Goal: Information Seeking & Learning: Find specific fact

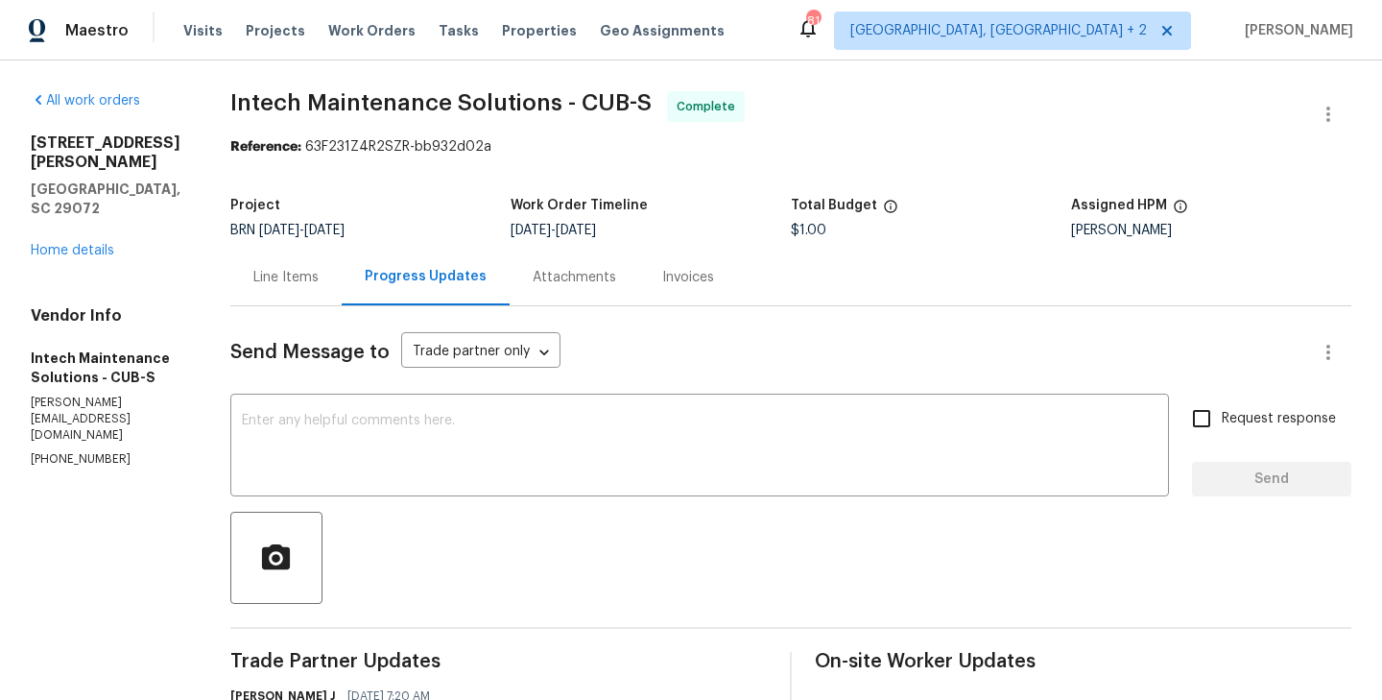
click at [296, 298] on div "Line Items" at bounding box center [285, 277] width 111 height 57
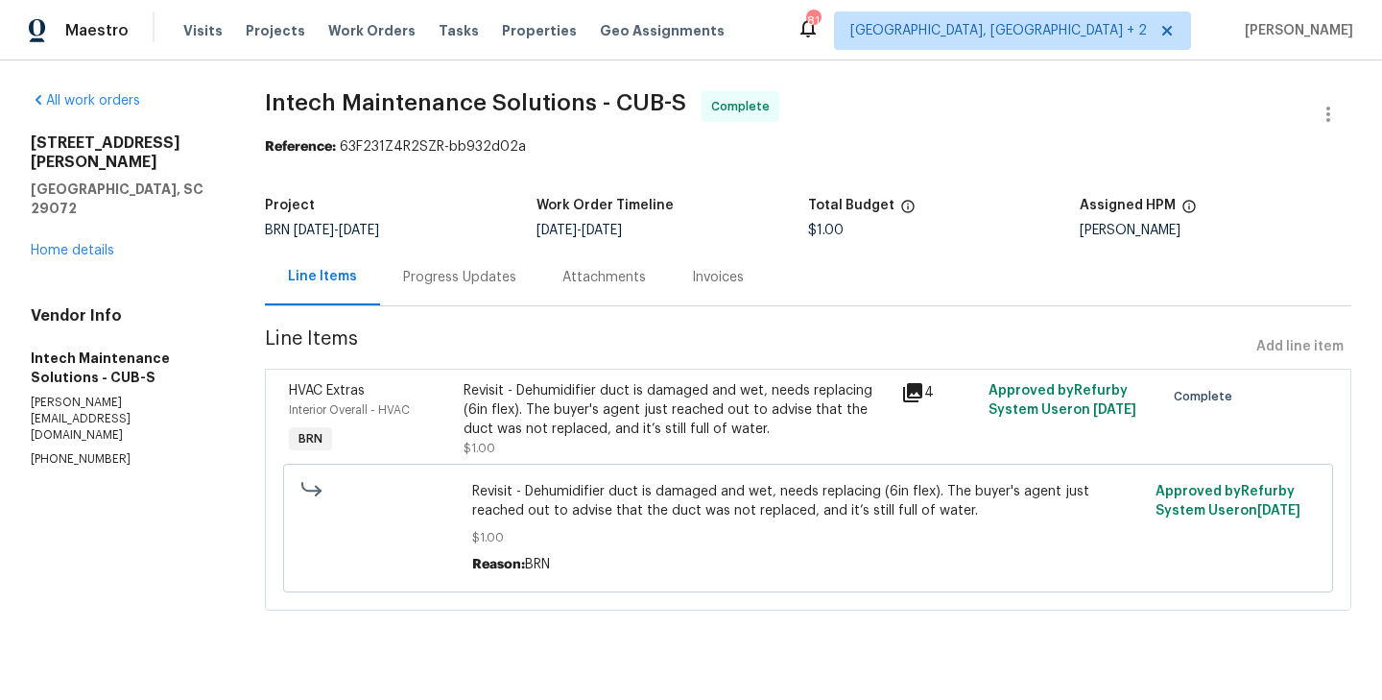
click at [449, 431] on div "HVAC Extras Interior Overall - HVAC BRN" at bounding box center [370, 419] width 175 height 88
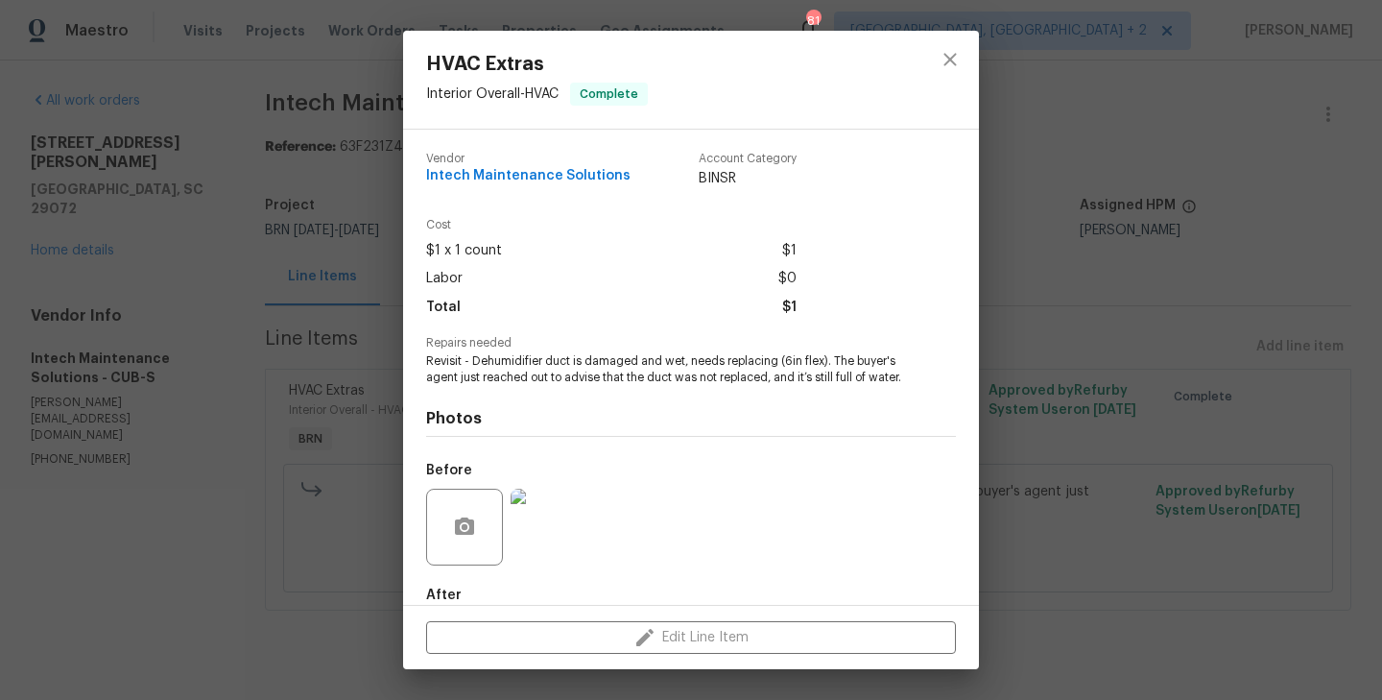
scroll to position [105, 0]
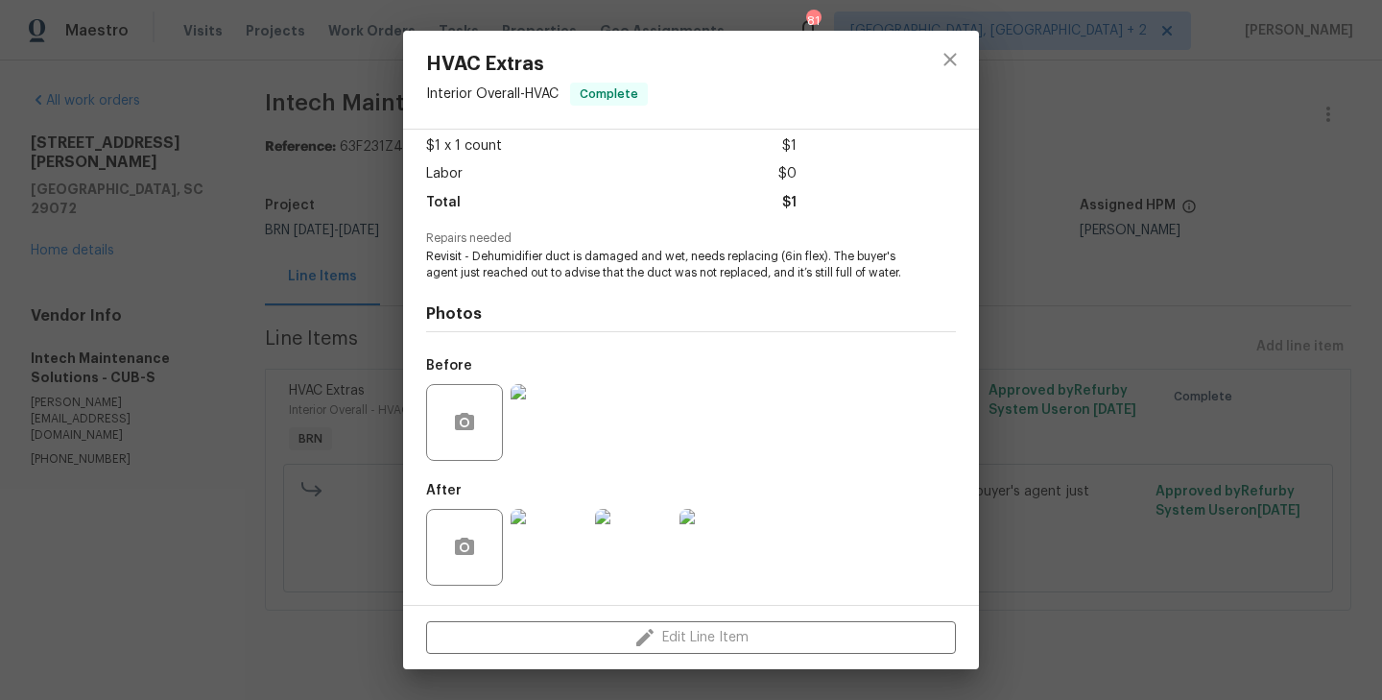
click at [356, 364] on div "HVAC Extras Interior Overall - HVAC Complete Vendor Intech Maintenance Solution…" at bounding box center [691, 350] width 1382 height 700
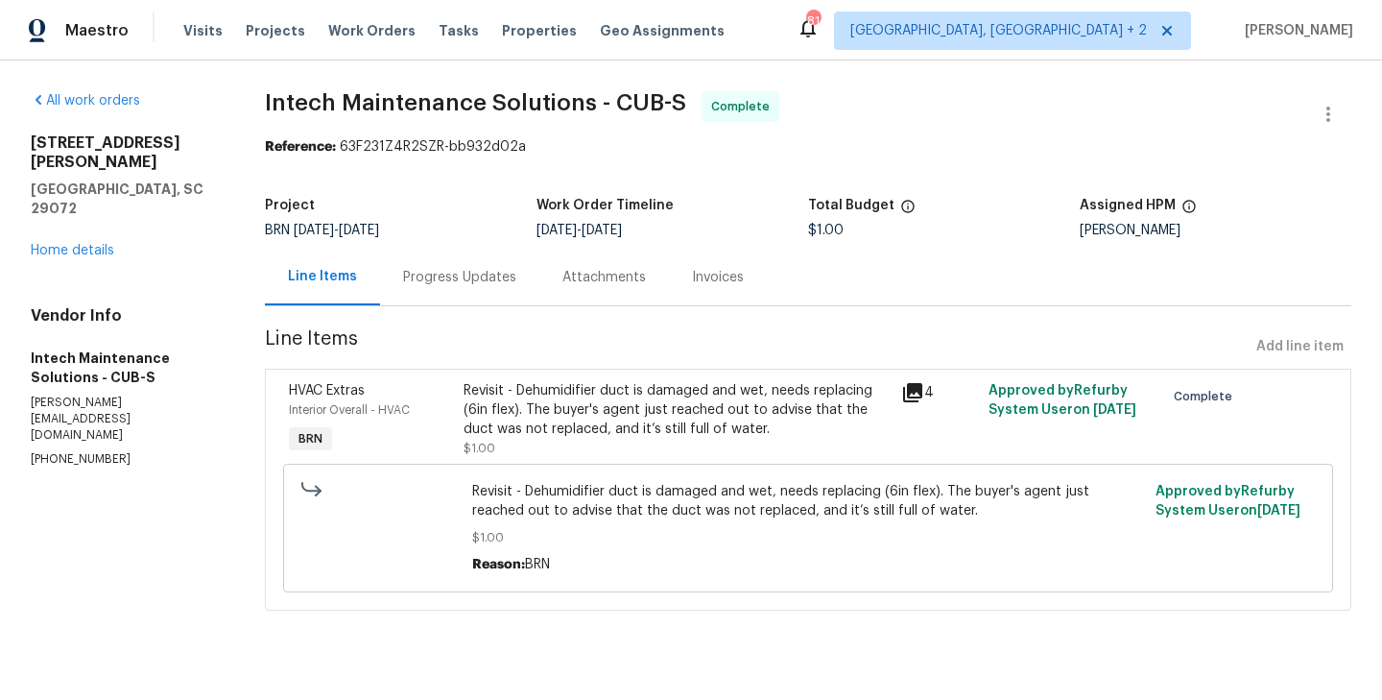
click at [464, 294] on div "Progress Updates" at bounding box center [459, 277] width 159 height 57
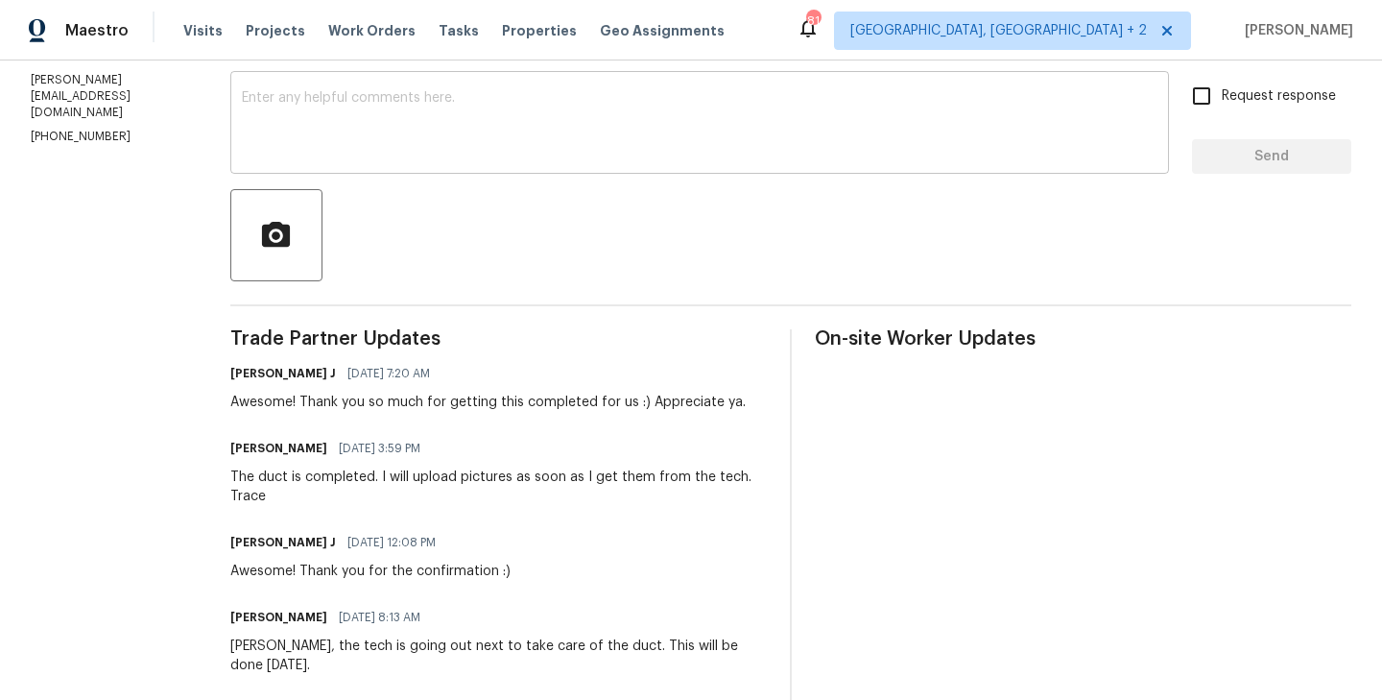
scroll to position [465, 0]
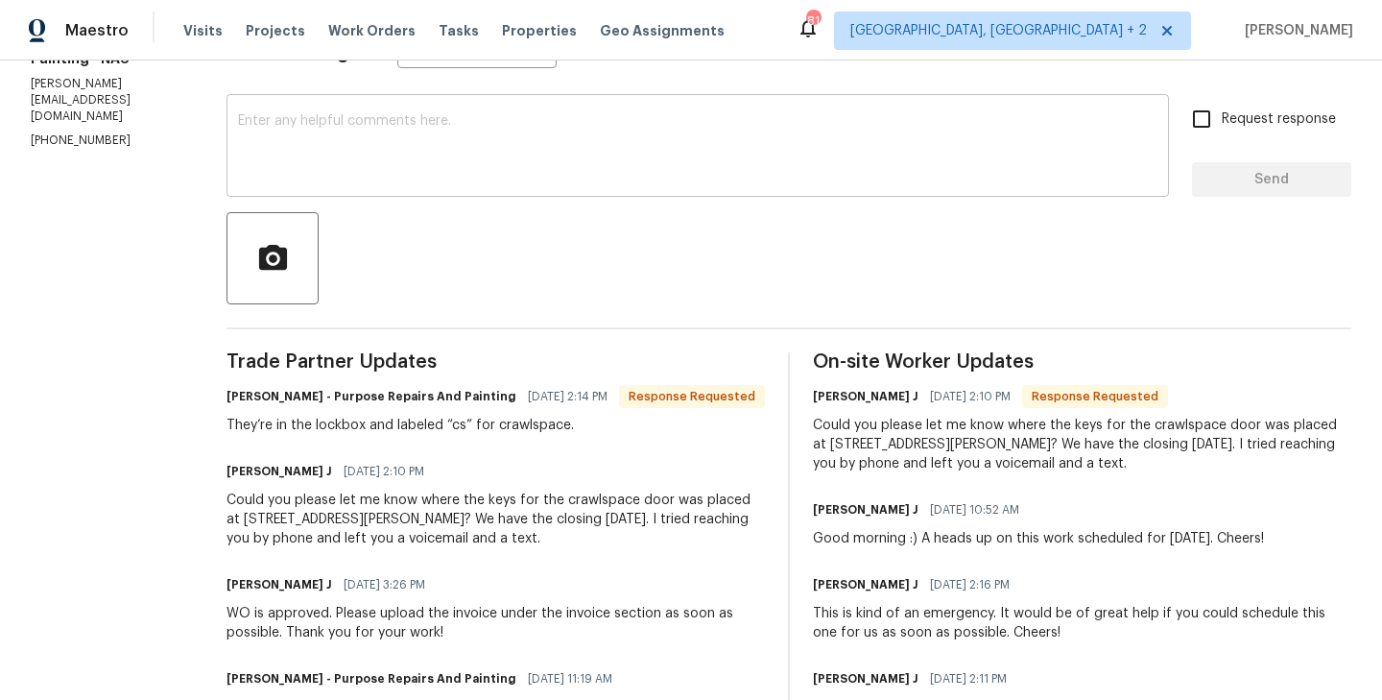
scroll to position [291, 0]
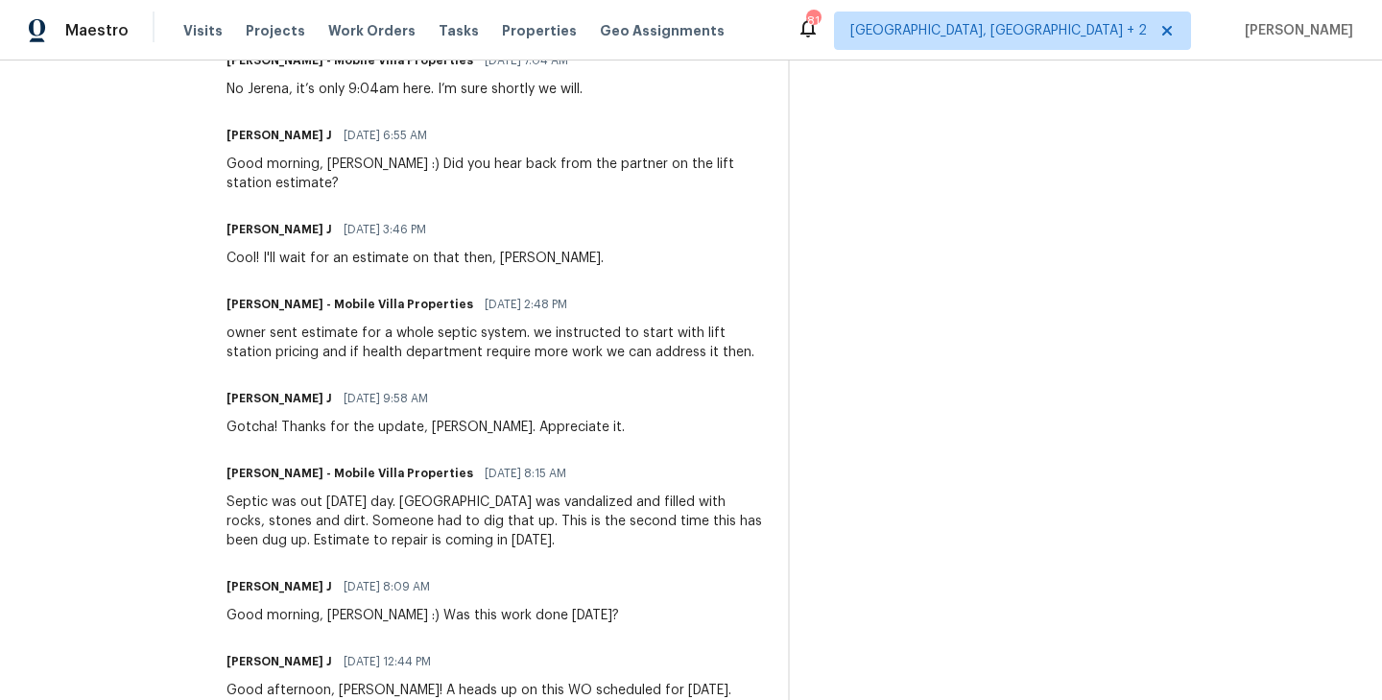
scroll to position [4188, 0]
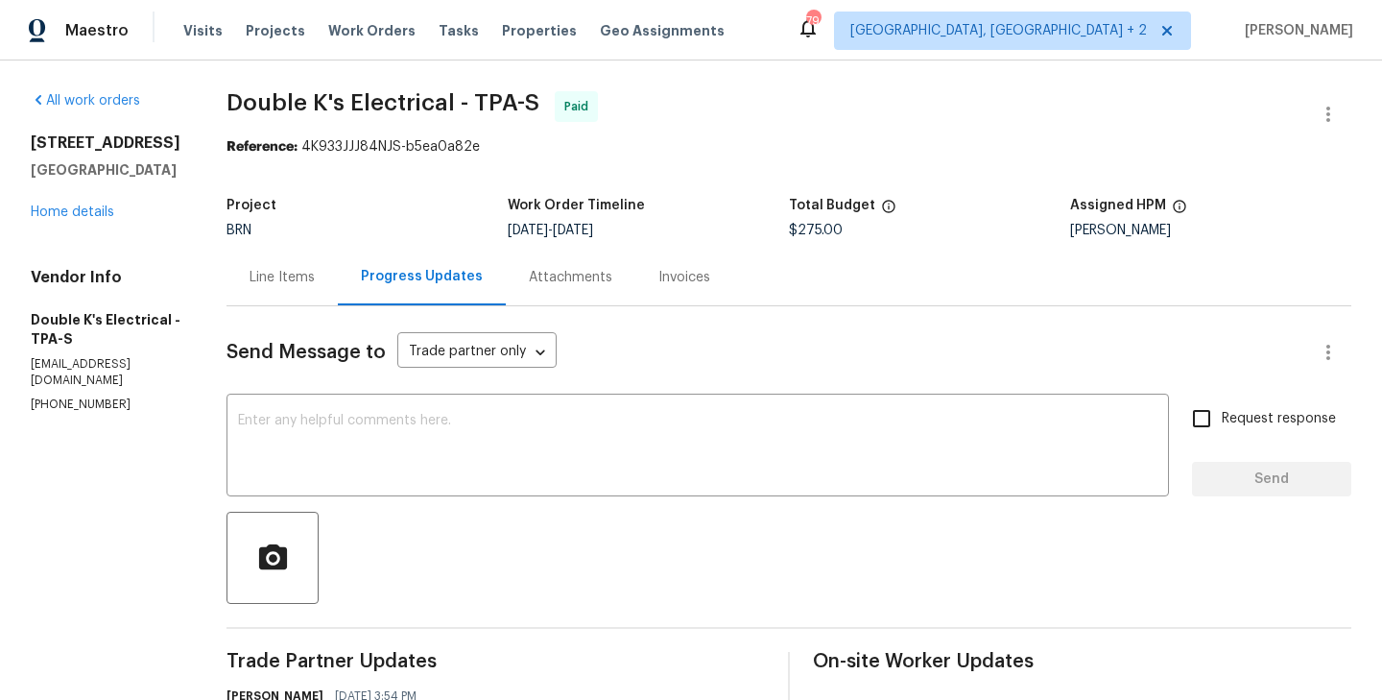
drag, startPoint x: 32, startPoint y: 137, endPoint x: 168, endPoint y: 163, distance: 138.7
click at [168, 163] on div "3646 Dovetail Ln S Lakeland, FL 33812" at bounding box center [106, 156] width 150 height 46
copy div "3646 Dovetail Ln S Lakeland, FL 33812"
click at [280, 274] on div "Line Items" at bounding box center [282, 277] width 65 height 19
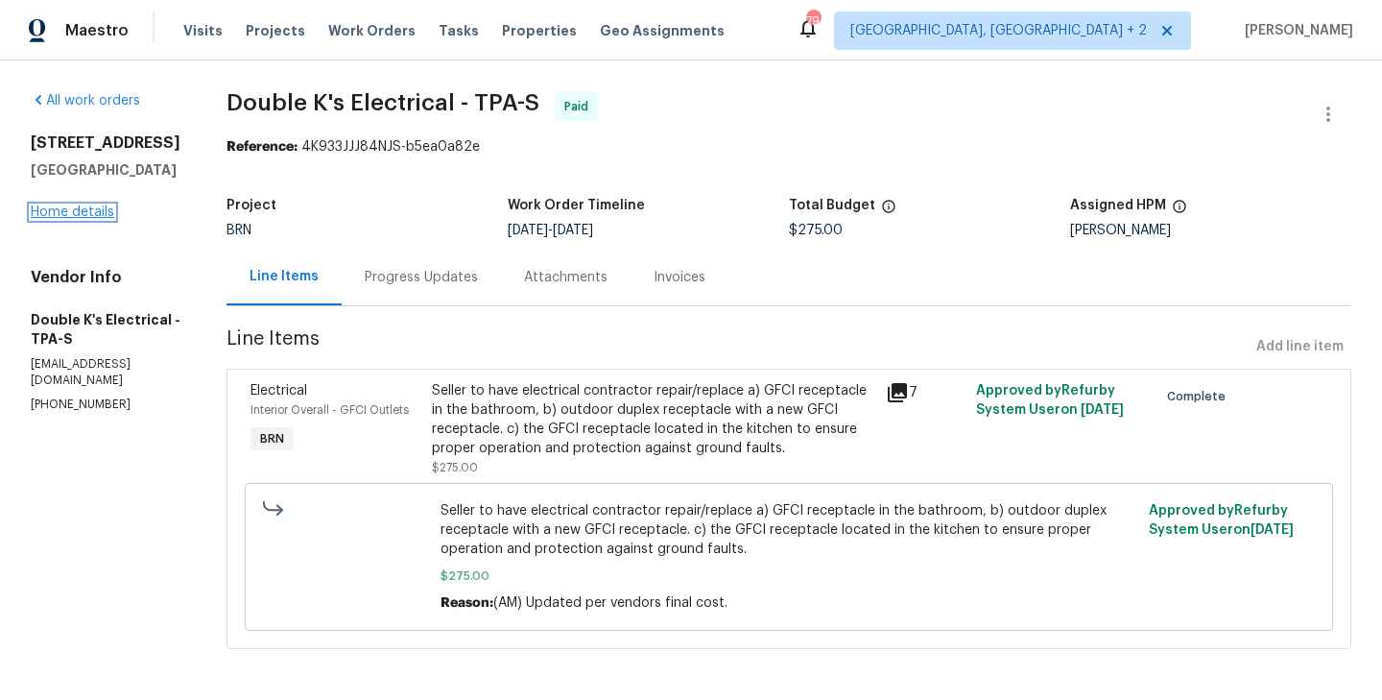
click at [75, 210] on link "Home details" at bounding box center [72, 211] width 83 height 13
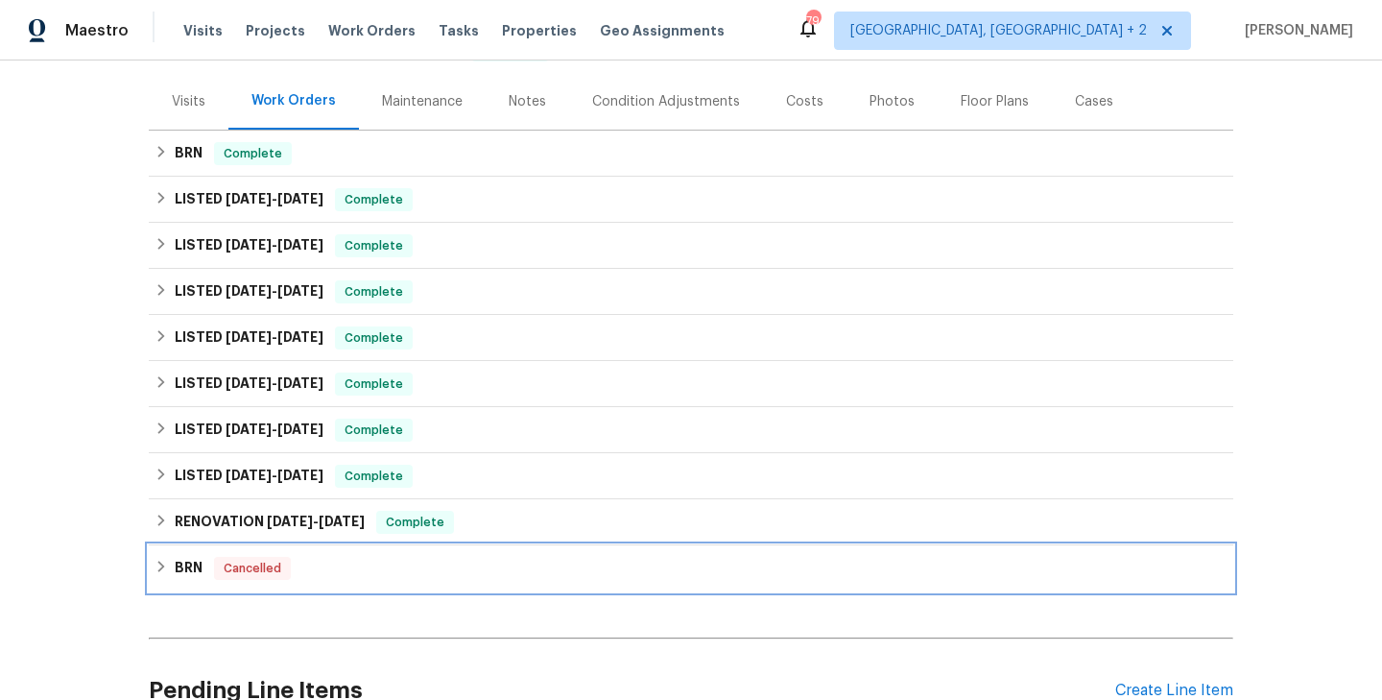
click at [330, 572] on div "BRN Cancelled" at bounding box center [691, 568] width 1073 height 23
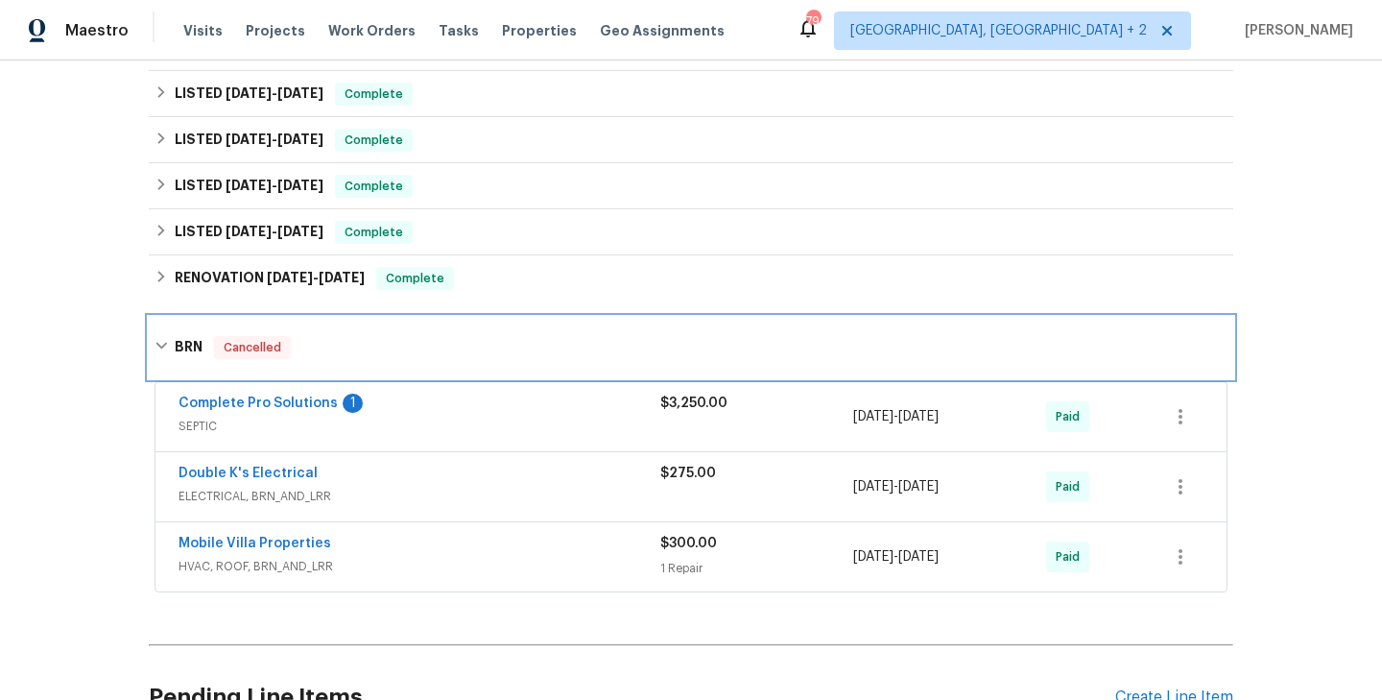
scroll to position [469, 0]
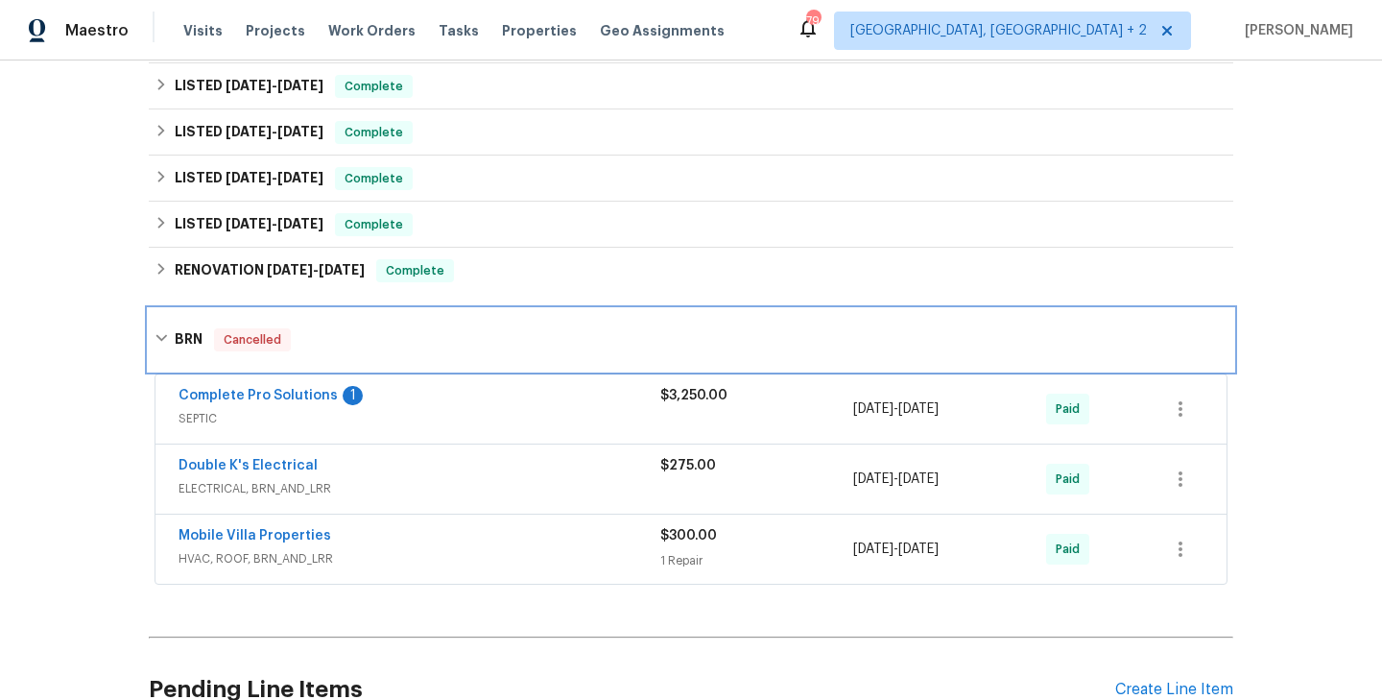
click at [413, 333] on div "BRN Cancelled" at bounding box center [691, 339] width 1073 height 23
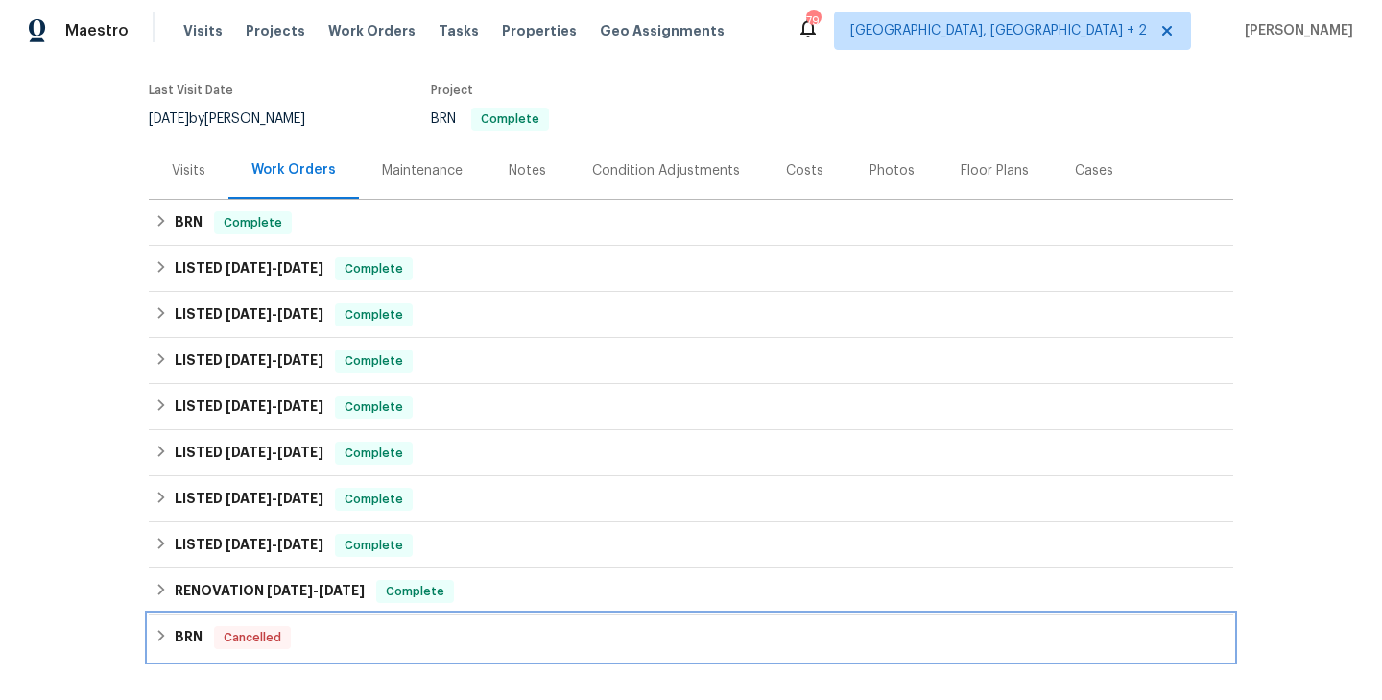
scroll to position [111, 0]
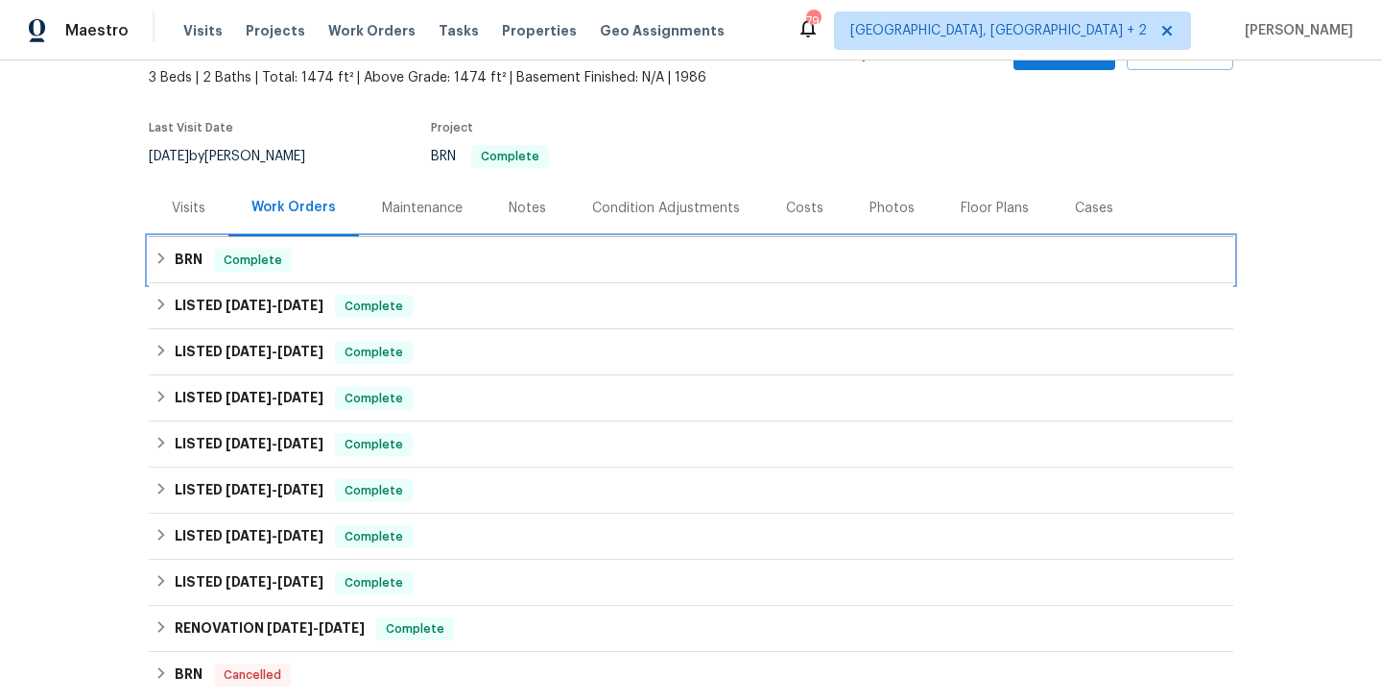
click at [391, 275] on div "BRN Complete" at bounding box center [691, 260] width 1085 height 46
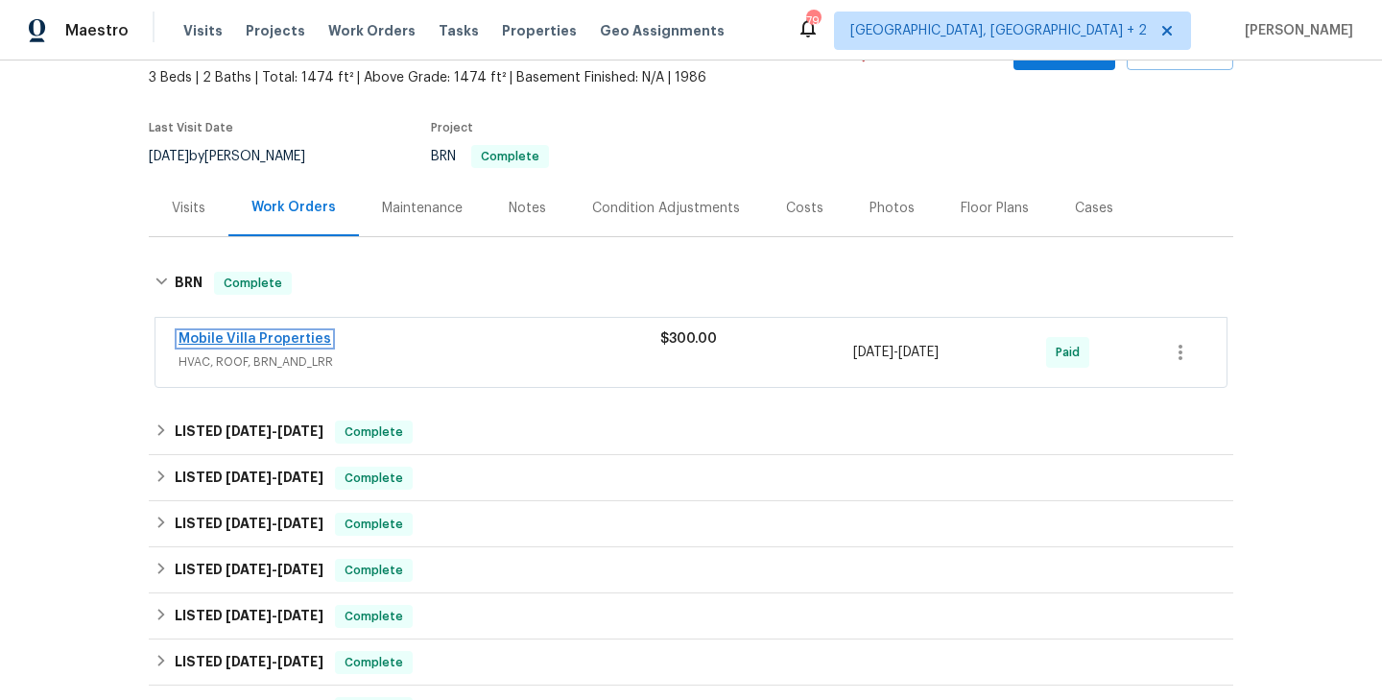
click at [246, 339] on link "Mobile Villa Properties" at bounding box center [255, 338] width 153 height 13
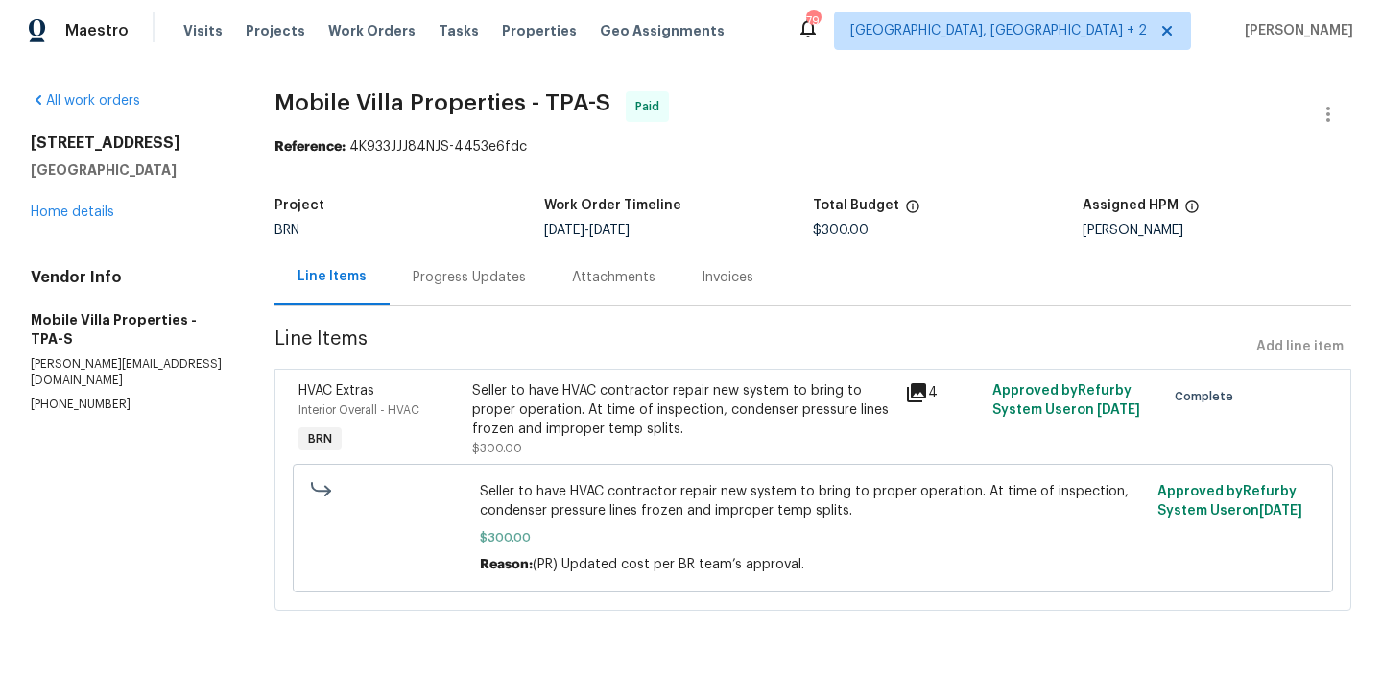
click at [468, 296] on div "Progress Updates" at bounding box center [469, 277] width 159 height 57
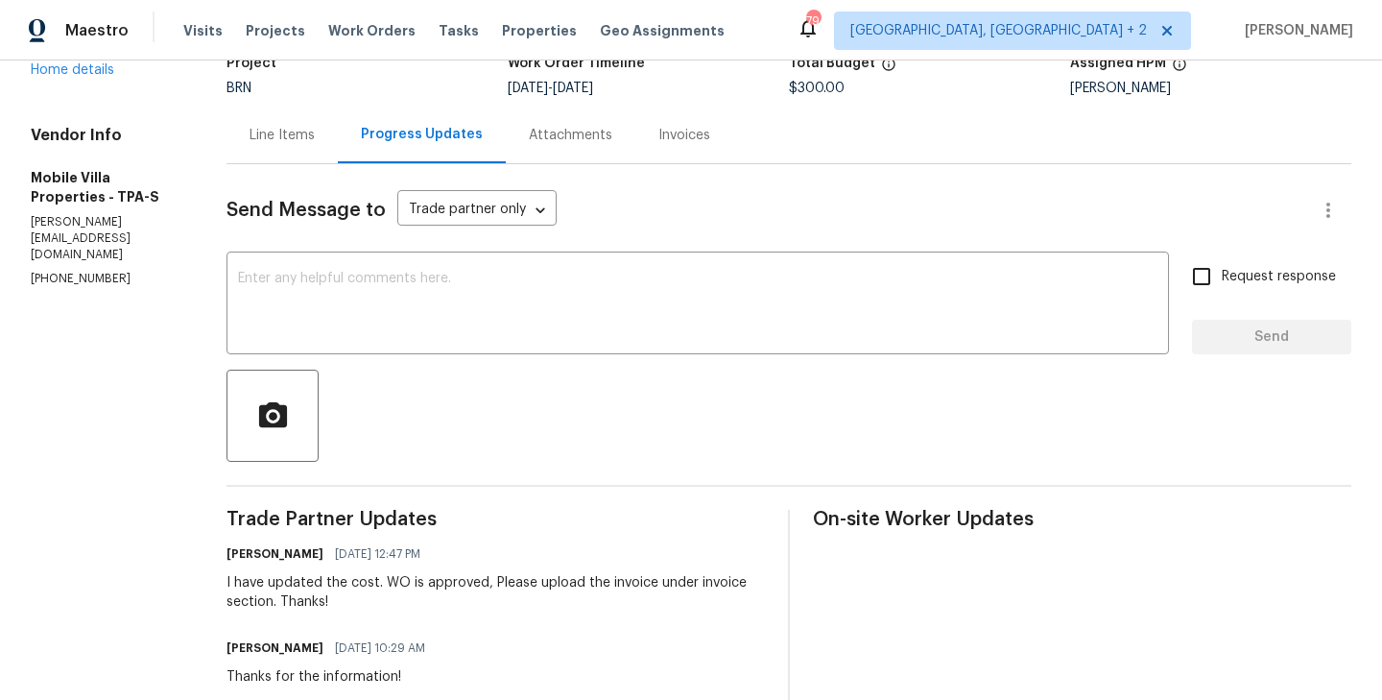
scroll to position [146, 0]
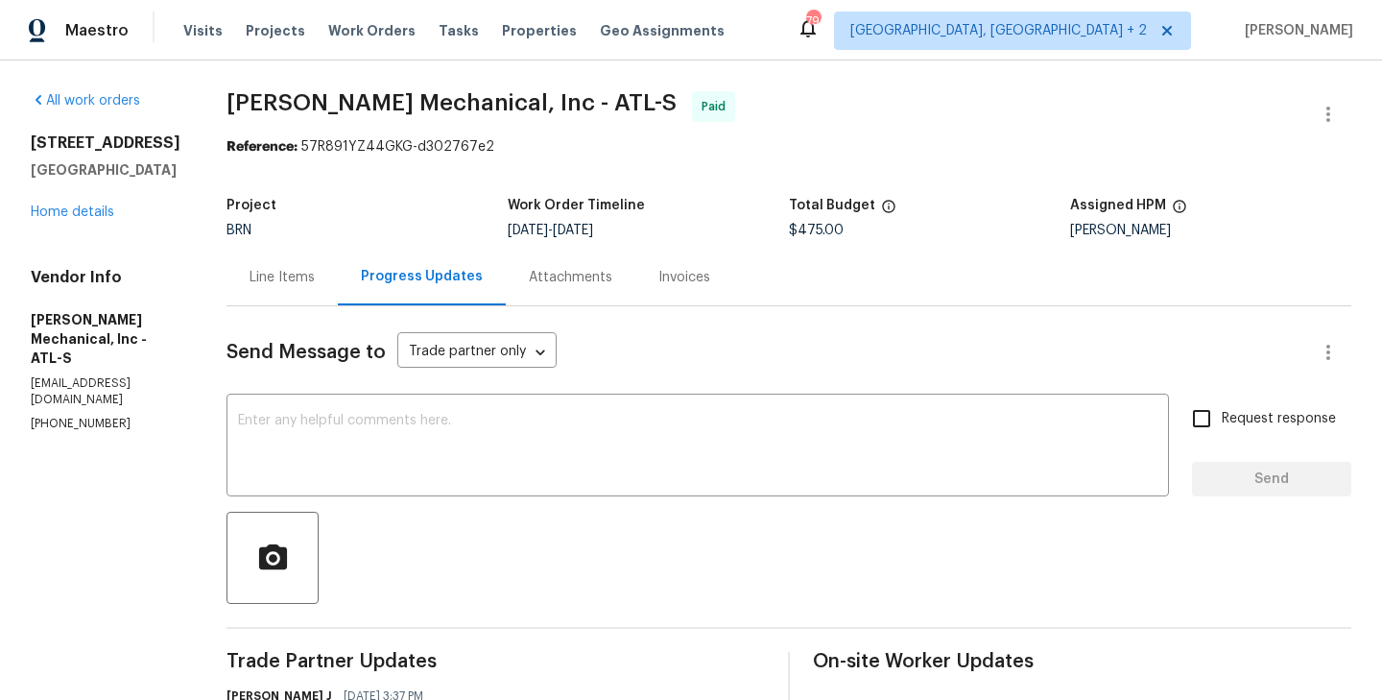
drag, startPoint x: 25, startPoint y: 139, endPoint x: 196, endPoint y: 169, distance: 173.4
copy div "4906 Laythan Jace Ct Snellville, GA 30039"
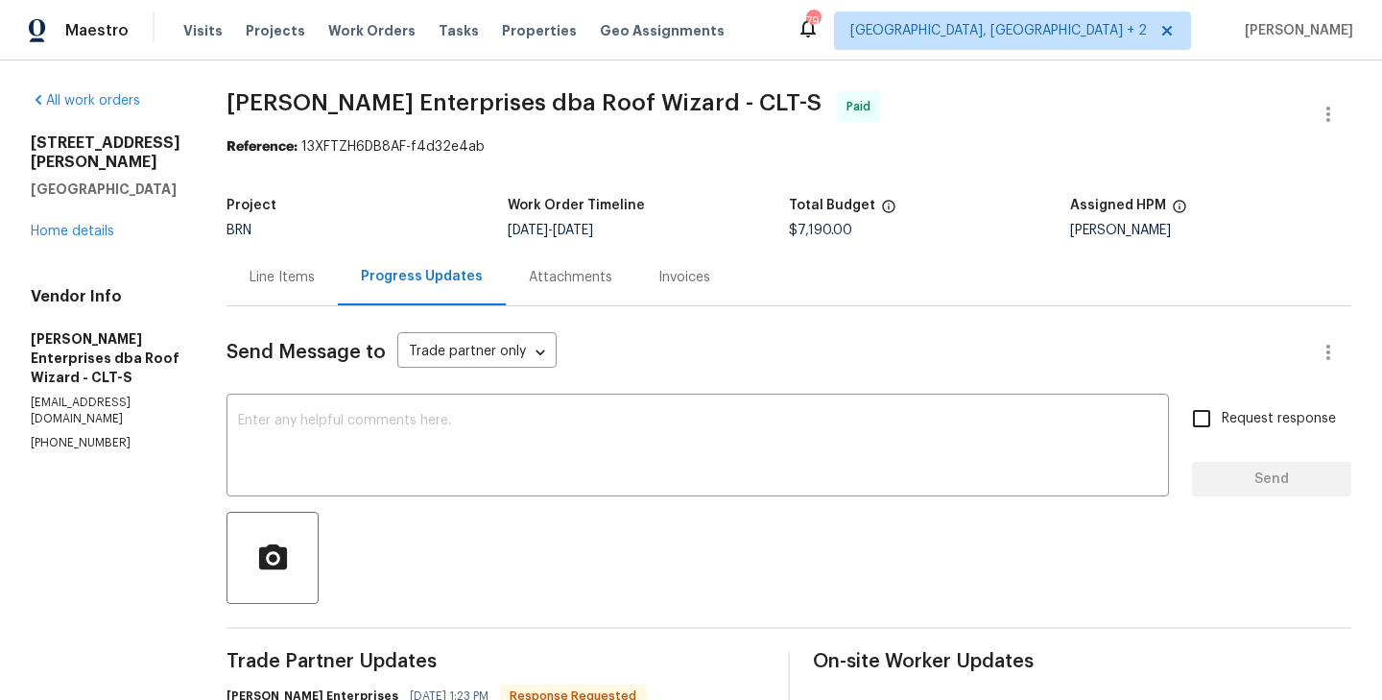
drag, startPoint x: 159, startPoint y: 196, endPoint x: 8, endPoint y: 143, distance: 160.6
copy div "1184 Lempster Dr NW Concord, NC 28027"
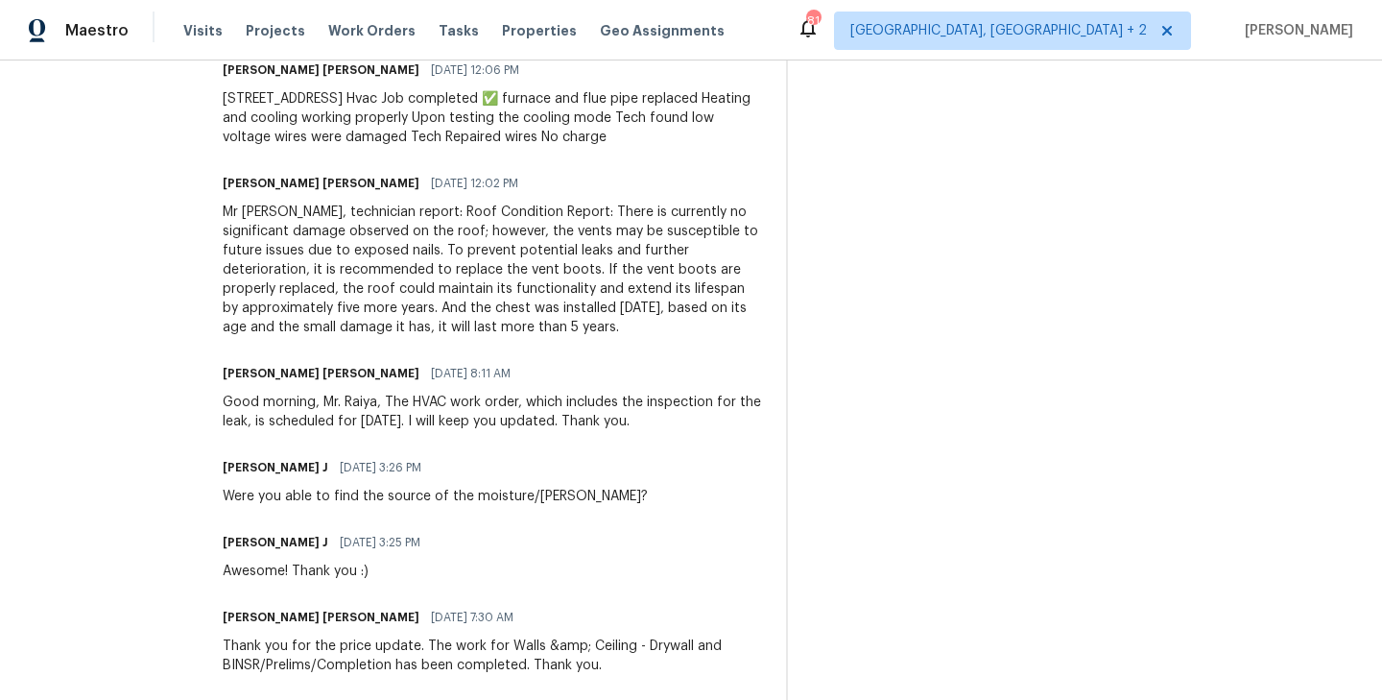
scroll to position [721, 0]
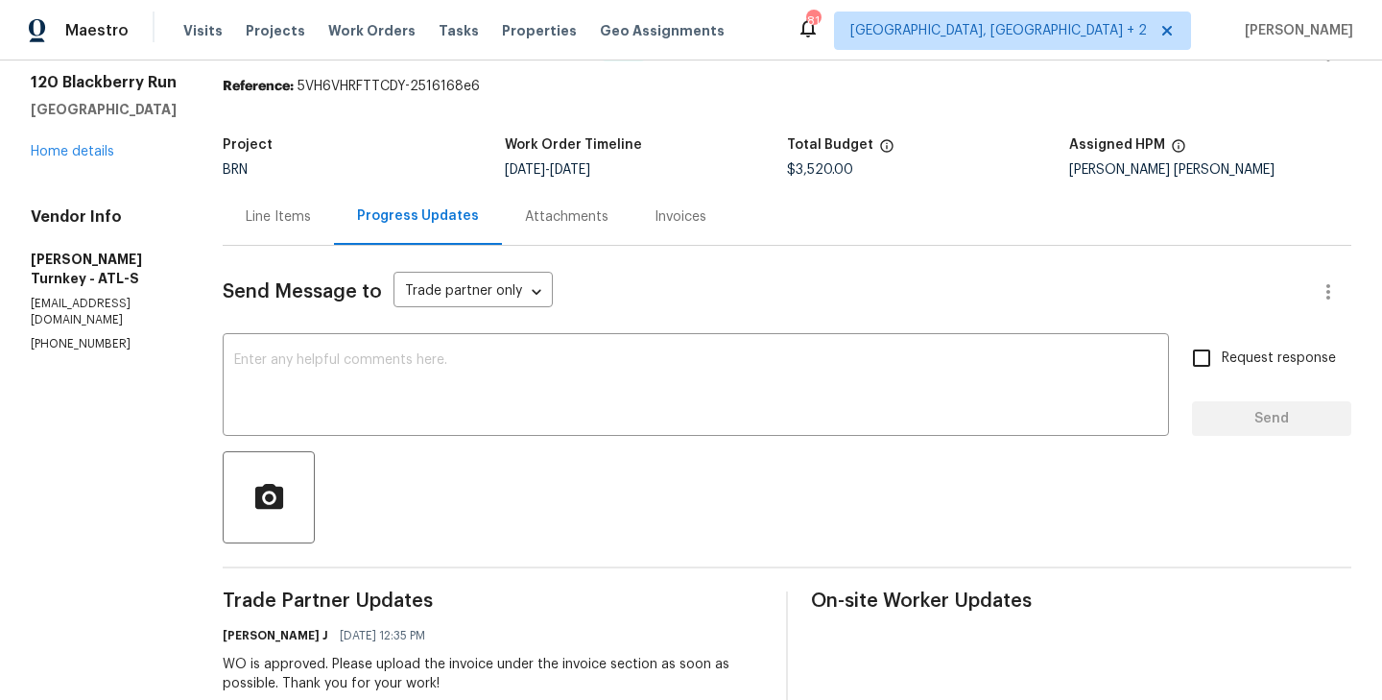
scroll to position [0, 0]
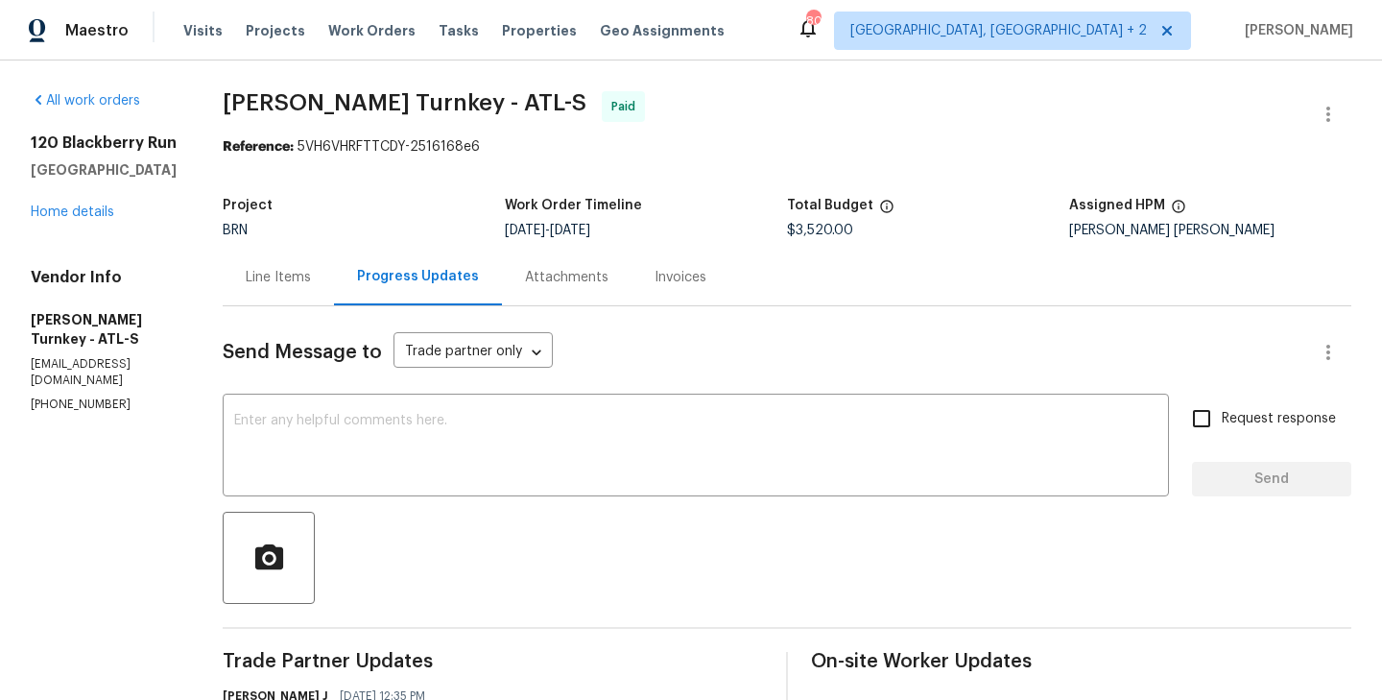
drag, startPoint x: 78, startPoint y: 208, endPoint x: 18, endPoint y: 143, distance: 88.3
copy div "120 Blackberry Run Fayetteville, GA 30214"
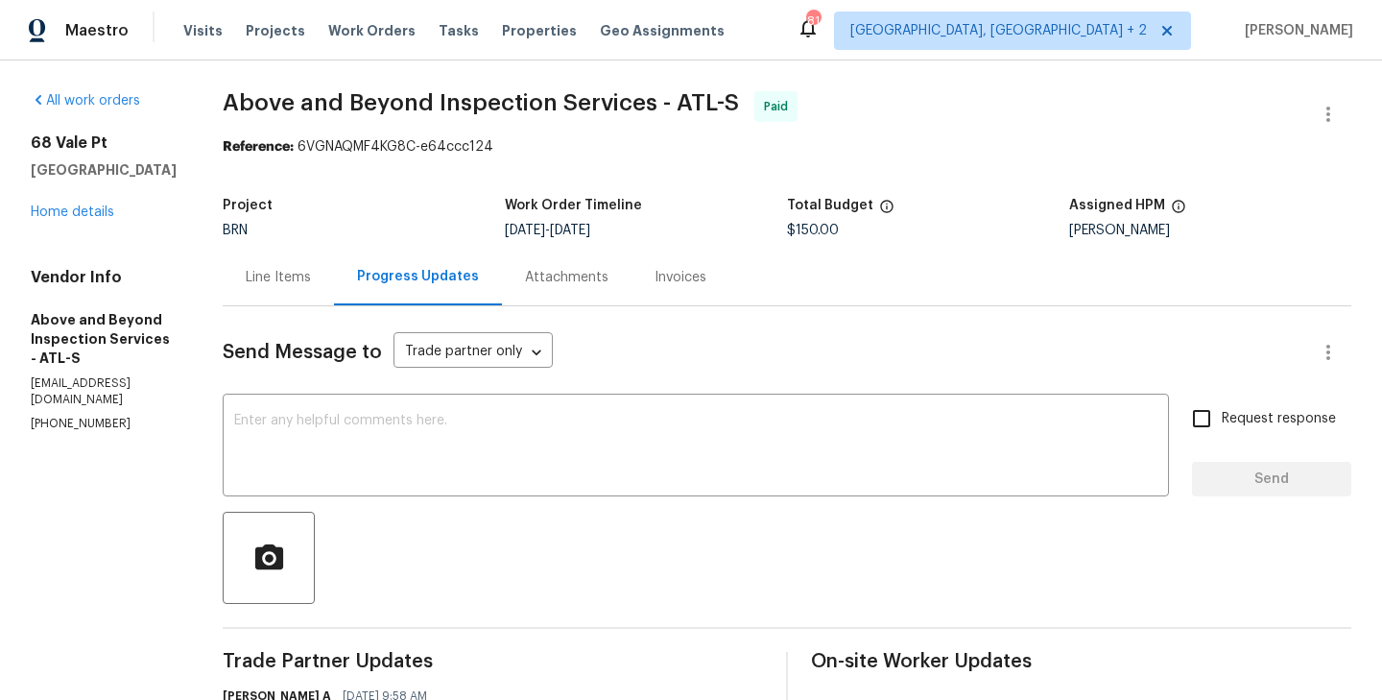
click at [921, 137] on div "Reference: 6VGNAQMF4KG8C-e64ccc124" at bounding box center [787, 146] width 1129 height 19
click at [987, 198] on div "Project BRN Work Order Timeline 8/23/2025 - 8/25/2025 Total Budget $150.00 Assi…" at bounding box center [787, 217] width 1129 height 61
drag, startPoint x: 157, startPoint y: 175, endPoint x: 32, endPoint y: 141, distance: 130.1
click at [32, 141] on div "68 Vale Pt Newnan, GA 30265" at bounding box center [104, 156] width 146 height 46
copy div "68 Vale Pt Newnan, GA 30265"
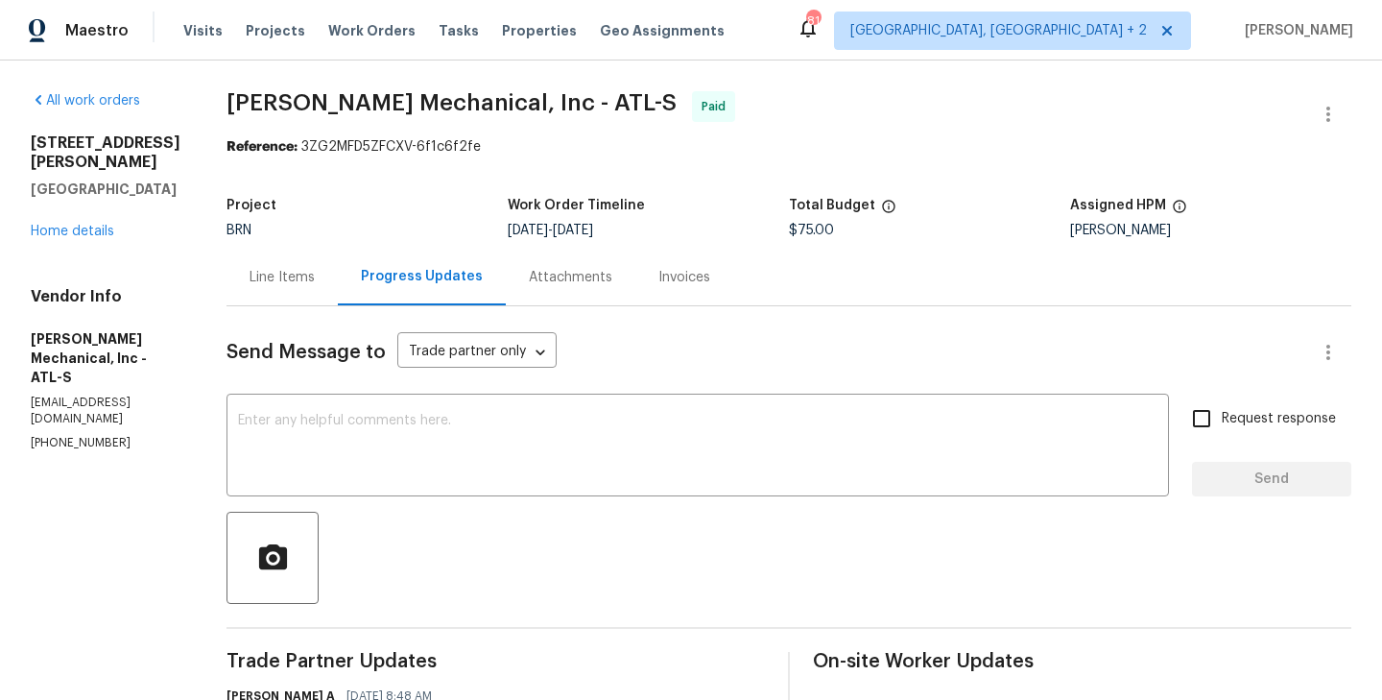
drag, startPoint x: 200, startPoint y: 167, endPoint x: 23, endPoint y: 144, distance: 178.1
copy div "2491 Emma Way Lawrenceville, GA 30044"
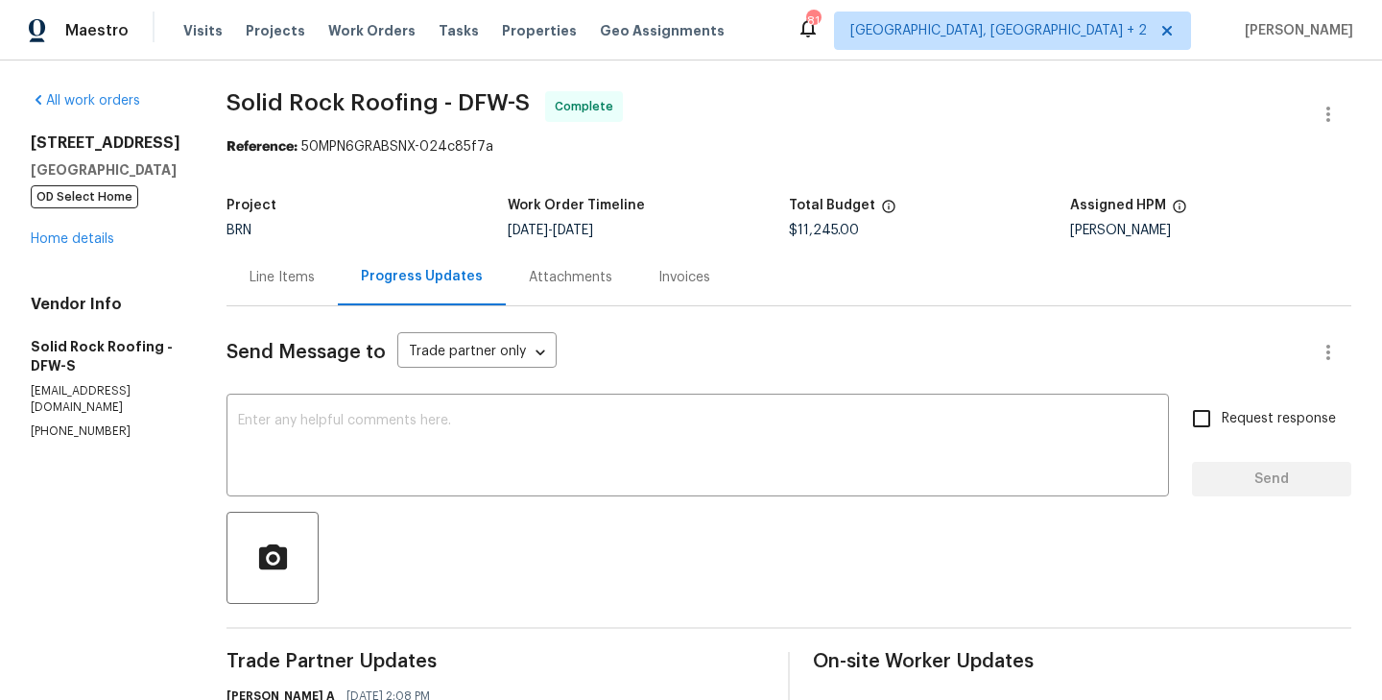
click at [790, 141] on div "Reference: 50MPN6GRABSNX-024c85f7a" at bounding box center [789, 146] width 1125 height 19
drag, startPoint x: 137, startPoint y: 172, endPoint x: 26, endPoint y: 141, distance: 115.5
copy div "811 Fawn Valley Dr Allen, TX 75002"
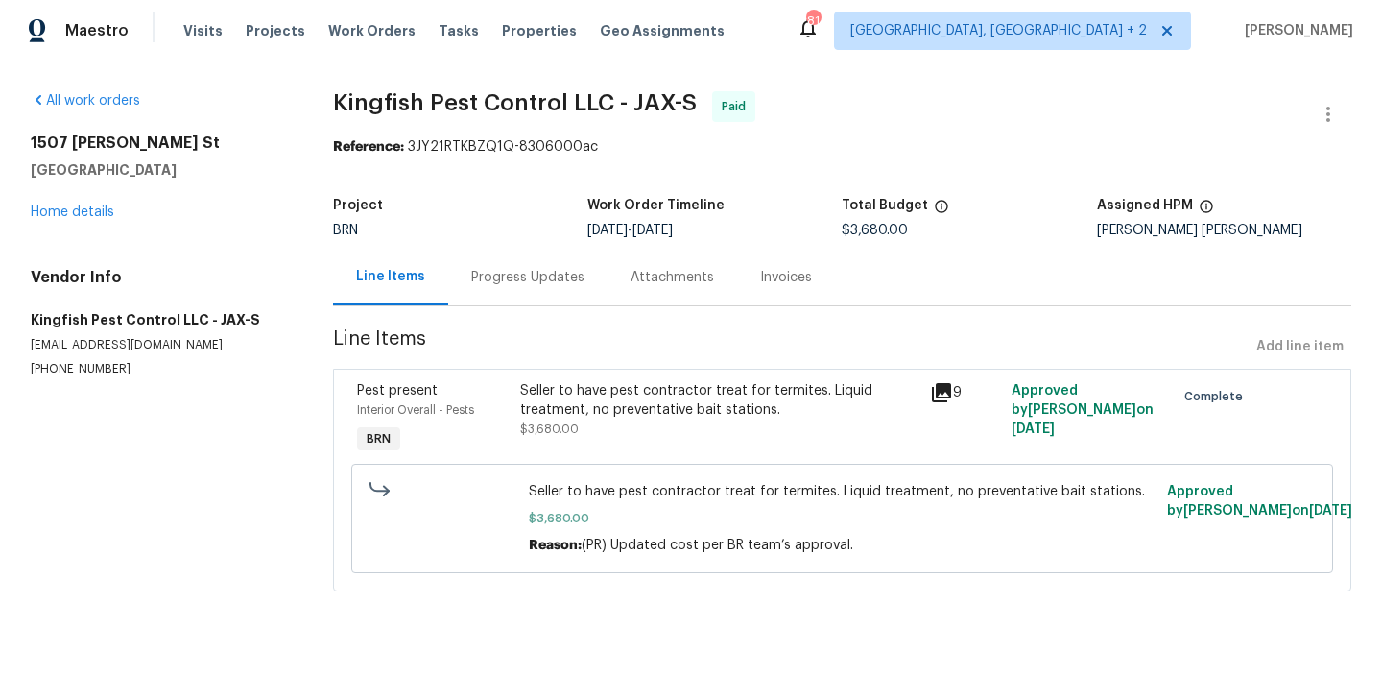
click at [521, 280] on div "Progress Updates" at bounding box center [527, 277] width 113 height 19
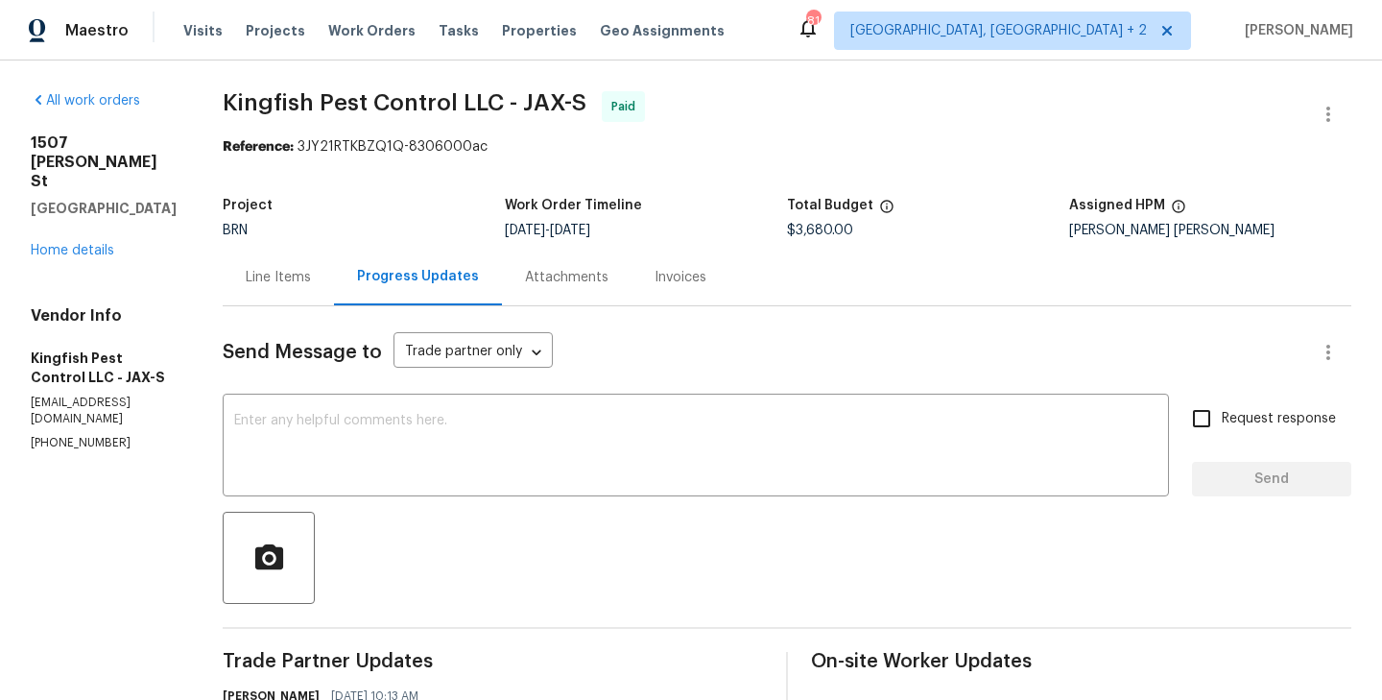
drag, startPoint x: 98, startPoint y: 192, endPoint x: 31, endPoint y: 131, distance: 91.0
click at [31, 131] on div "All work orders [STREET_ADDRESS][PERSON_NAME] Home details Vendor Info Kingfish…" at bounding box center [104, 271] width 146 height 360
copy div "[STREET_ADDRESS][PERSON_NAME]"
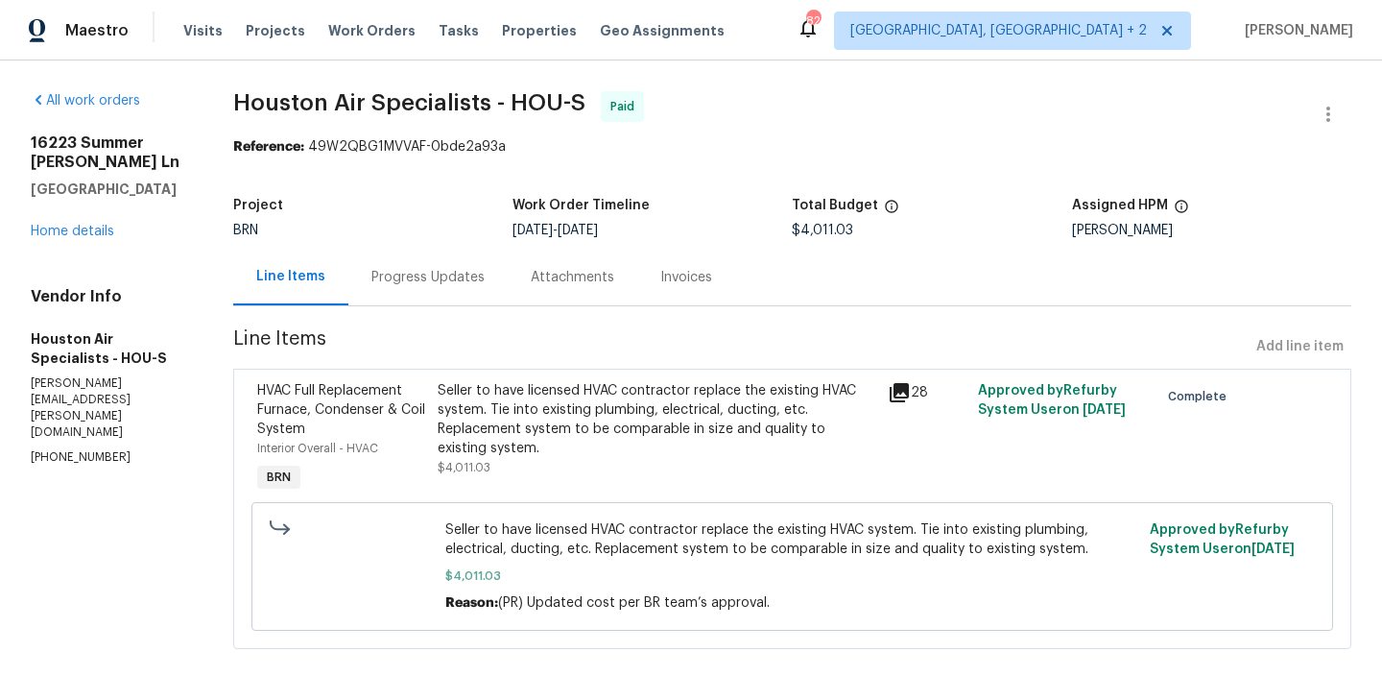
click at [428, 280] on div "Progress Updates" at bounding box center [427, 277] width 113 height 19
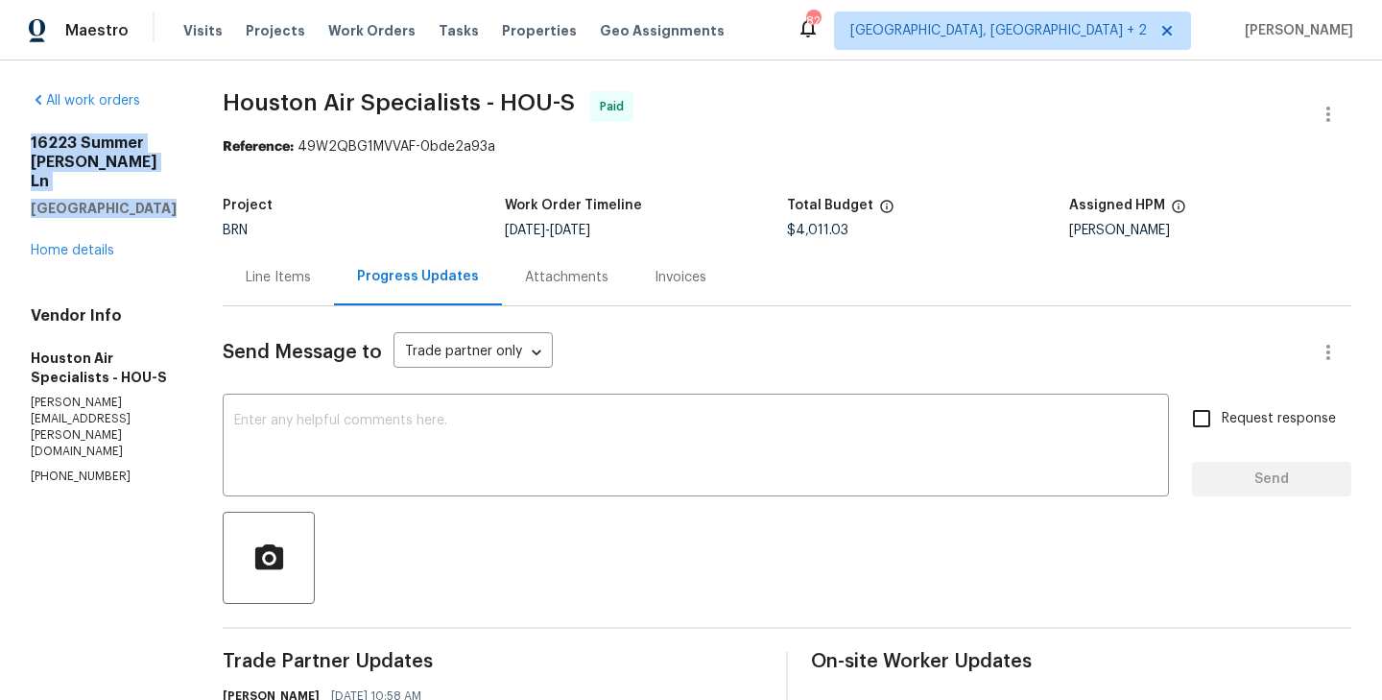
drag, startPoint x: 159, startPoint y: 190, endPoint x: 14, endPoint y: 140, distance: 153.3
copy div "16223 Summer Dawn Ln Houston, TX 77095"
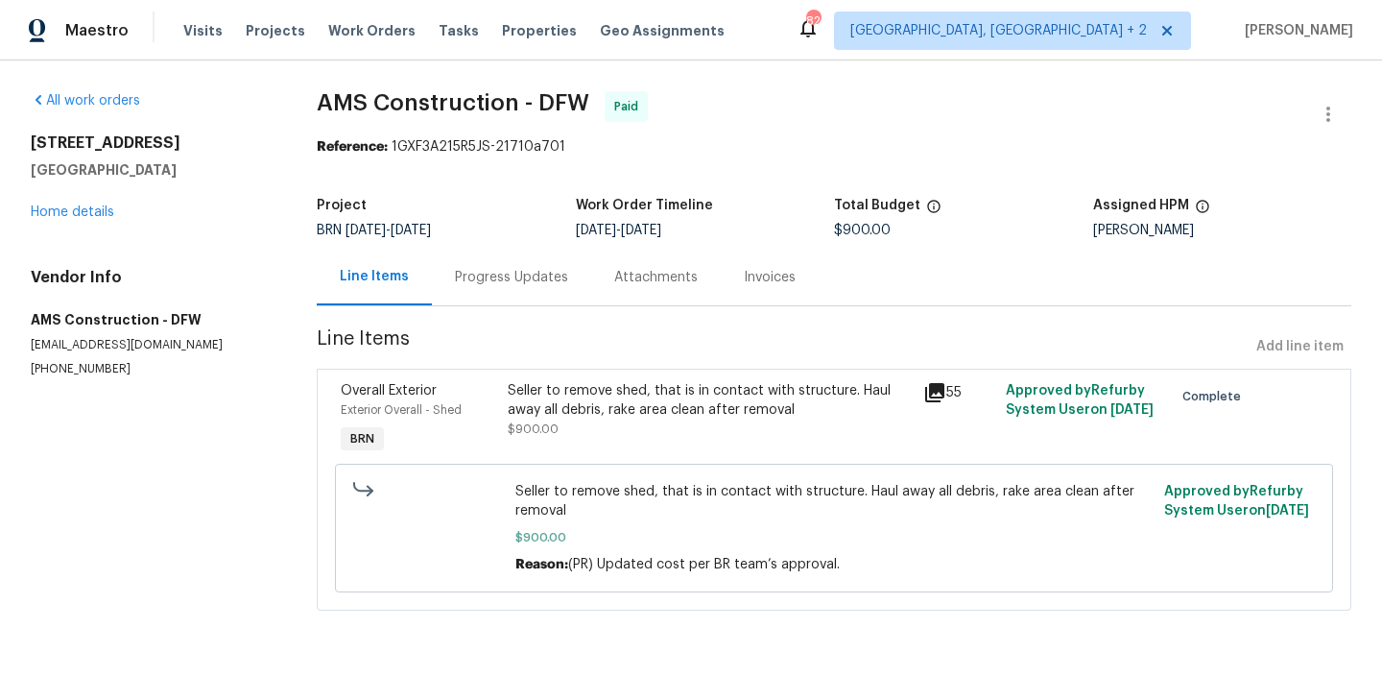
click at [452, 255] on div "Progress Updates" at bounding box center [511, 277] width 159 height 57
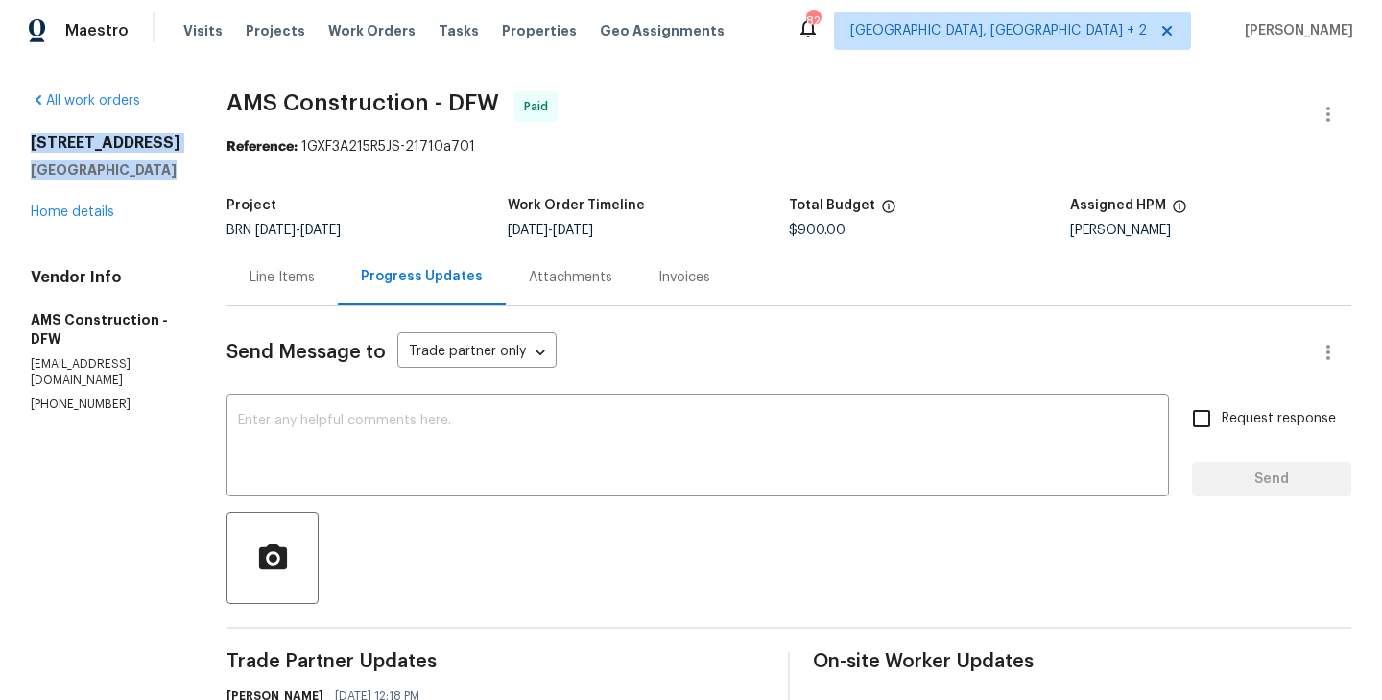
drag, startPoint x: 155, startPoint y: 184, endPoint x: 2, endPoint y: 144, distance: 157.8
copy div "[STREET_ADDRESS][PERSON_NAME]"
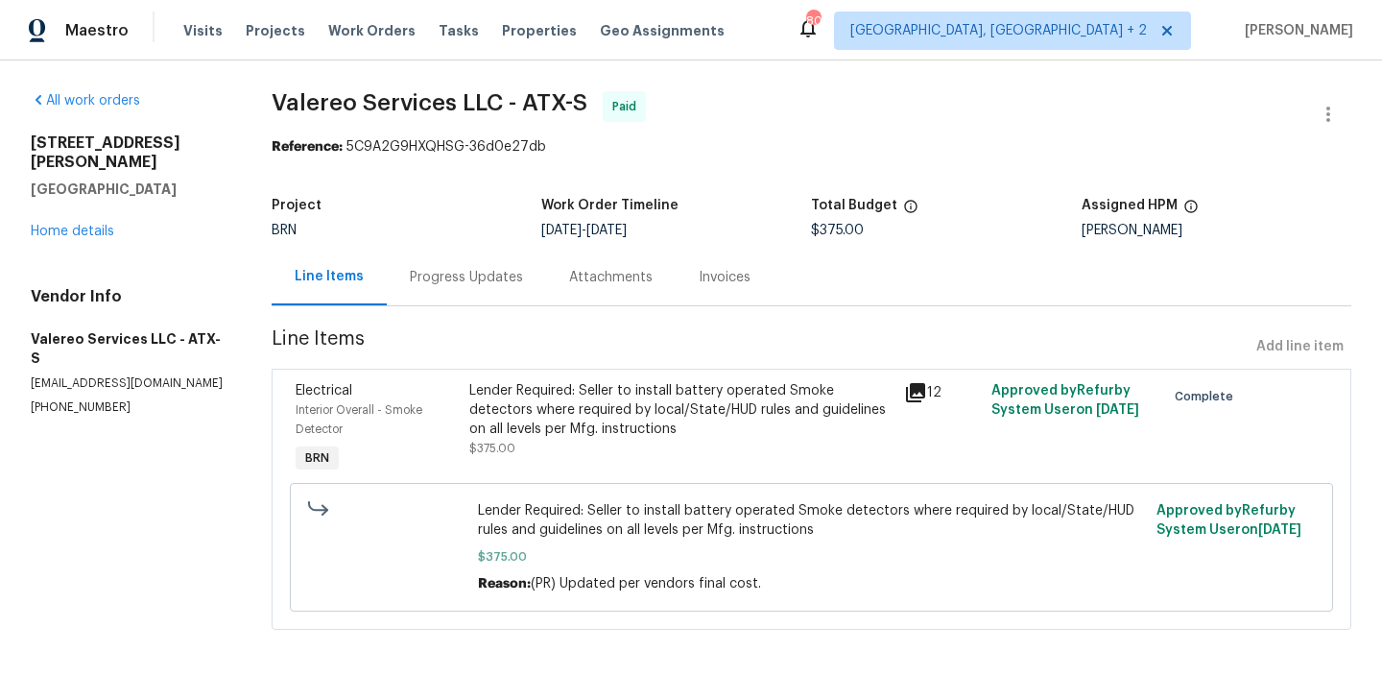
click at [527, 292] on div "Progress Updates" at bounding box center [466, 277] width 159 height 57
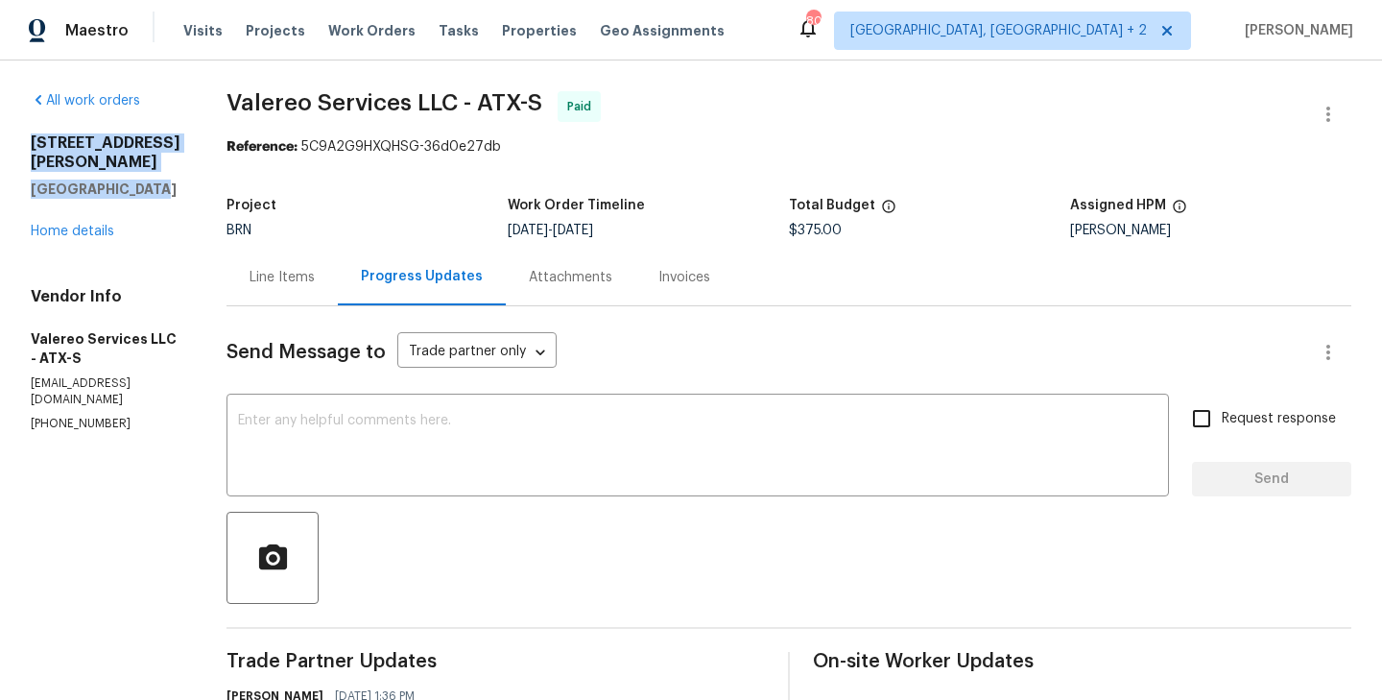
drag, startPoint x: 140, startPoint y: 168, endPoint x: 20, endPoint y: 145, distance: 122.2
copy div "2603 Tracy Trl Austin, TX 78728"
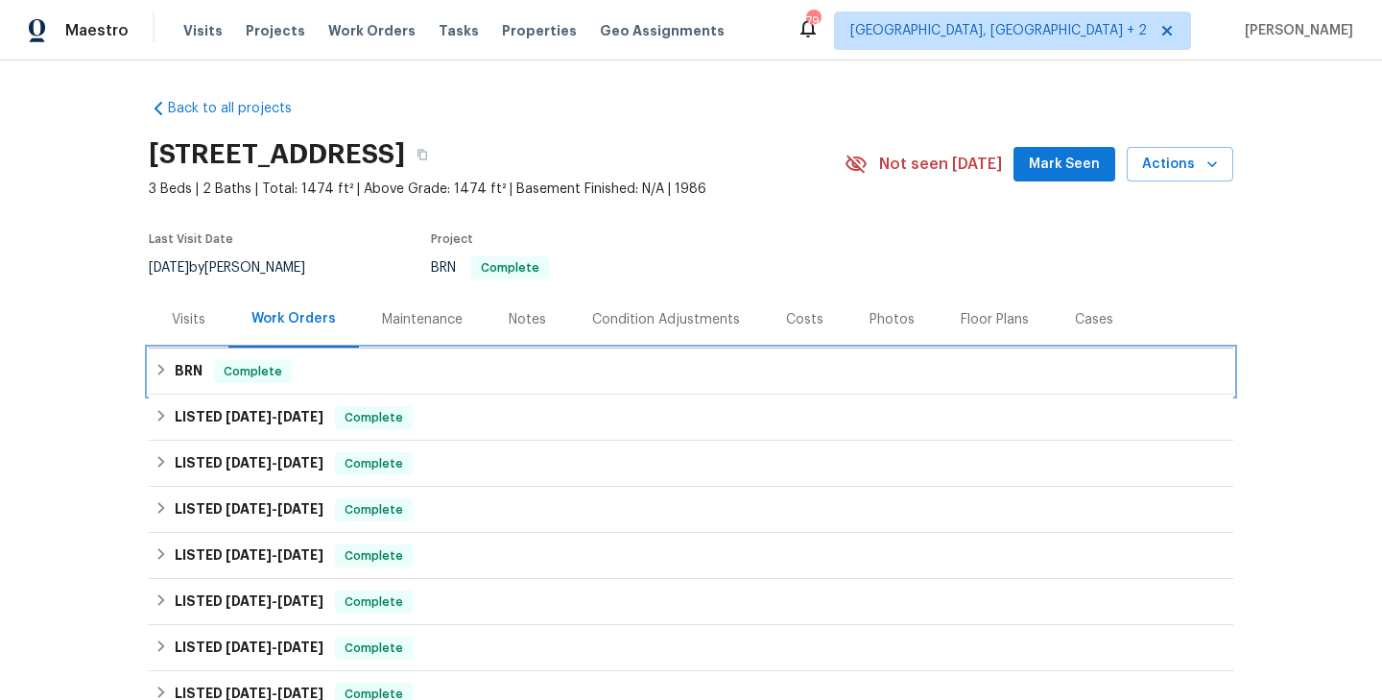
click at [419, 361] on div "BRN Complete" at bounding box center [691, 371] width 1073 height 23
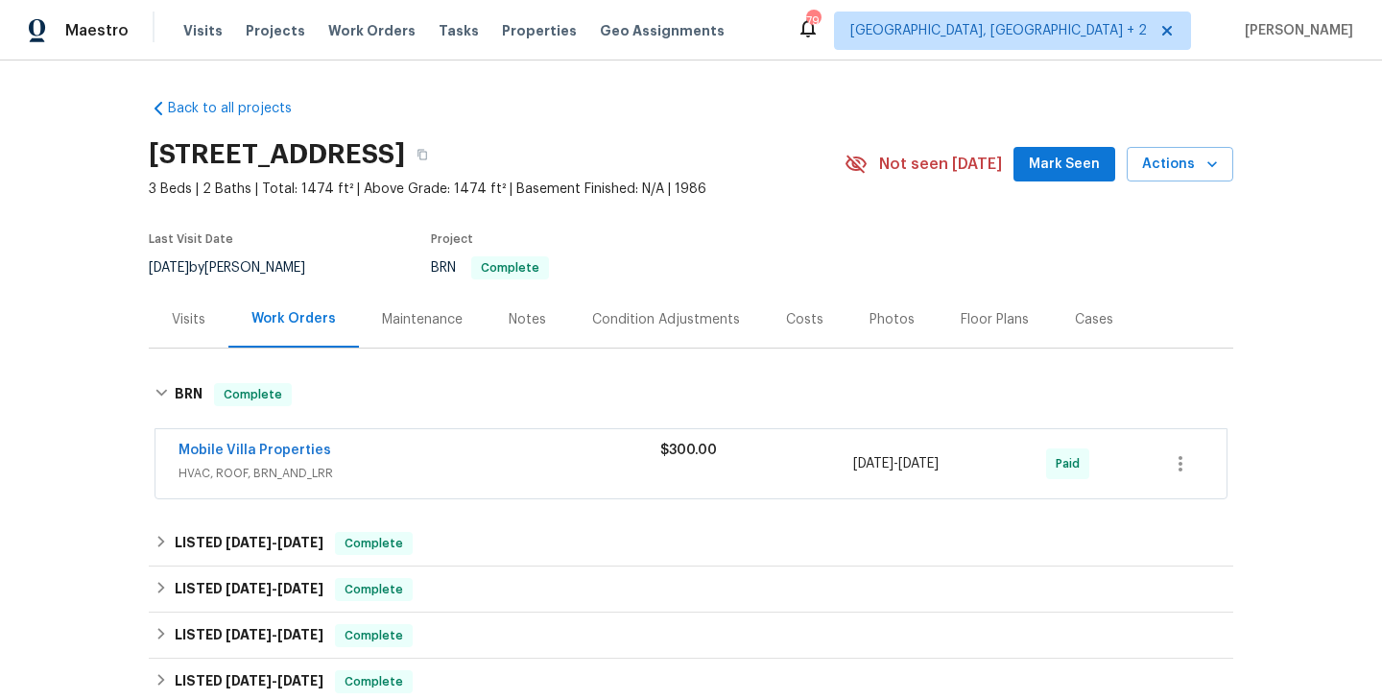
click at [261, 441] on span "Mobile Villa Properties" at bounding box center [255, 450] width 153 height 19
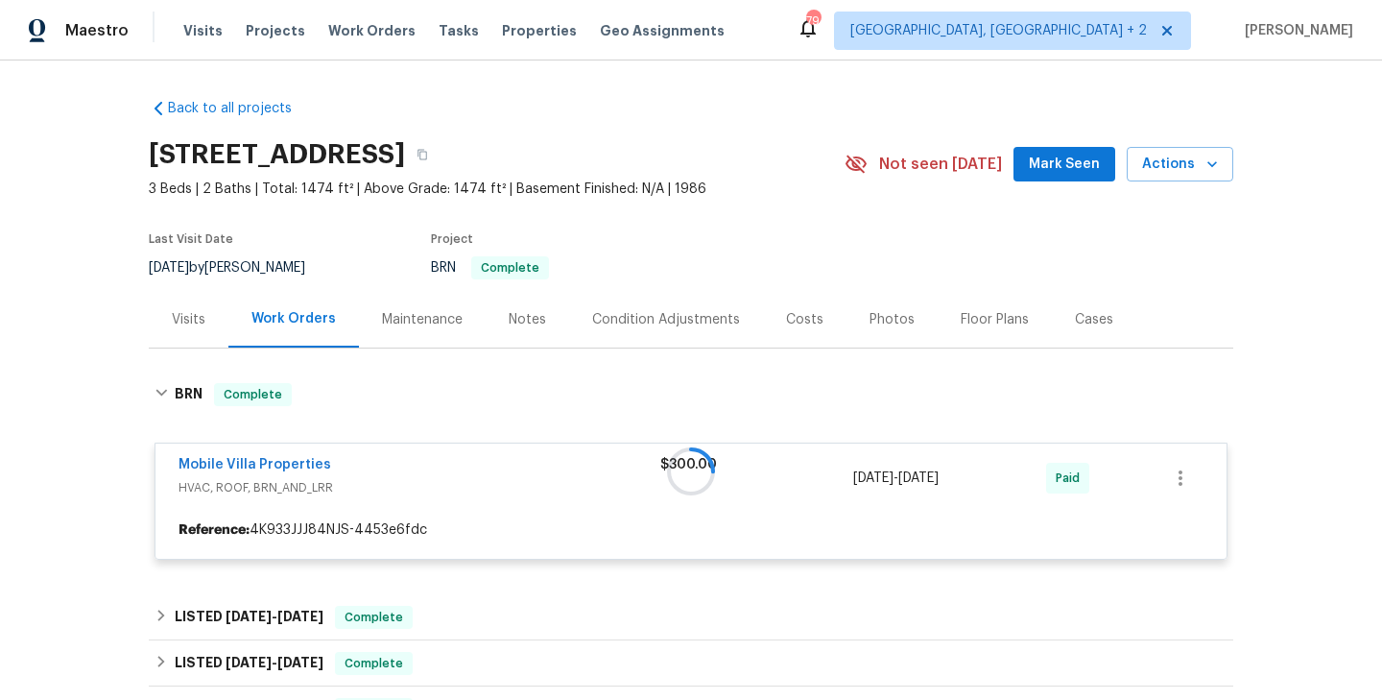
click at [288, 465] on div at bounding box center [691, 471] width 1085 height 215
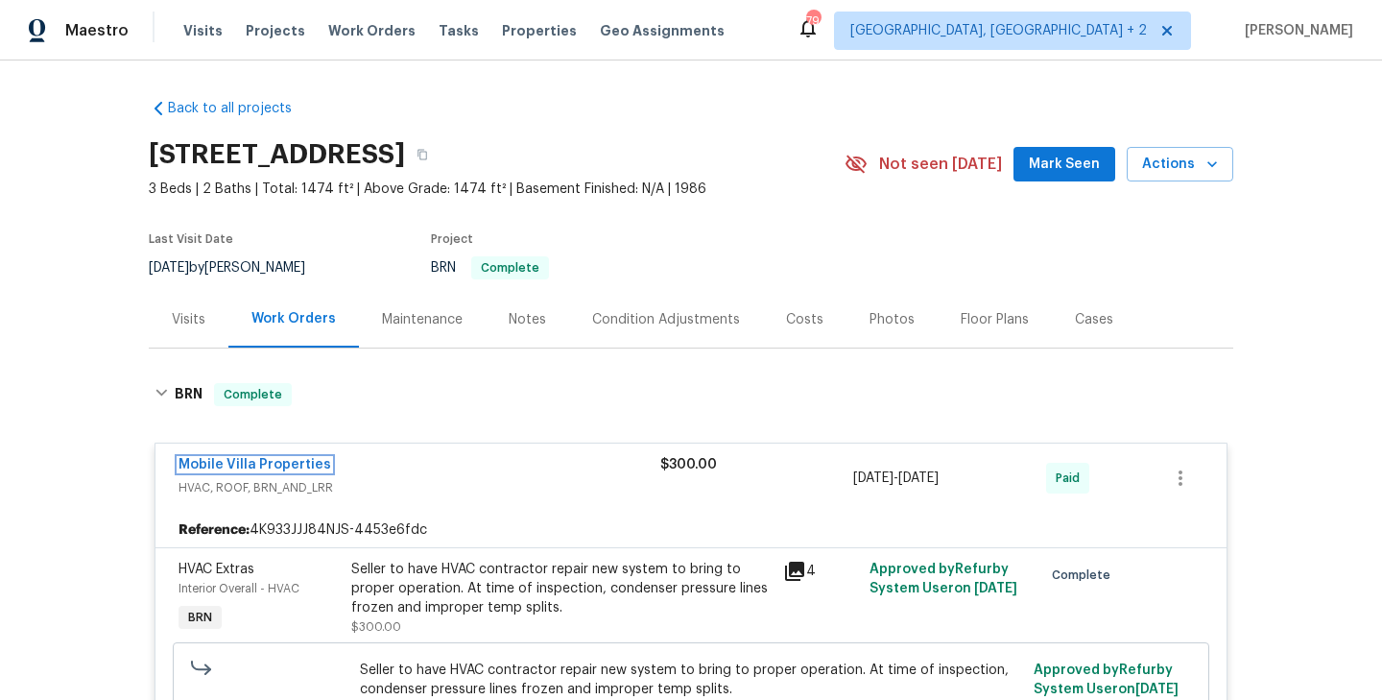
click at [288, 465] on link "Mobile Villa Properties" at bounding box center [255, 464] width 153 height 13
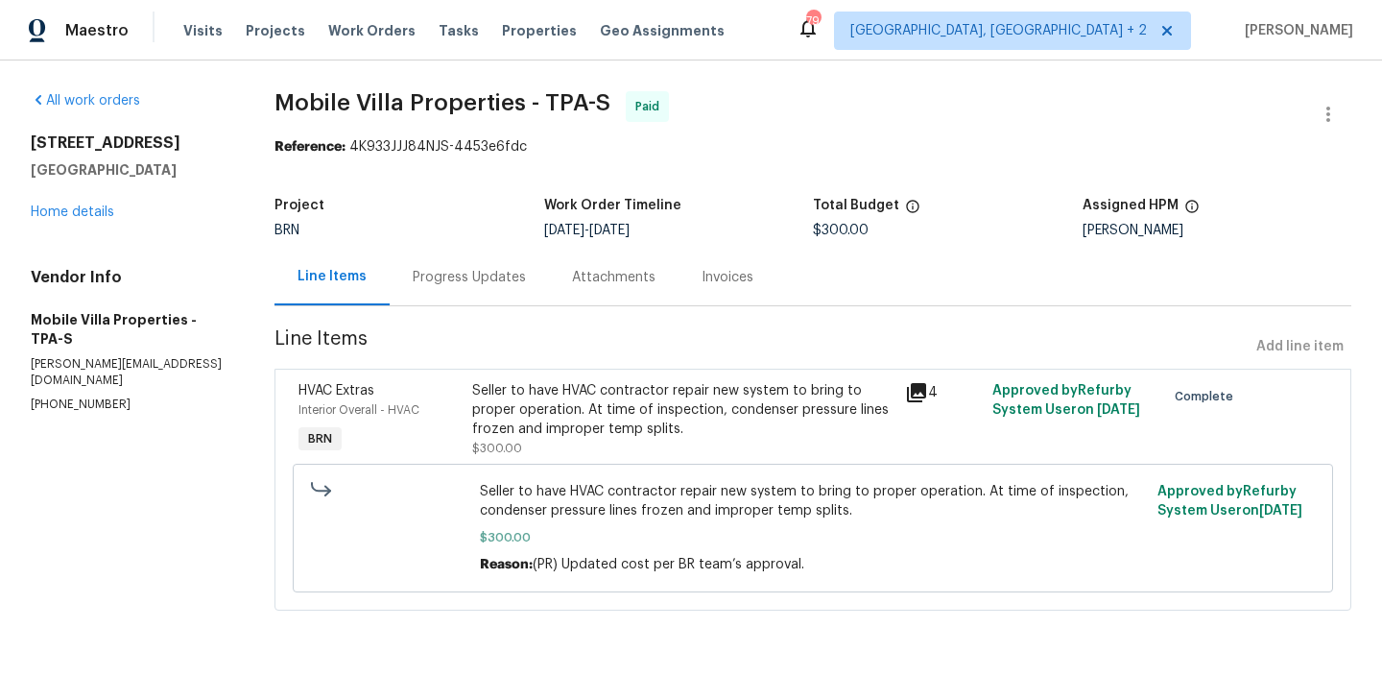
click at [68, 396] on p "(813) 918-3054" at bounding box center [130, 404] width 198 height 16
copy p "(813) 918-3054"
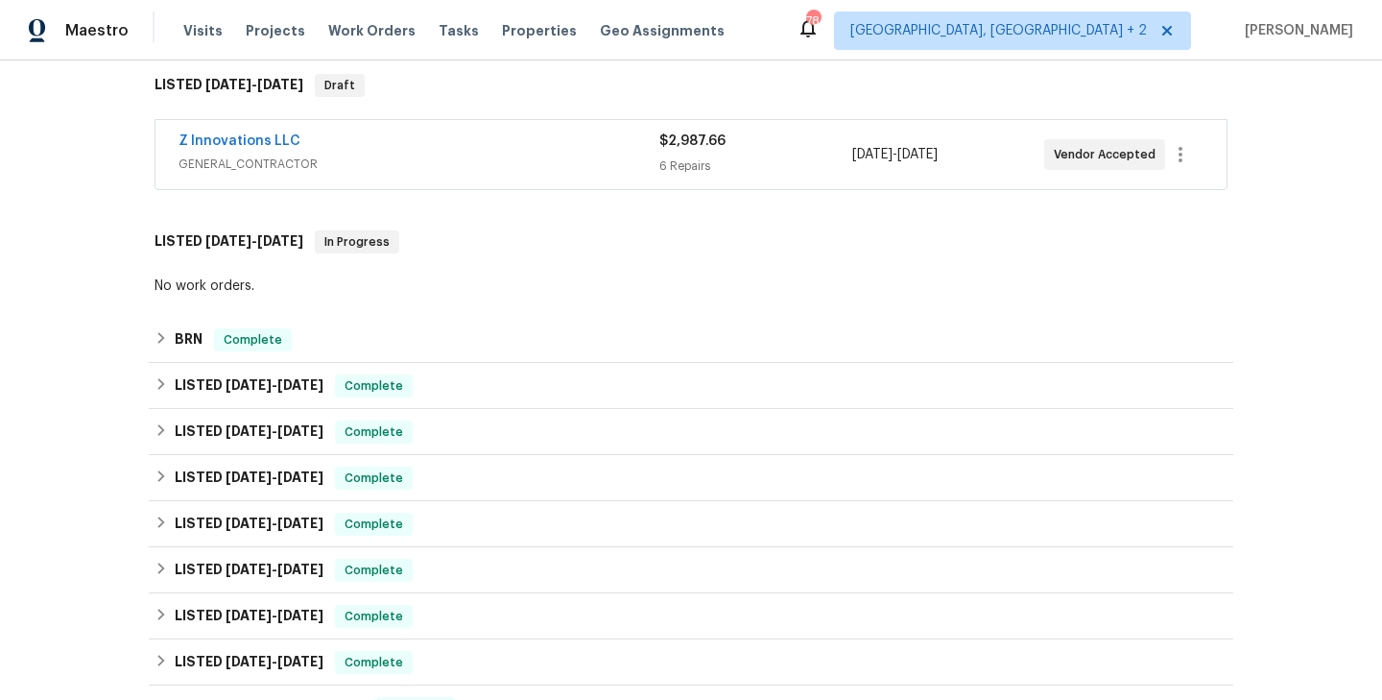
scroll to position [373, 0]
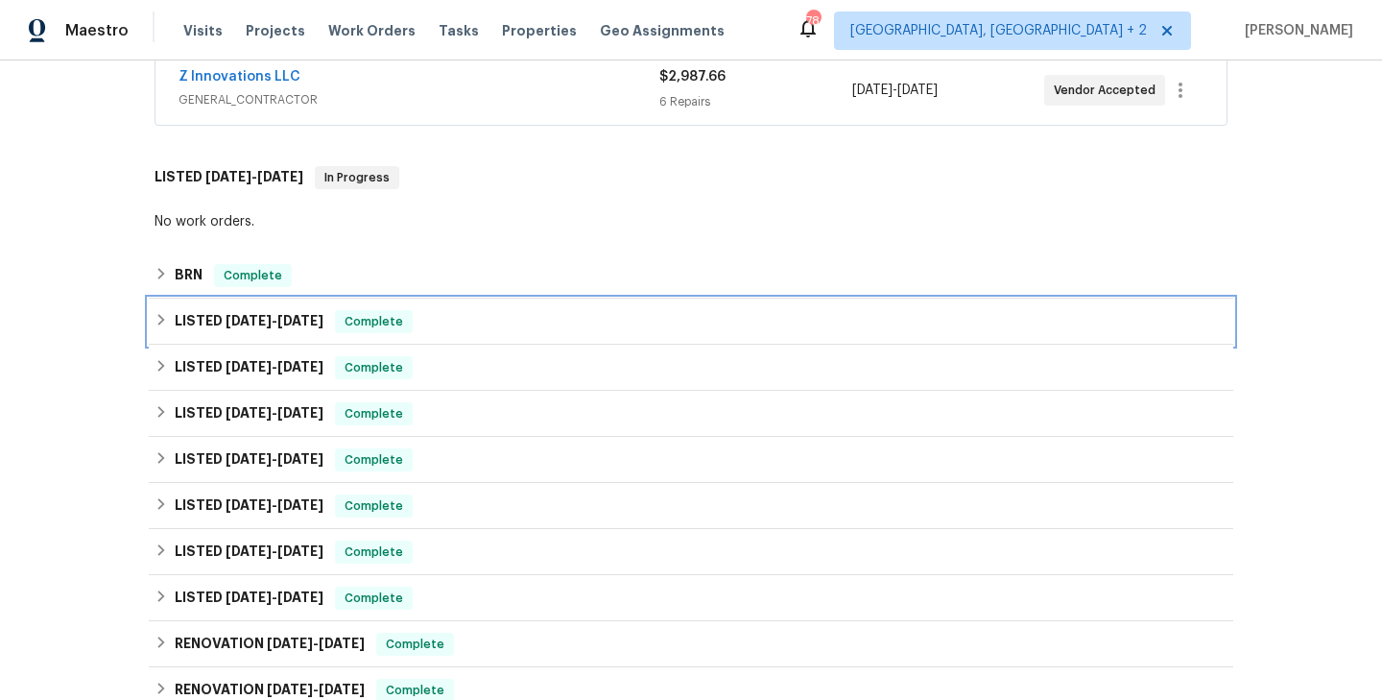
click at [364, 298] on div "LISTED 9/2/25 - 9/5/25 Complete" at bounding box center [691, 321] width 1085 height 46
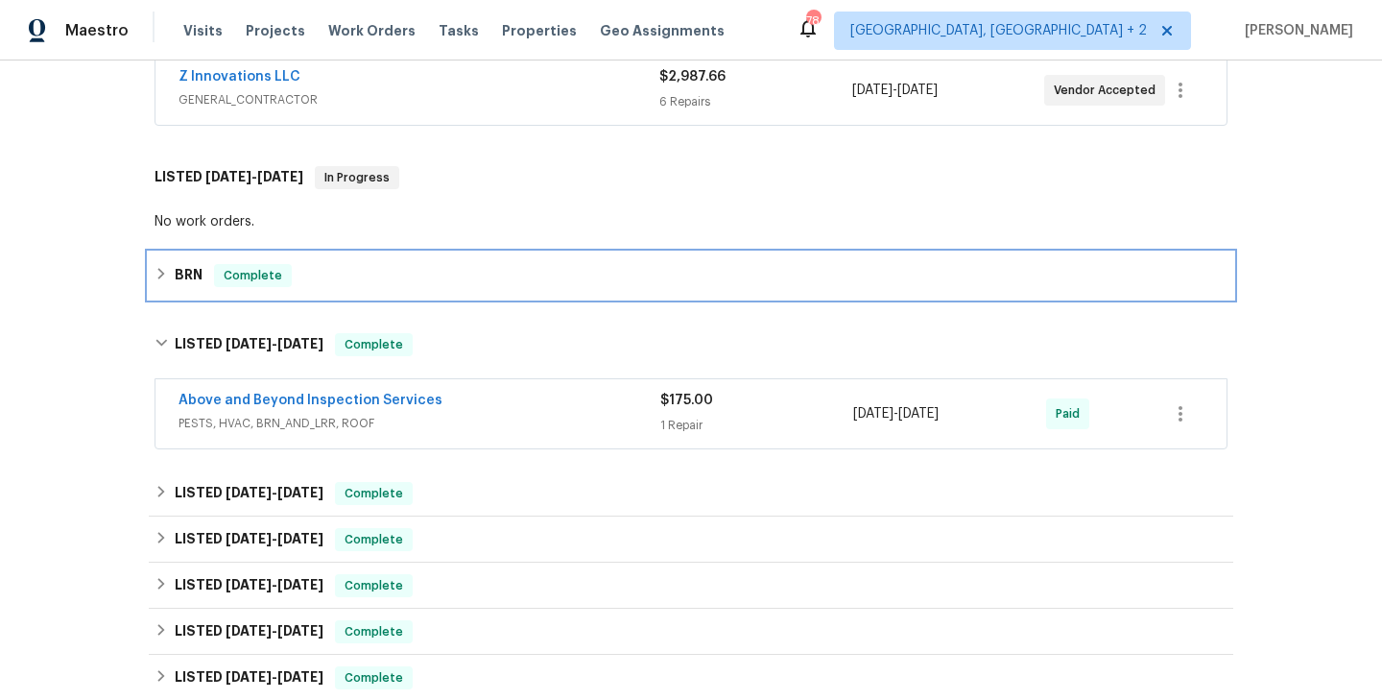
click at [331, 254] on div "BRN Complete" at bounding box center [691, 275] width 1085 height 46
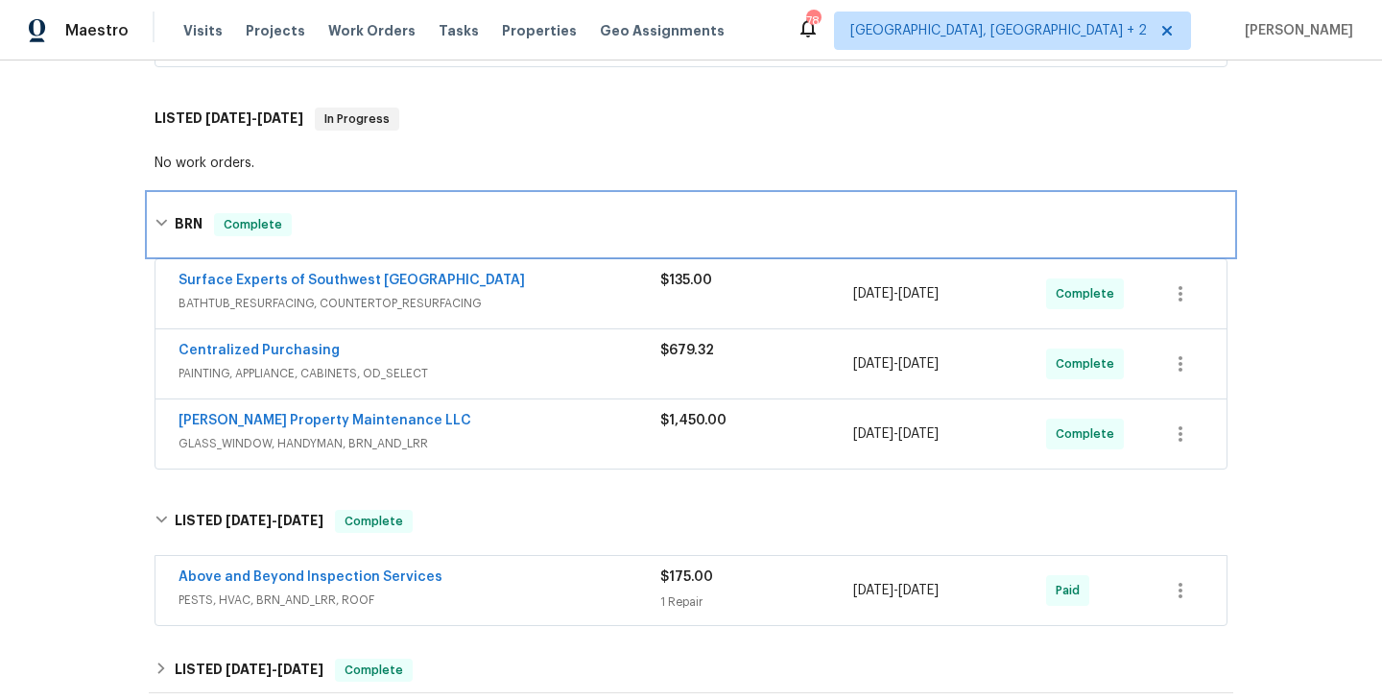
scroll to position [440, 0]
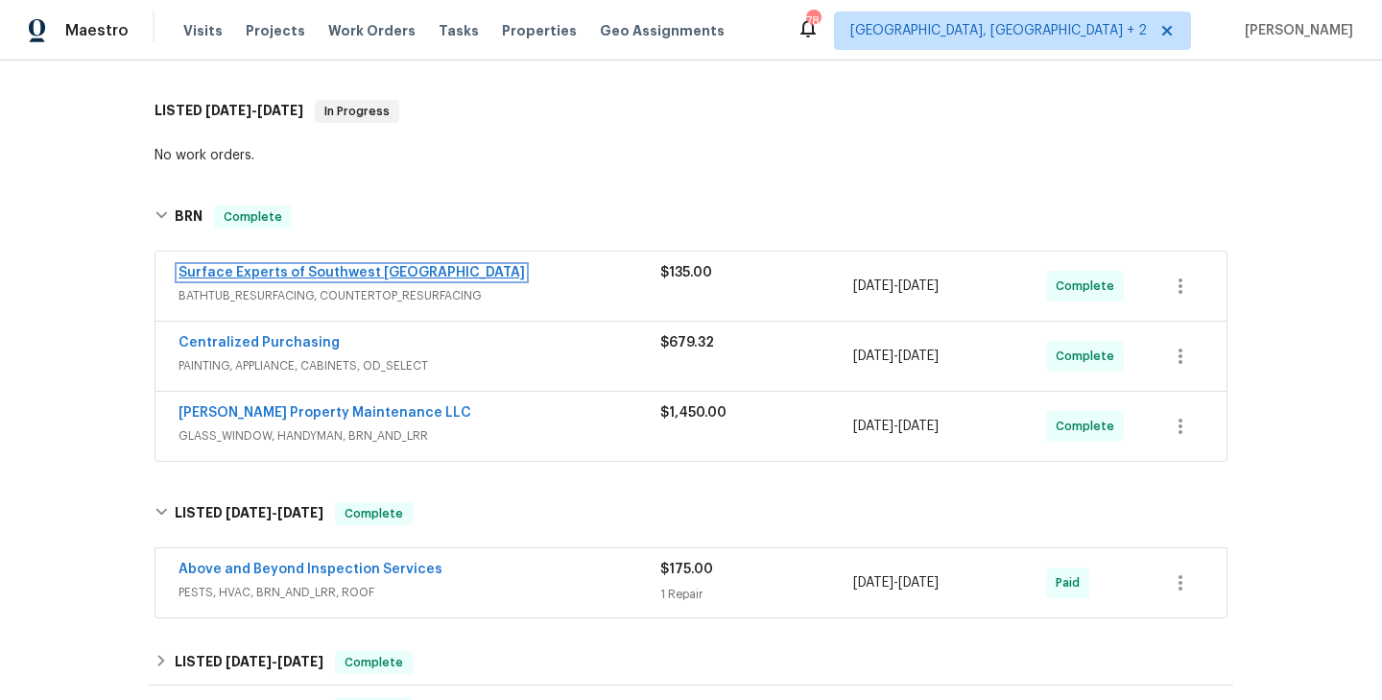
click at [331, 268] on link "Surface Experts of Southwest Atlanta" at bounding box center [352, 272] width 346 height 13
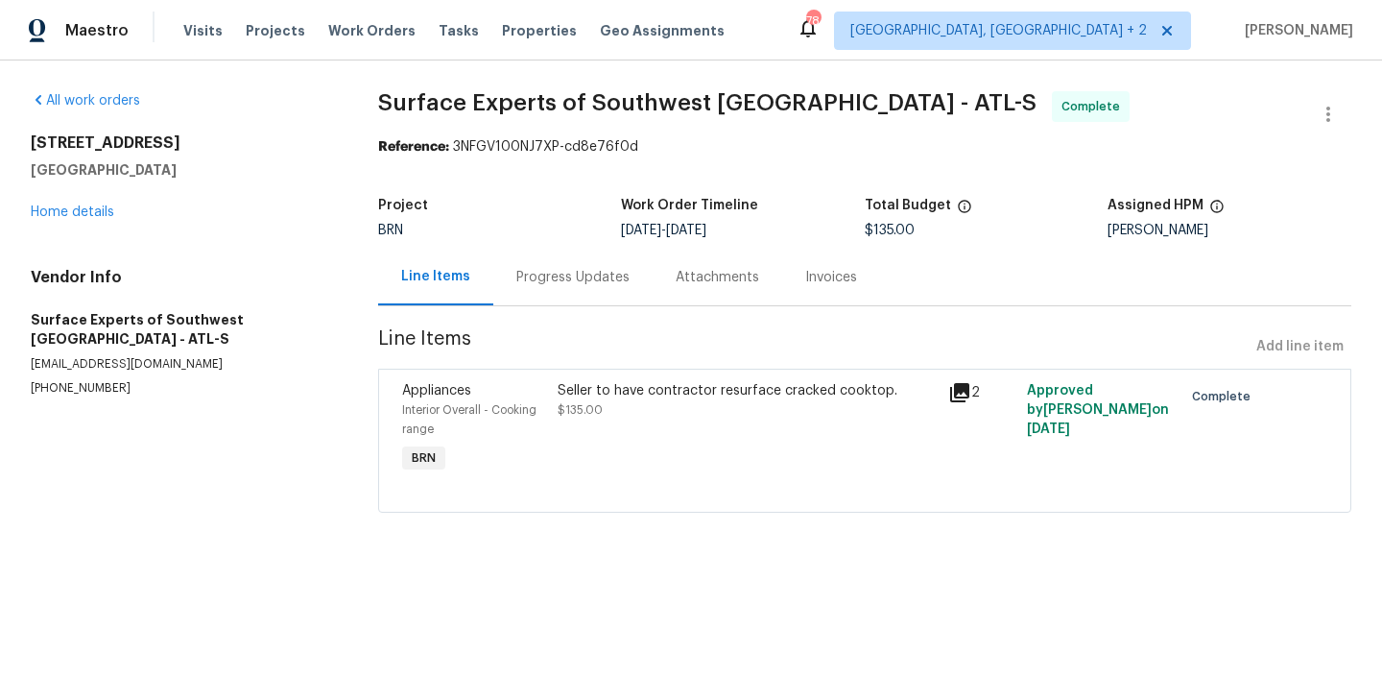
click at [530, 297] on div "Progress Updates" at bounding box center [572, 277] width 159 height 57
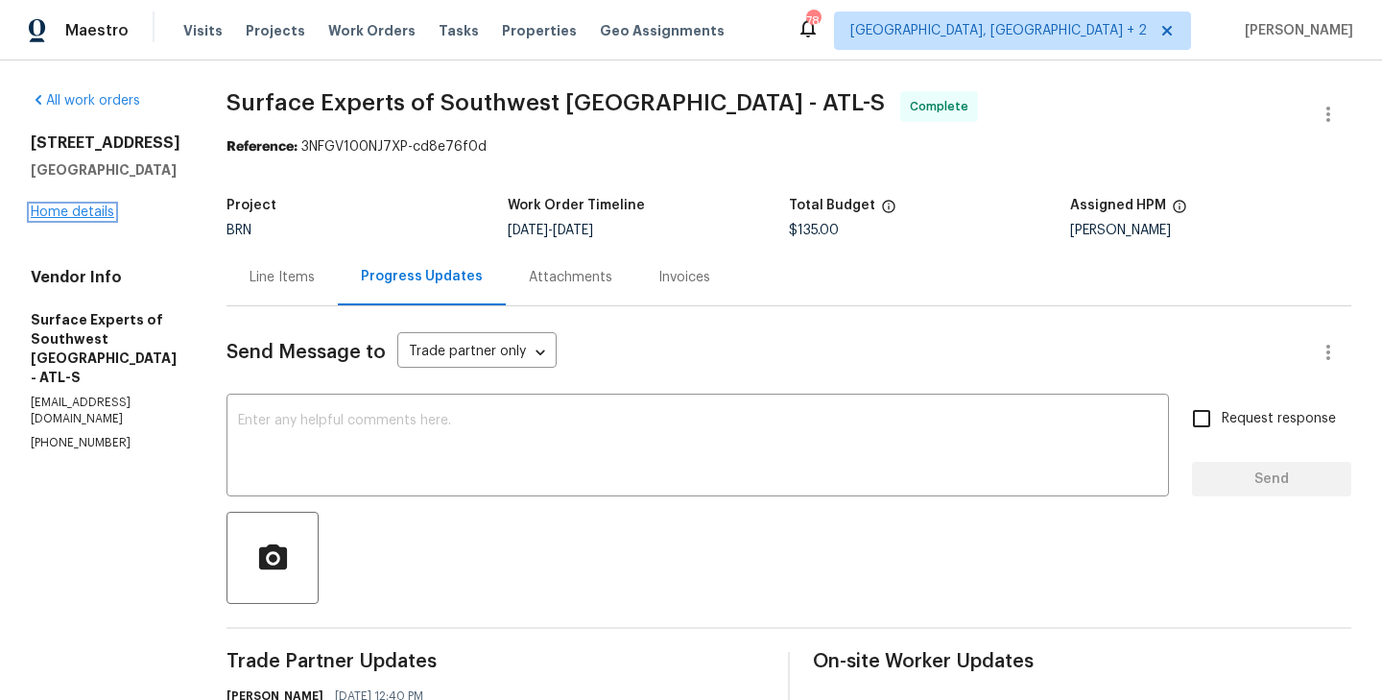
click at [79, 206] on link "Home details" at bounding box center [72, 211] width 83 height 13
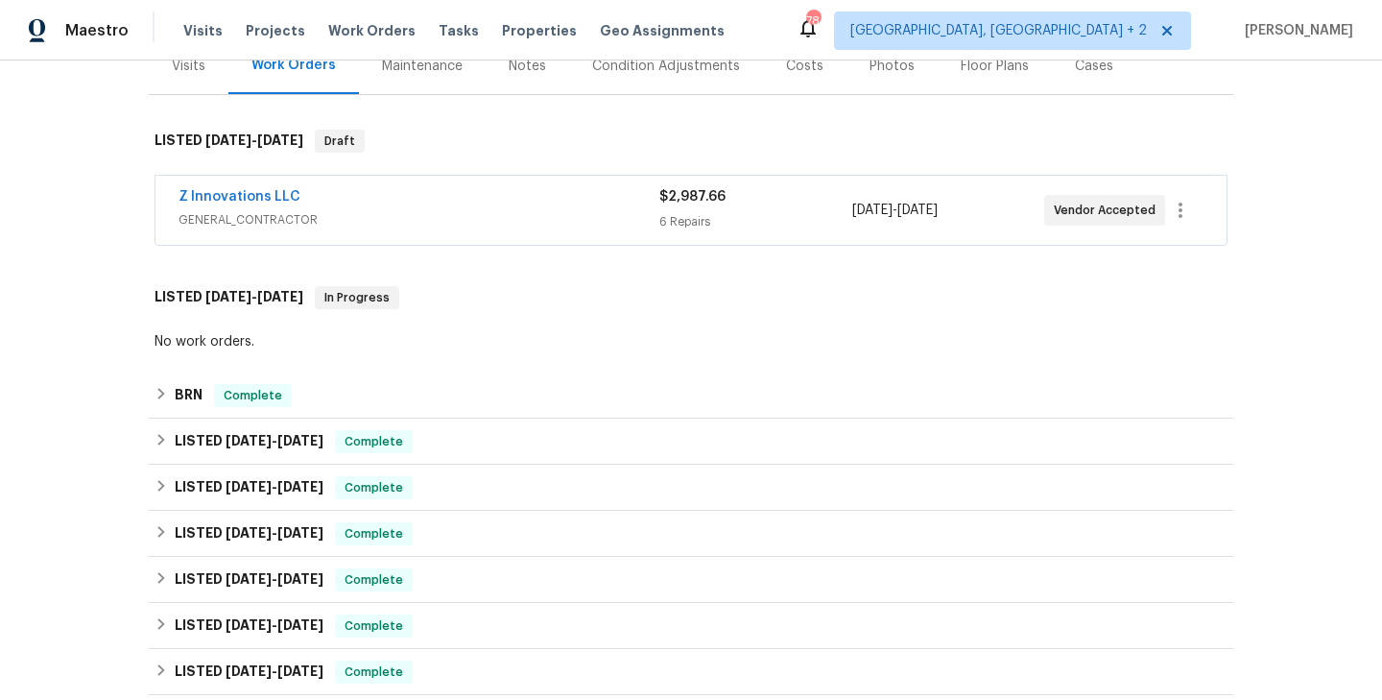
scroll to position [288, 0]
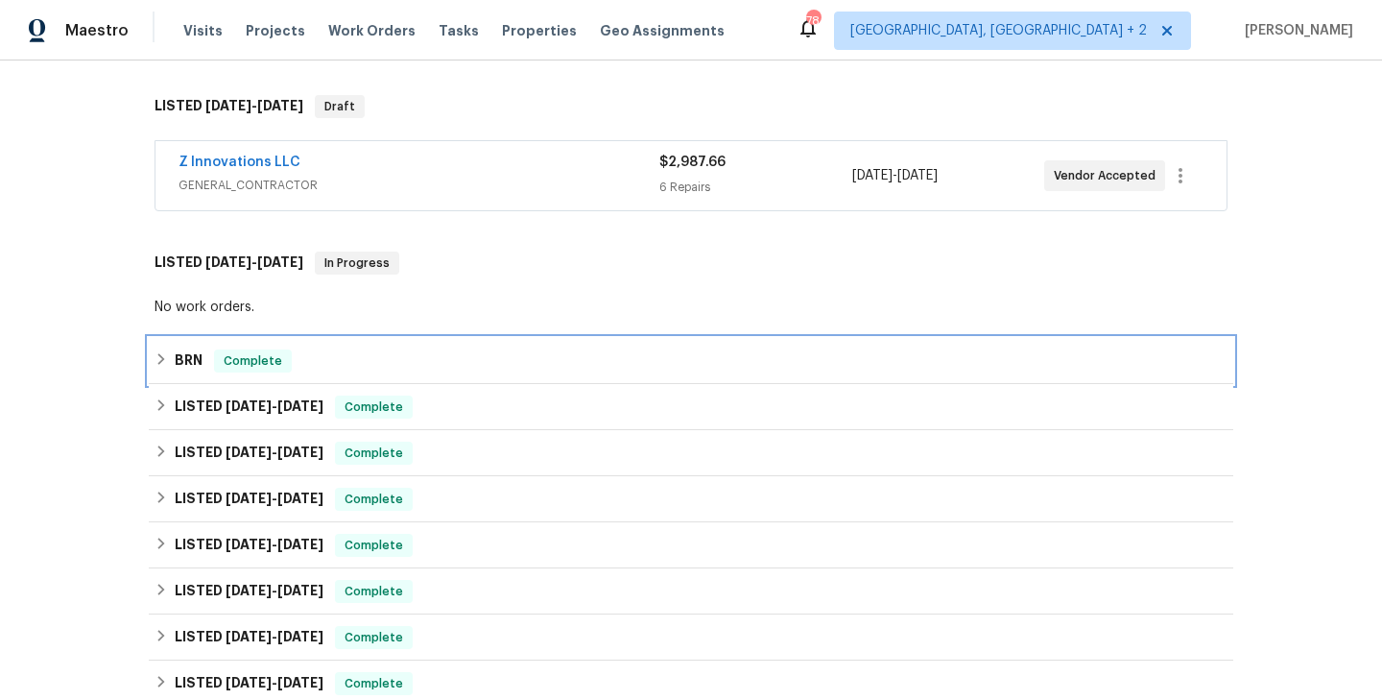
click at [384, 354] on div "BRN Complete" at bounding box center [691, 360] width 1073 height 23
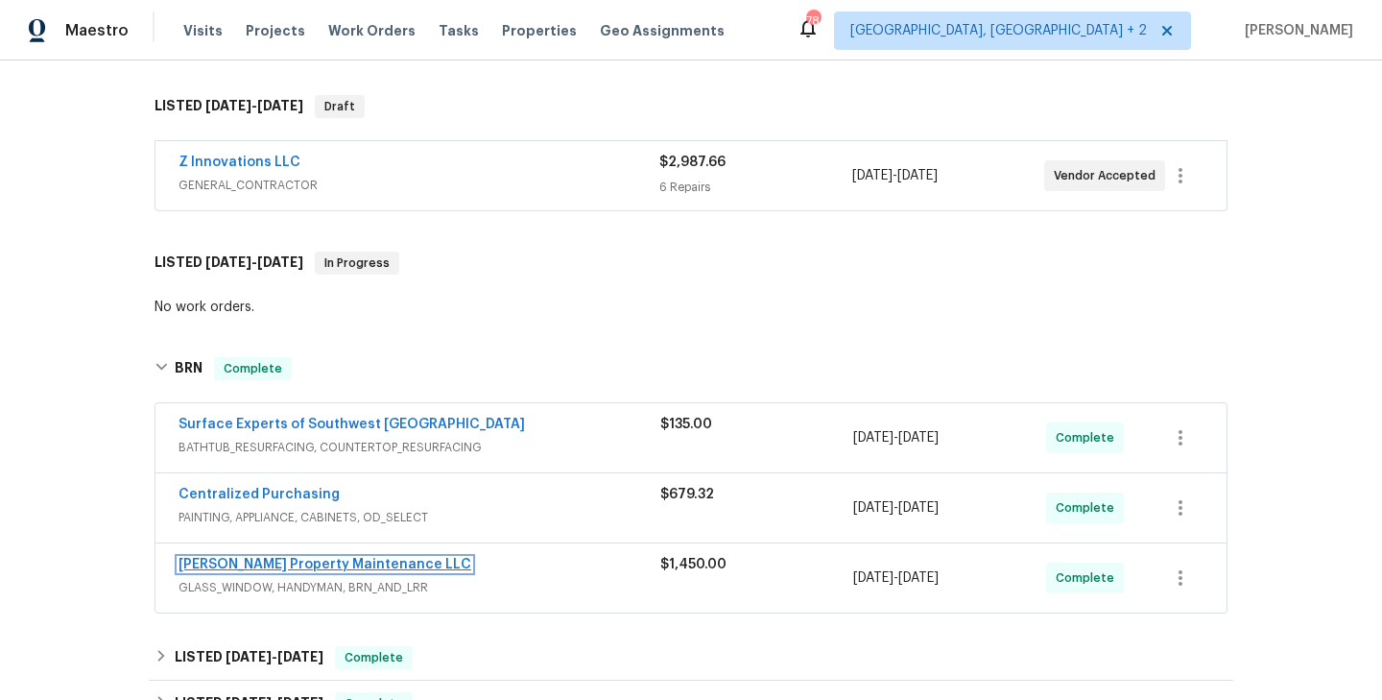
click at [323, 560] on link "Glen Property Maintenance LLC" at bounding box center [325, 564] width 293 height 13
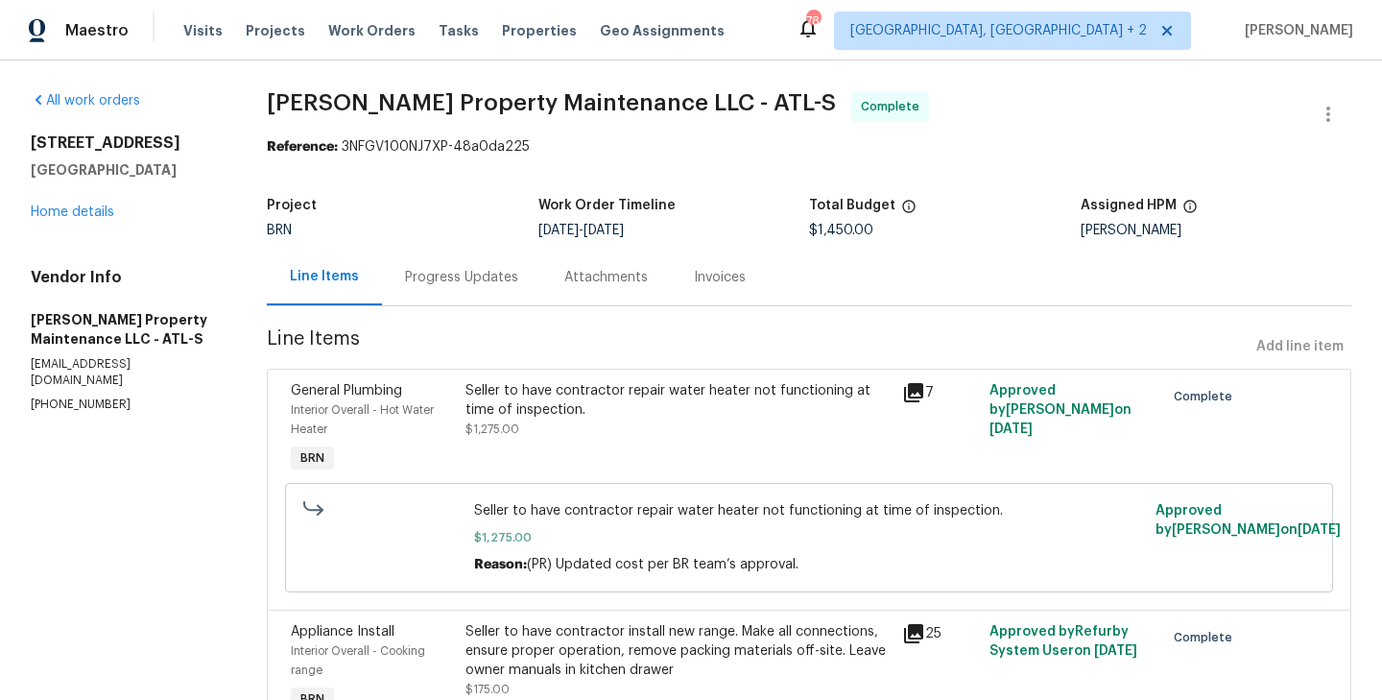
click at [473, 281] on div "Progress Updates" at bounding box center [461, 277] width 113 height 19
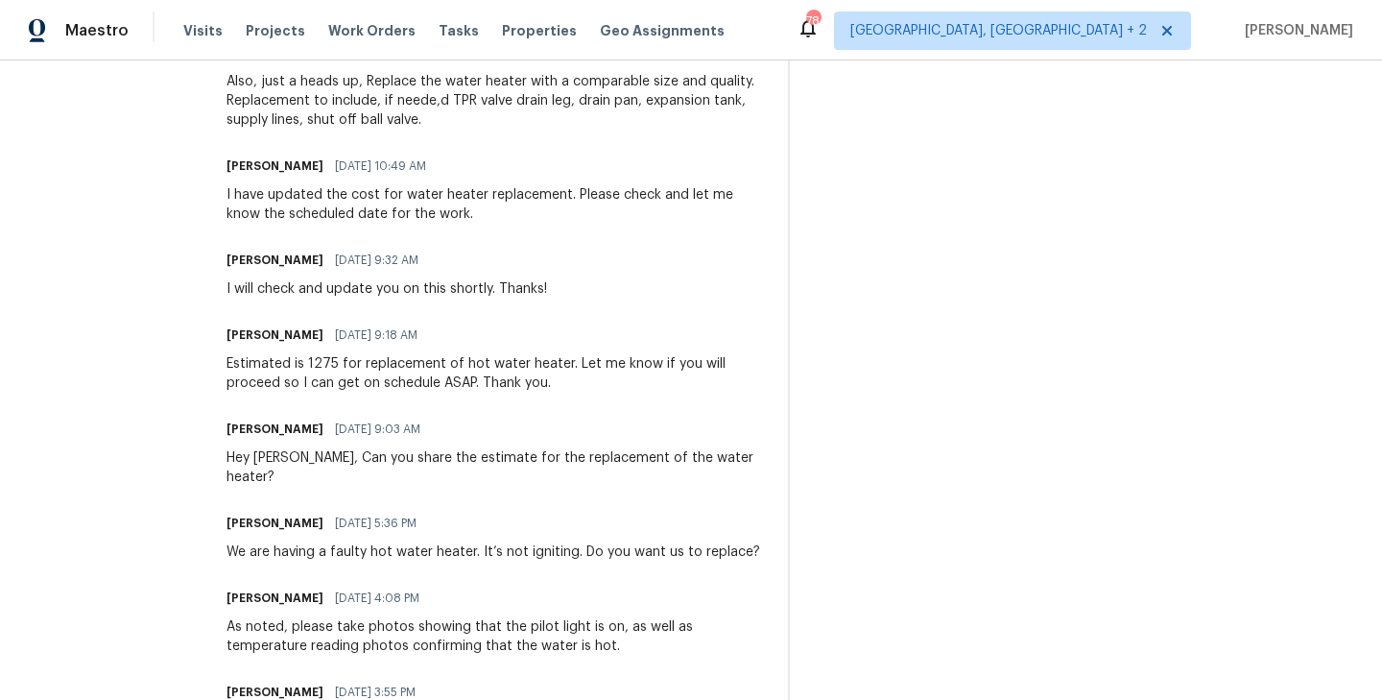
scroll to position [1856, 0]
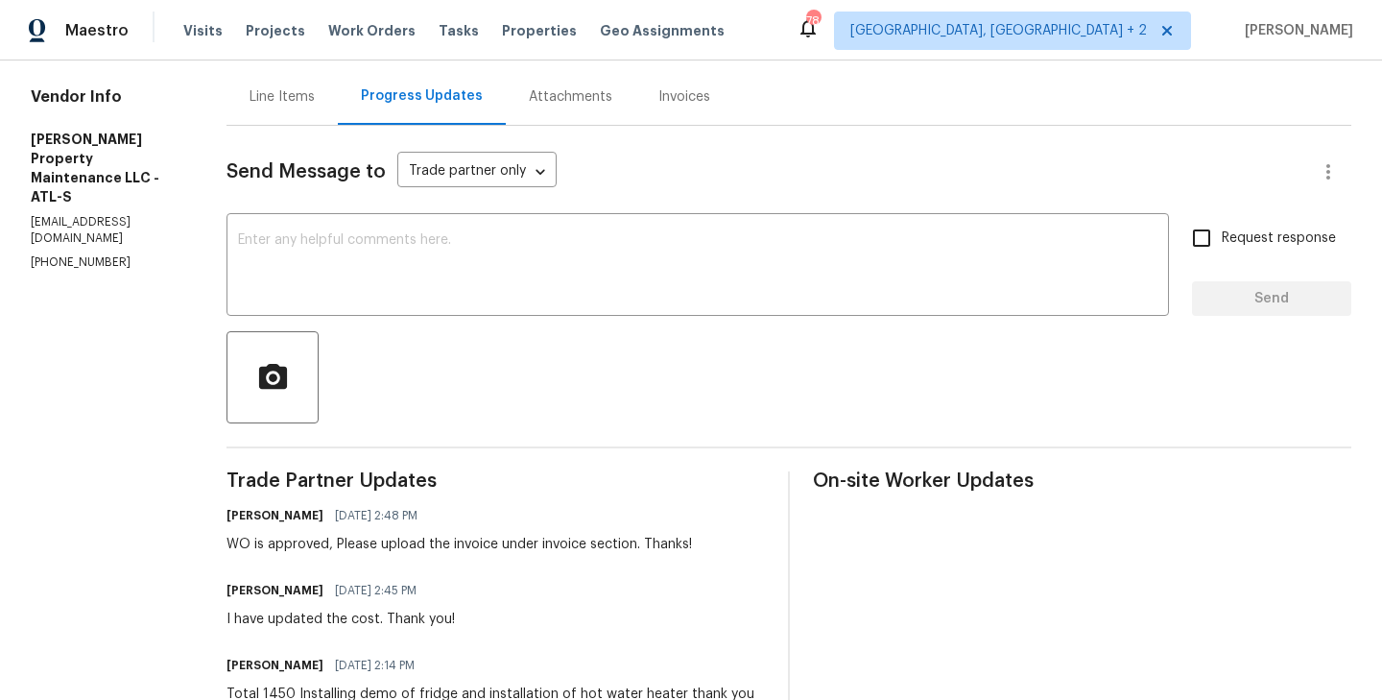
scroll to position [0, 0]
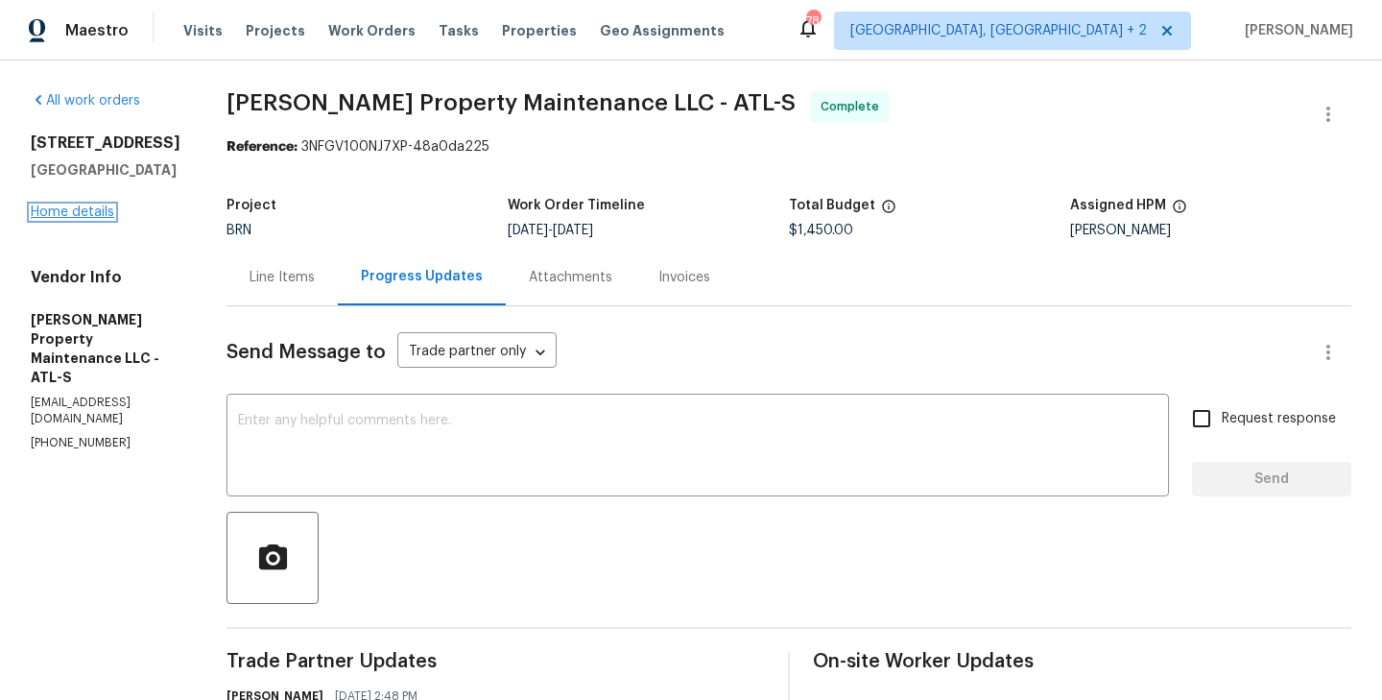
click at [85, 215] on link "Home details" at bounding box center [72, 211] width 83 height 13
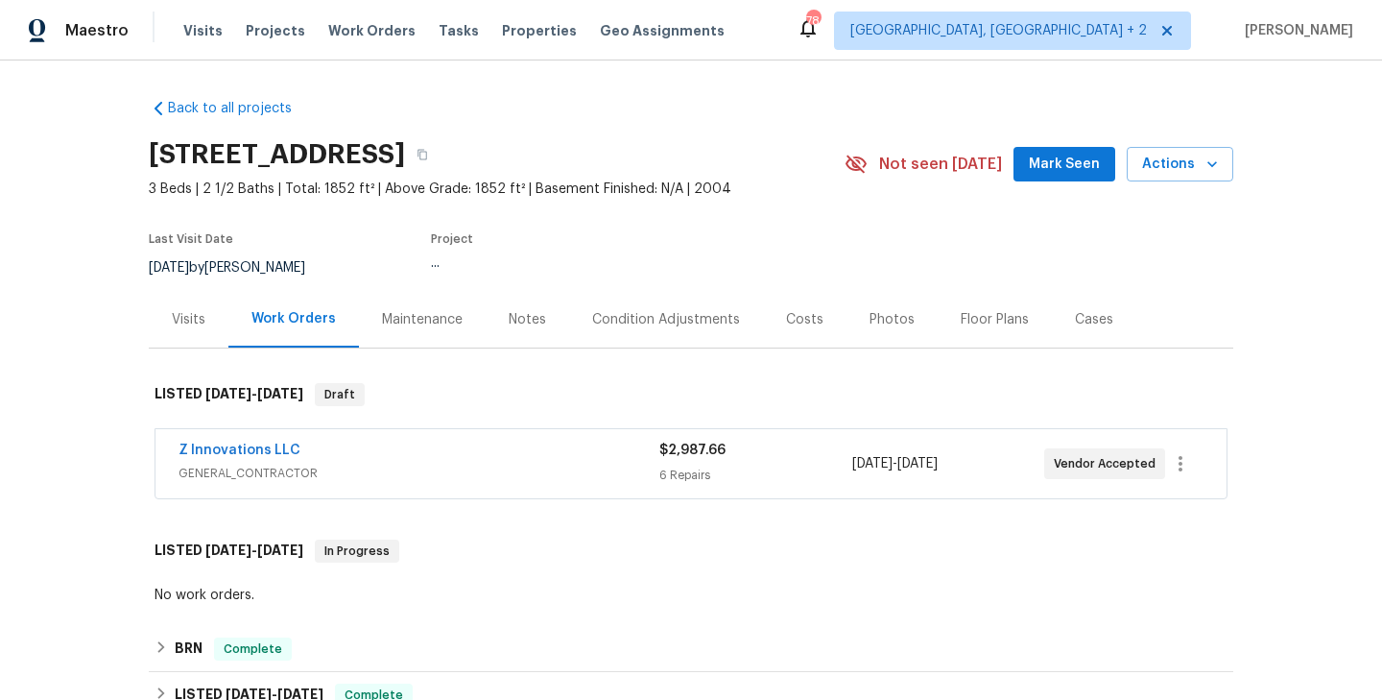
click at [809, 323] on div "Costs" at bounding box center [804, 319] width 37 height 19
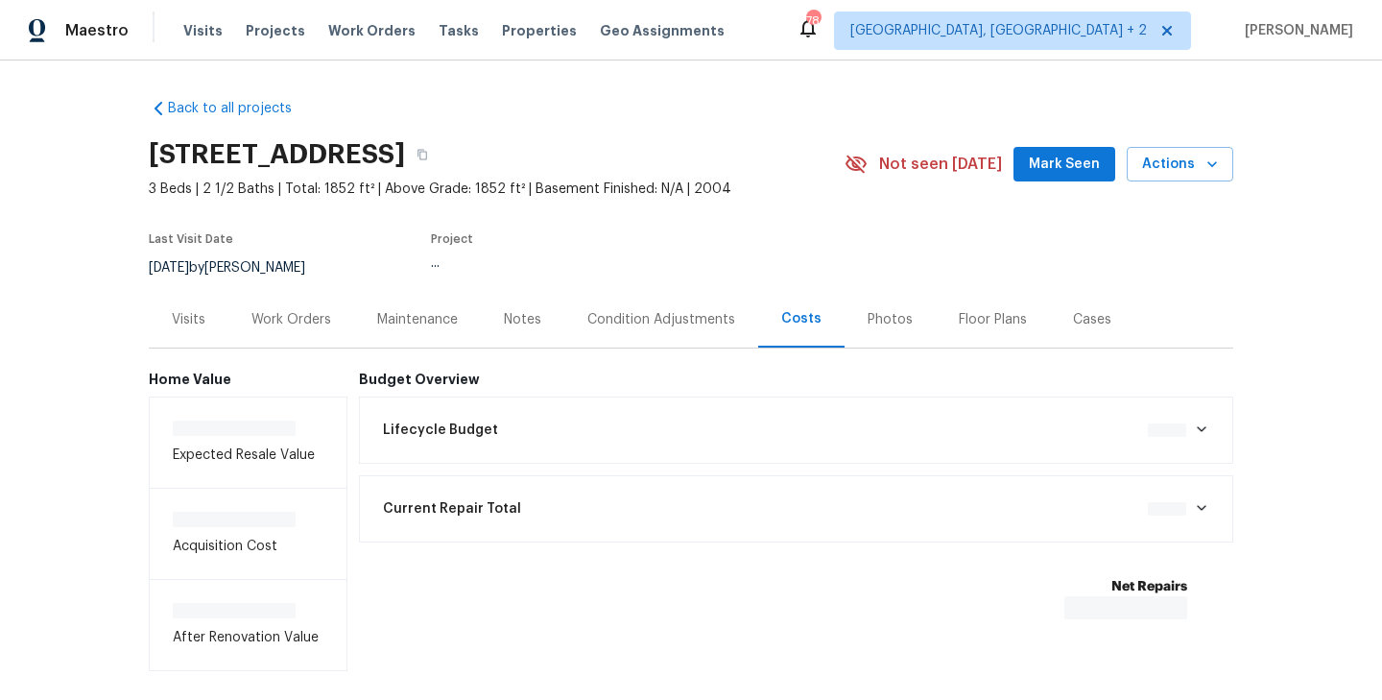
scroll to position [90, 0]
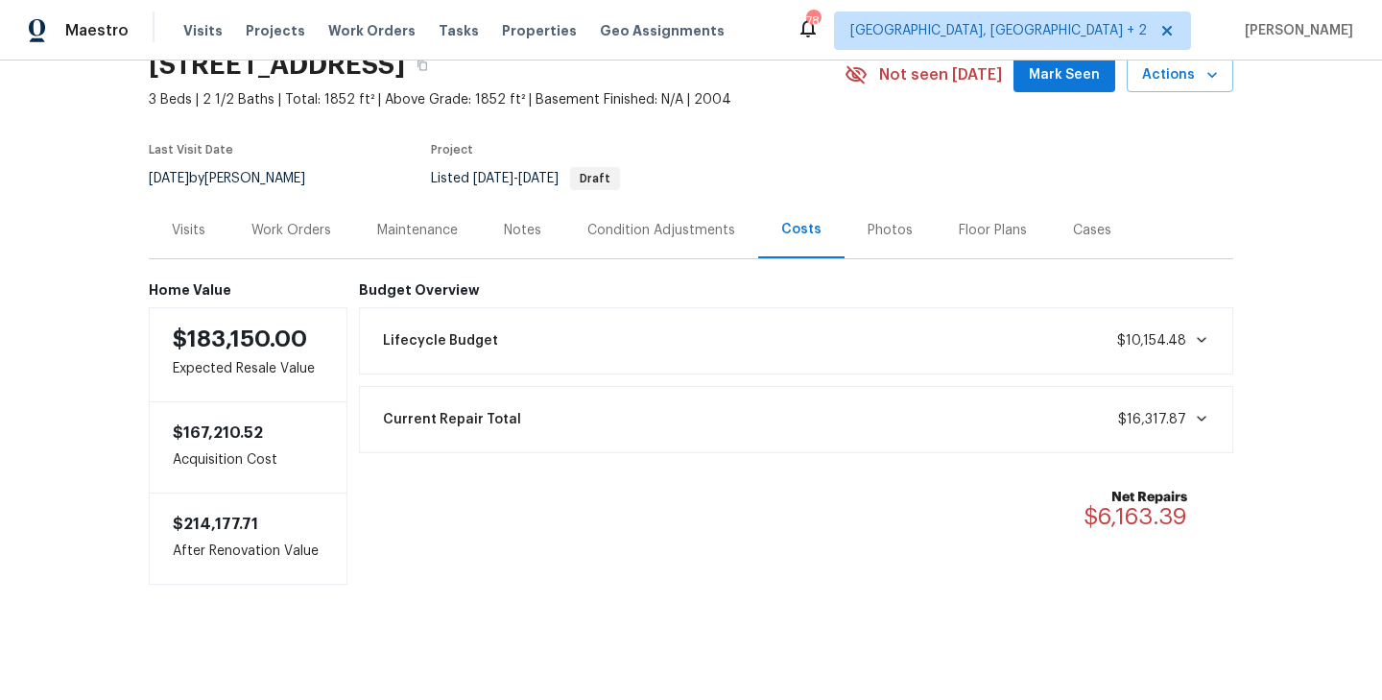
click at [859, 423] on div "Current Repair Total $16,317.87" at bounding box center [796, 419] width 850 height 42
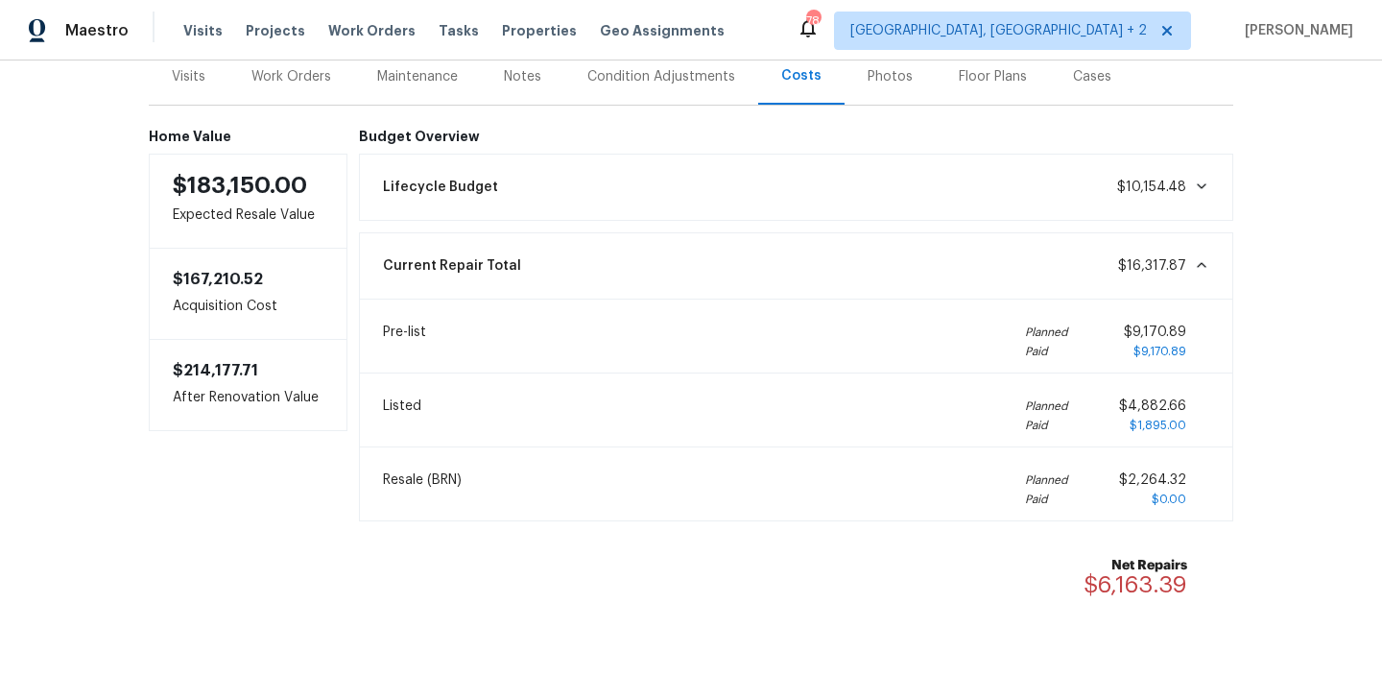
scroll to position [279, 0]
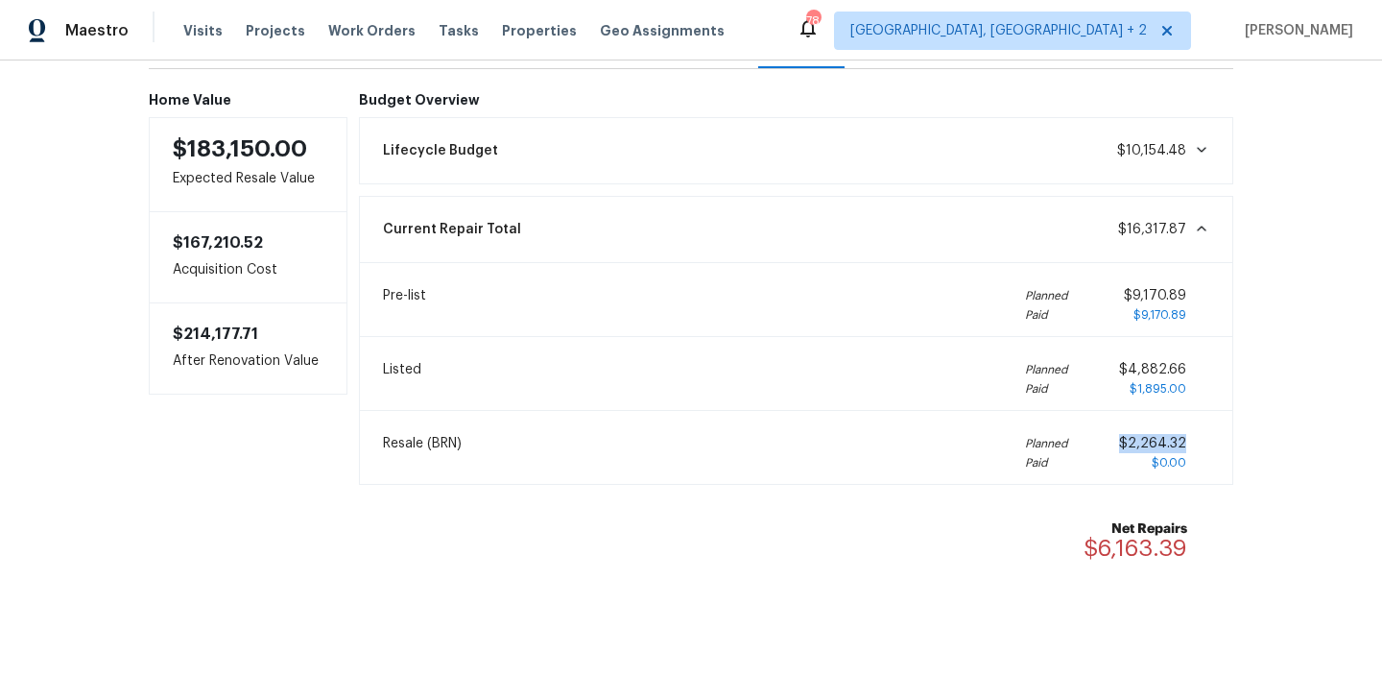
drag, startPoint x: 1187, startPoint y: 444, endPoint x: 1112, endPoint y: 445, distance: 74.9
click at [1112, 445] on div "Planned Paid $2,264.32 $0.00" at bounding box center [1117, 453] width 184 height 38
copy span "$2,264.32"
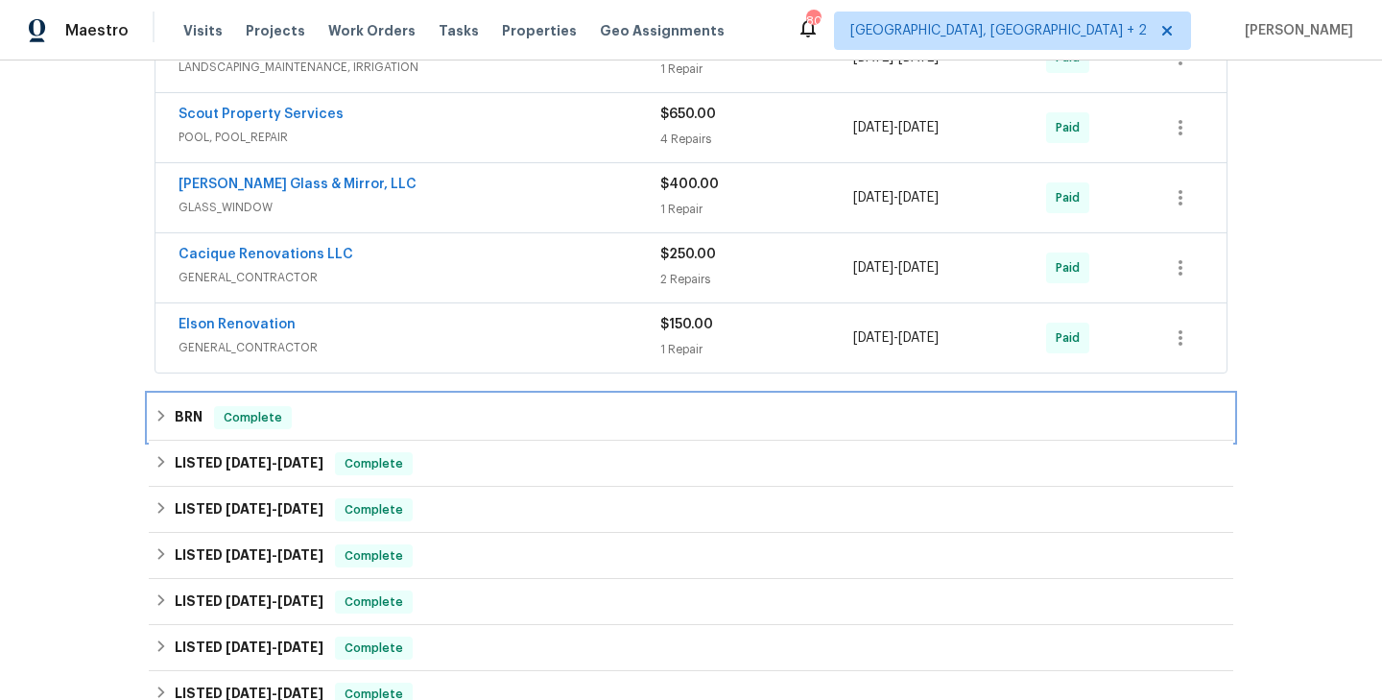
click at [404, 417] on div "BRN Complete" at bounding box center [691, 417] width 1073 height 23
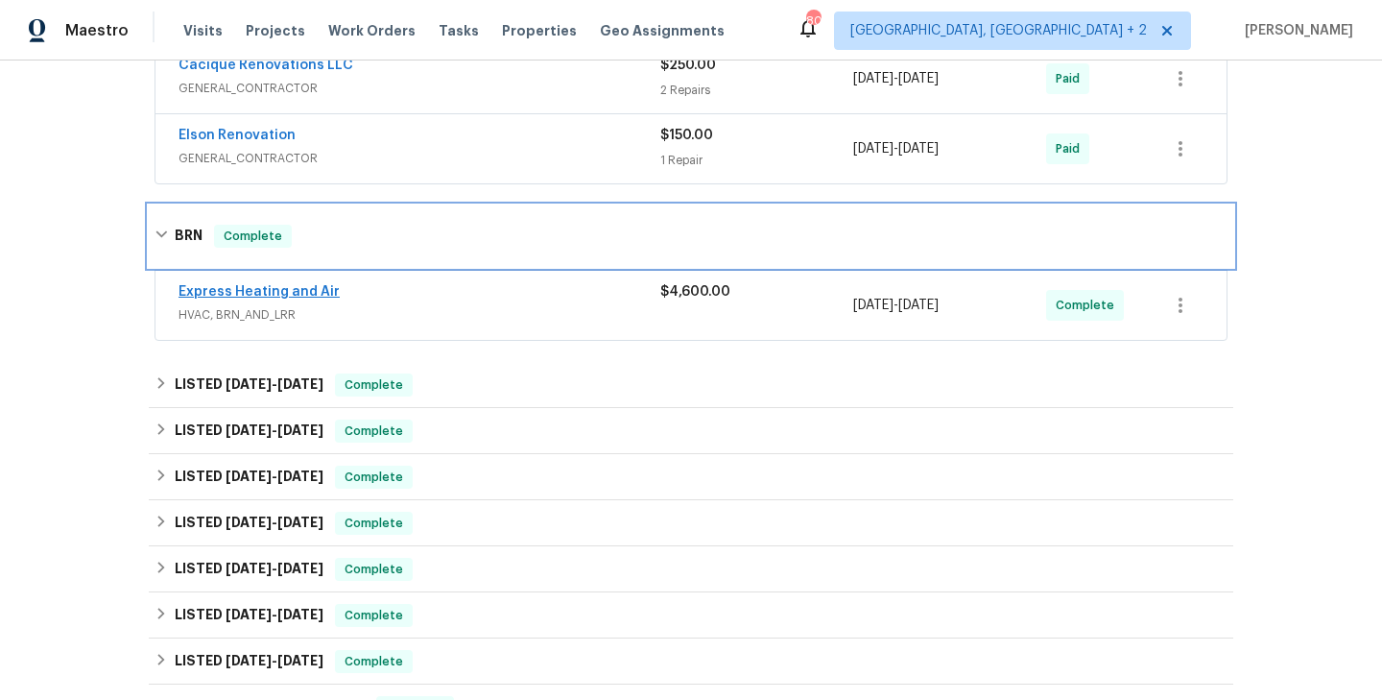
scroll to position [600, 0]
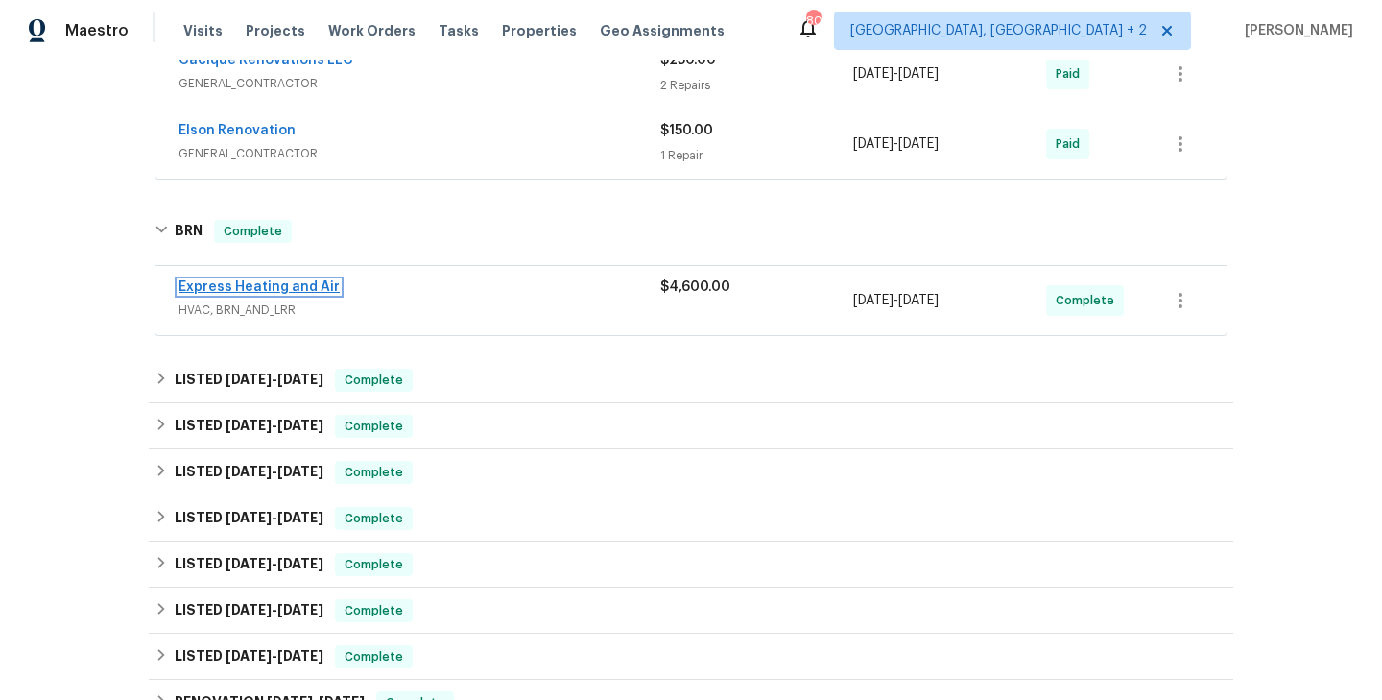
click at [262, 286] on link "Express Heating and Air" at bounding box center [259, 286] width 161 height 13
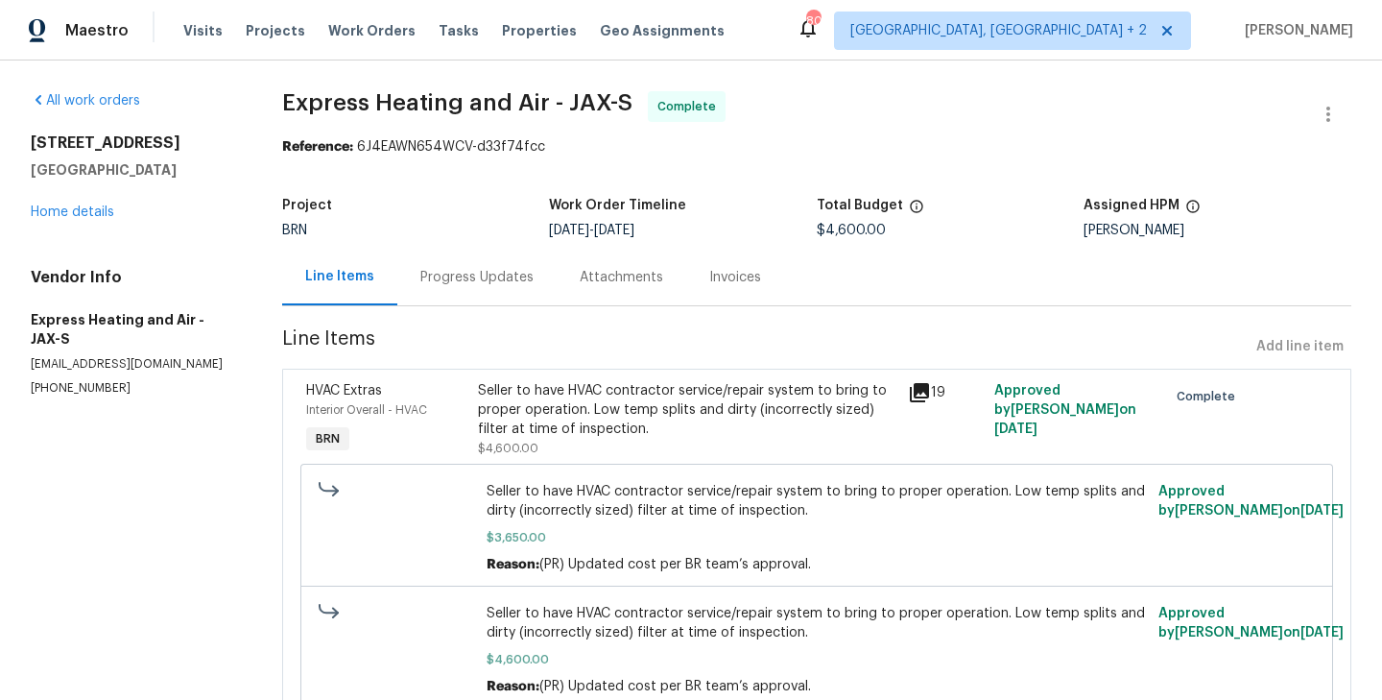
click at [481, 268] on div "Progress Updates" at bounding box center [476, 277] width 113 height 19
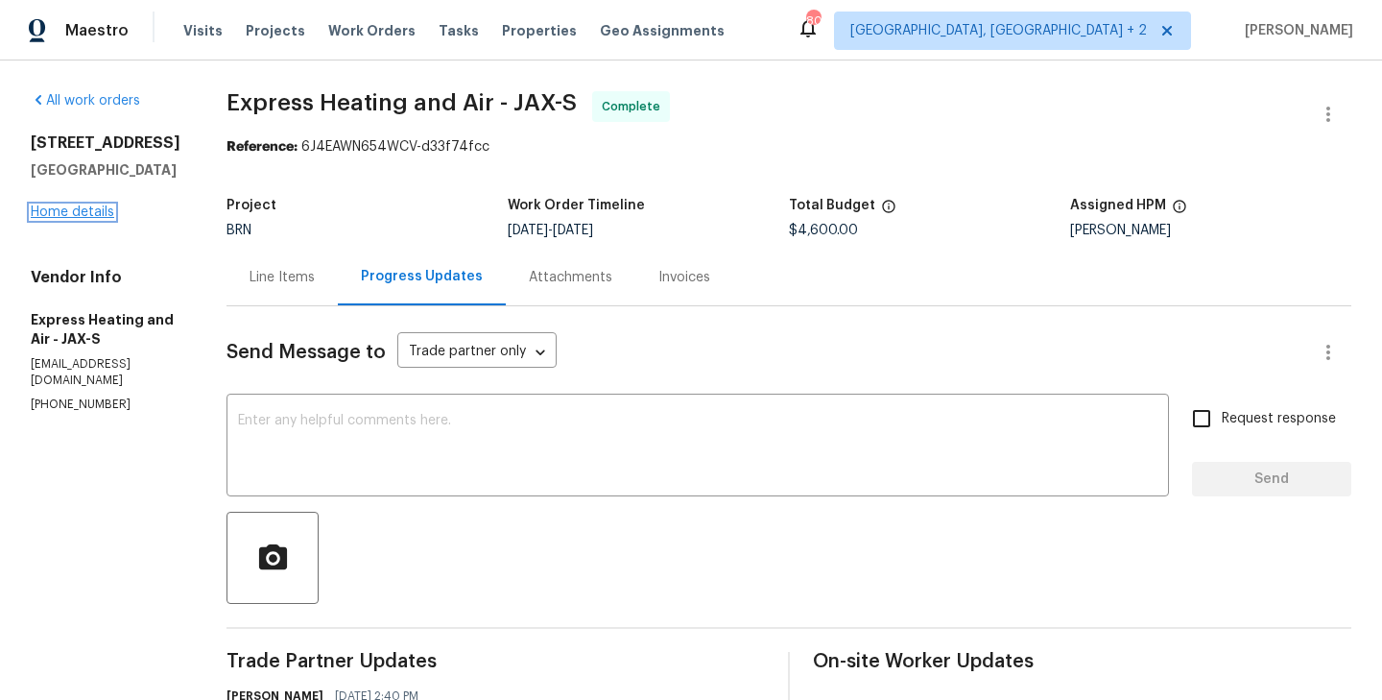
click at [88, 219] on link "Home details" at bounding box center [72, 211] width 83 height 13
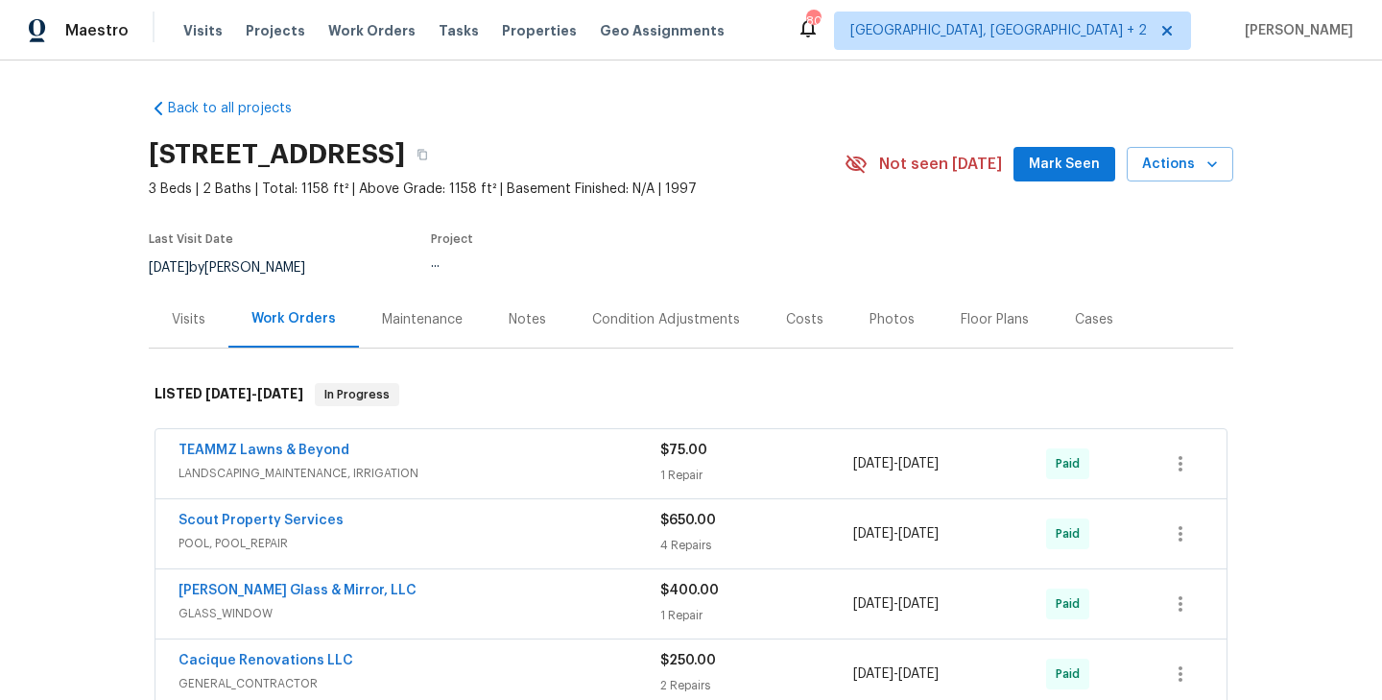
click at [790, 315] on div "Costs" at bounding box center [804, 319] width 37 height 19
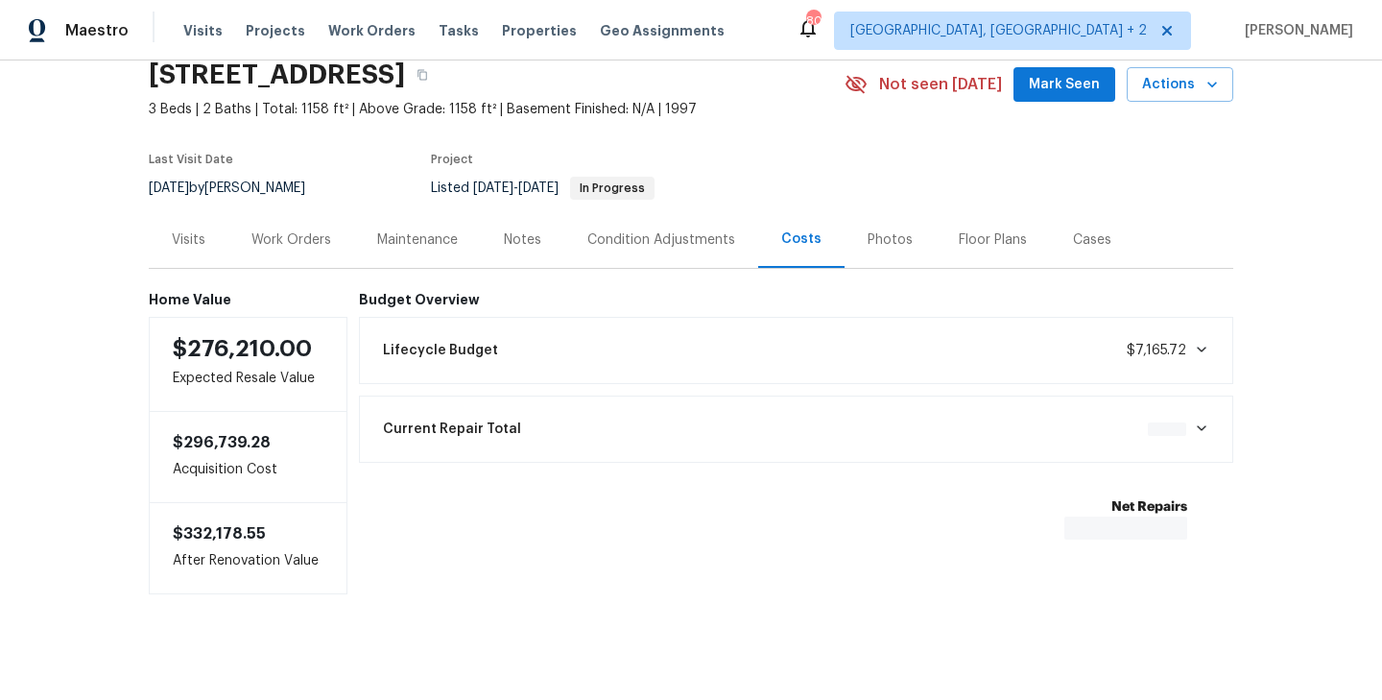
scroll to position [90, 0]
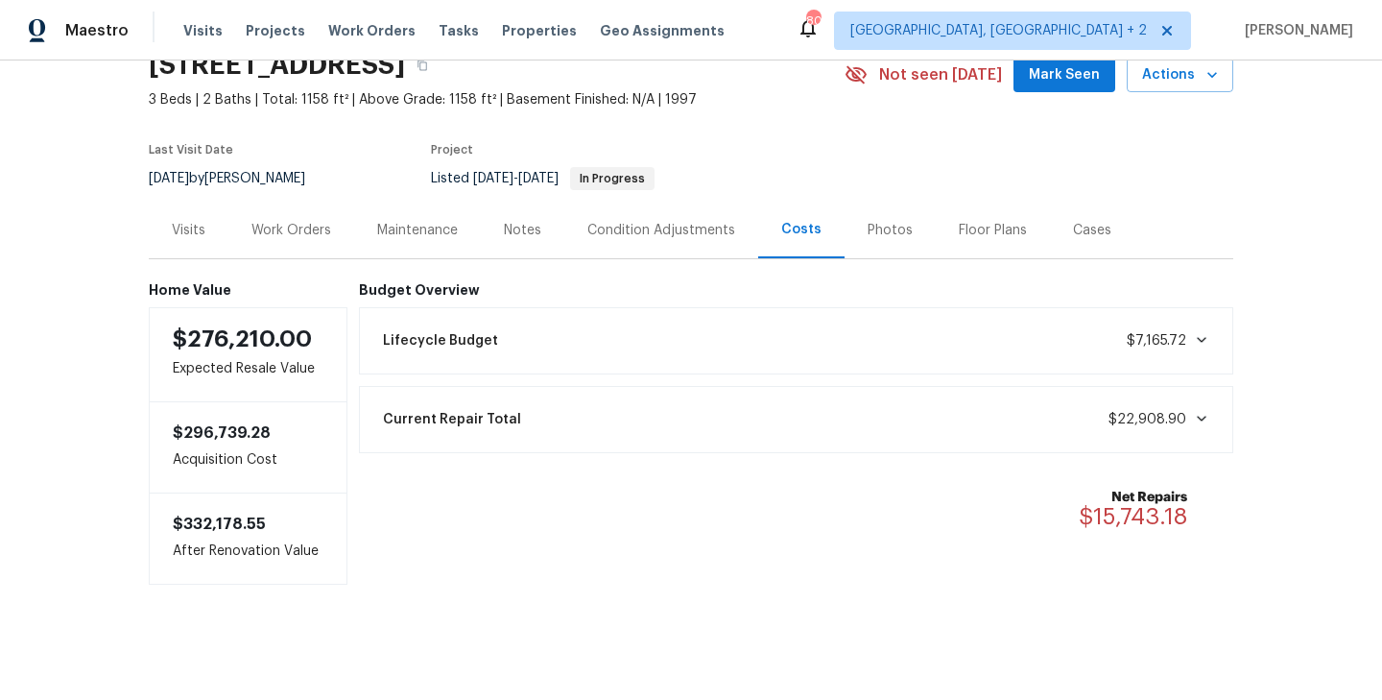
click at [1073, 425] on div "Current Repair Total $22,908.90" at bounding box center [796, 419] width 850 height 42
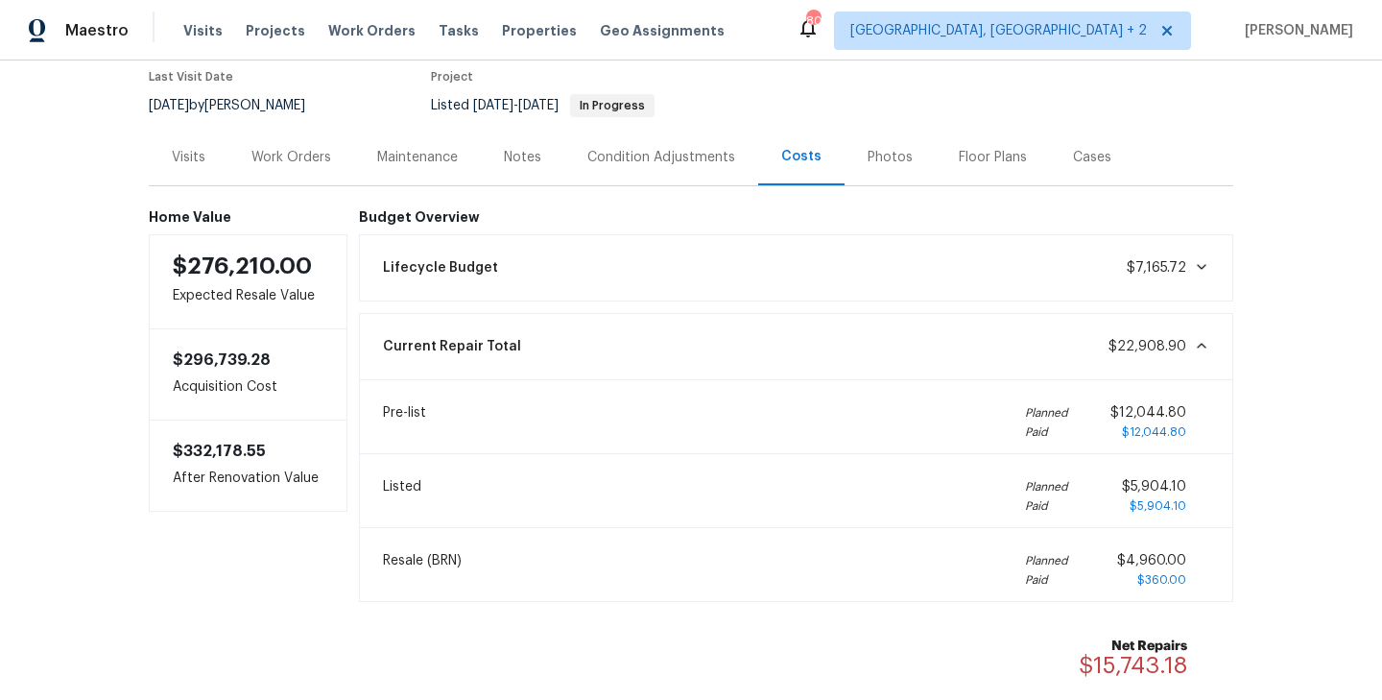
scroll to position [169, 0]
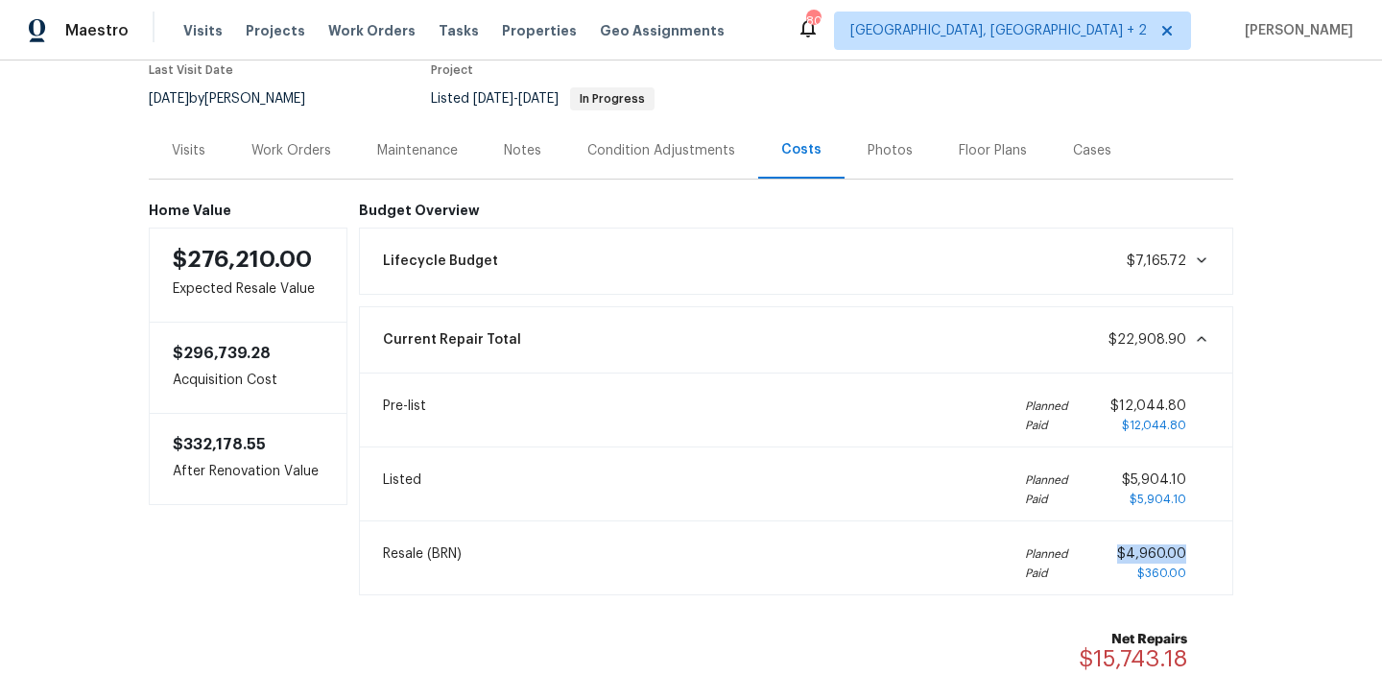
drag, startPoint x: 1191, startPoint y: 556, endPoint x: 1121, endPoint y: 556, distance: 70.1
click at [1121, 556] on div "$4,960.00 $360.00" at bounding box center [1163, 563] width 92 height 38
copy span "$4,960.00"
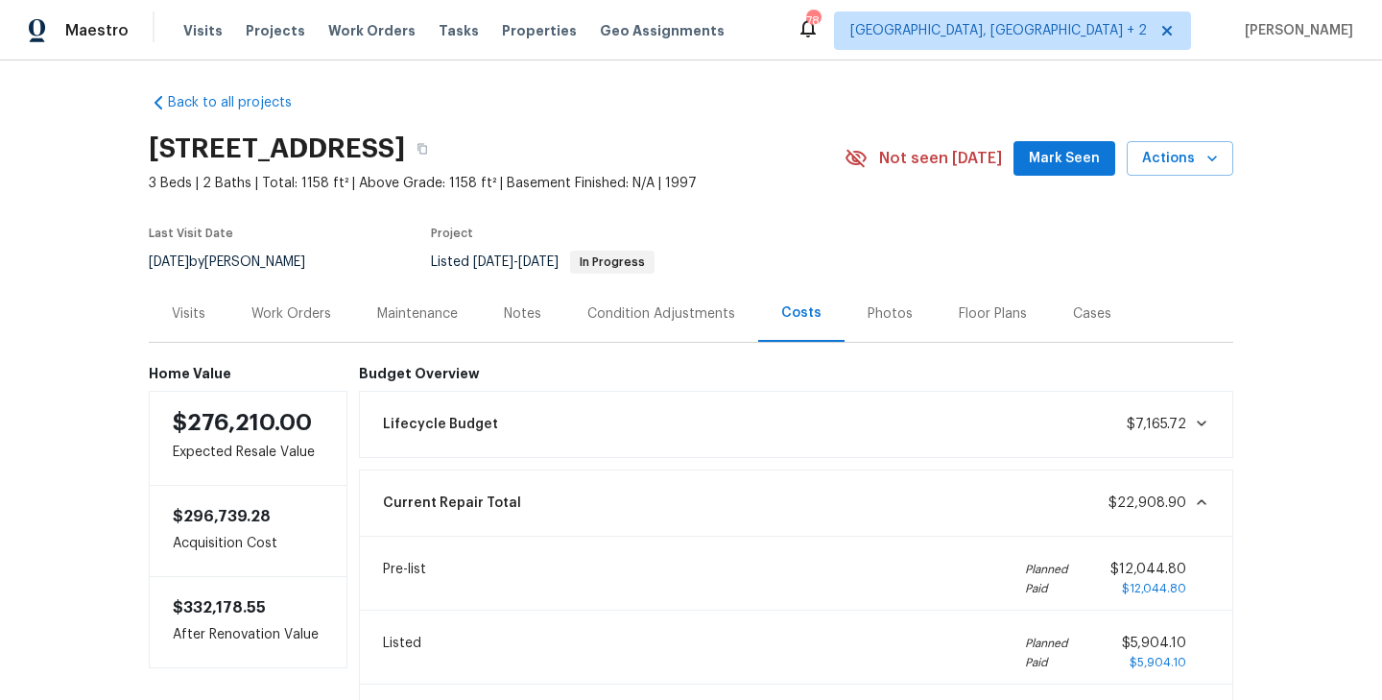
scroll to position [0, 0]
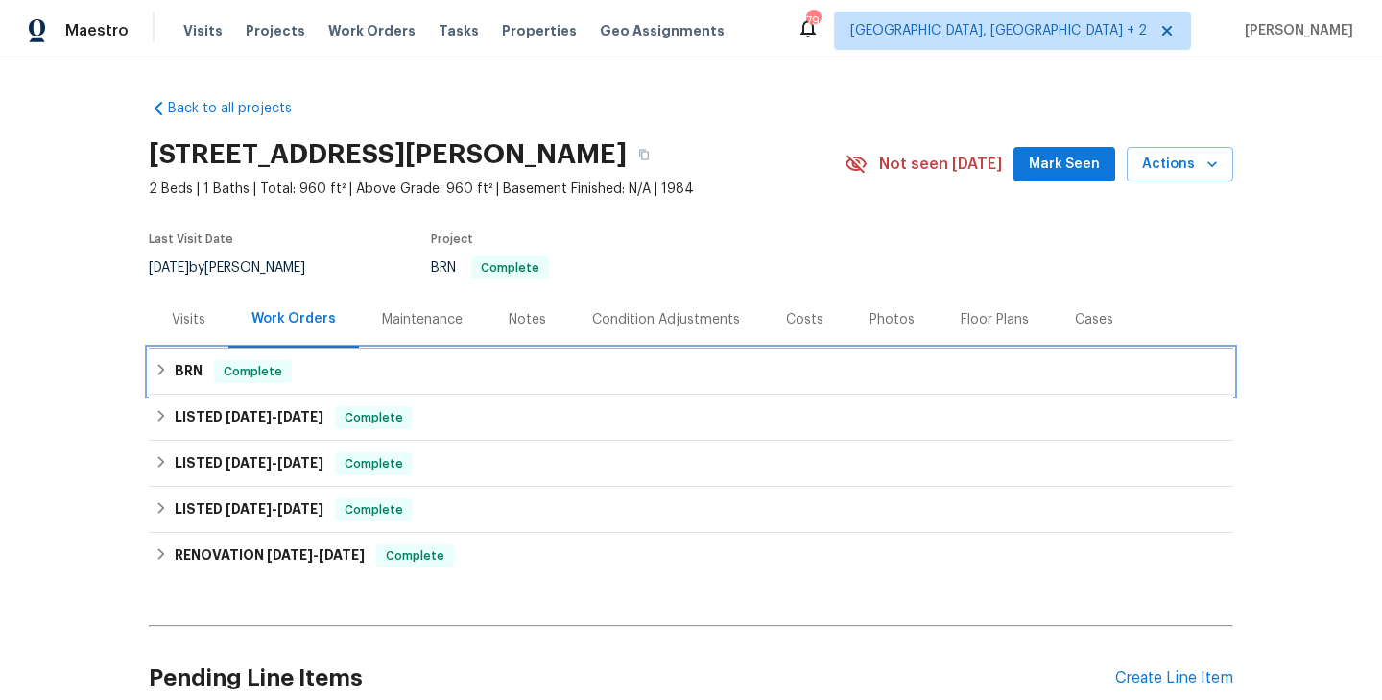
click at [359, 371] on div "BRN Complete" at bounding box center [691, 371] width 1073 height 23
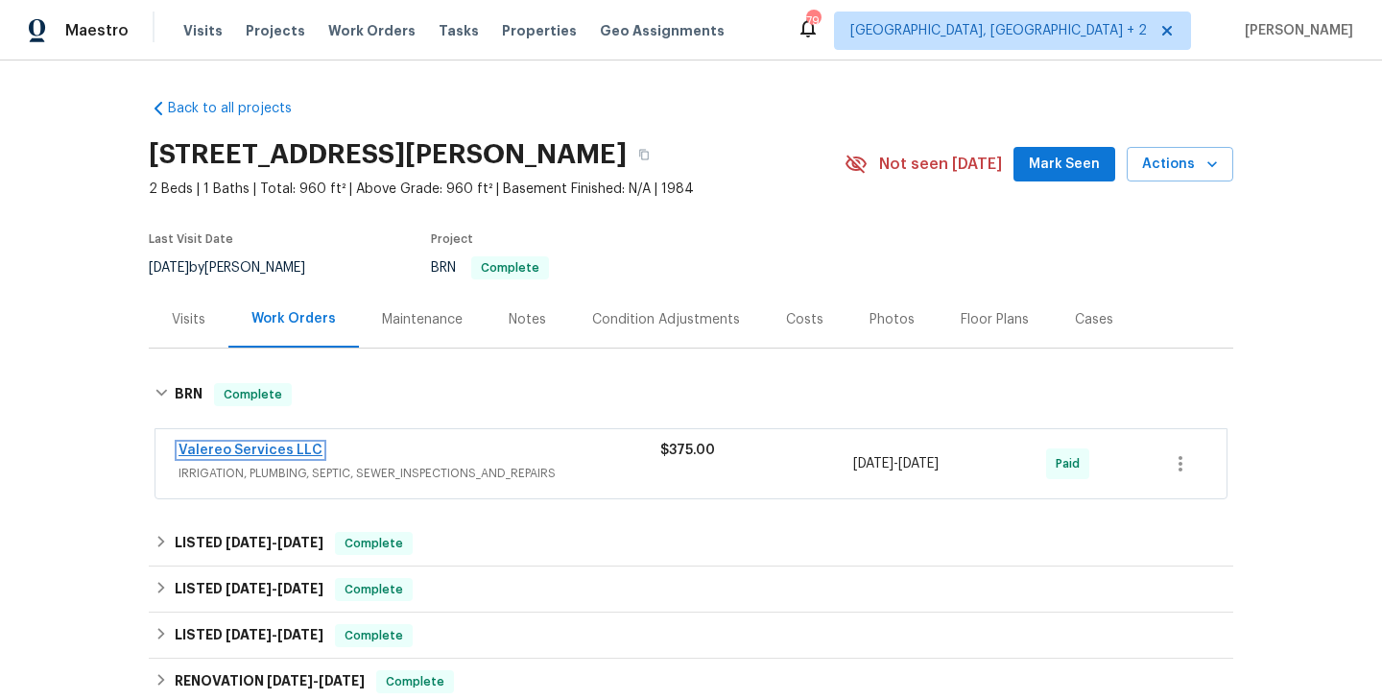
click at [259, 447] on link "Valereo Services LLC" at bounding box center [251, 449] width 144 height 13
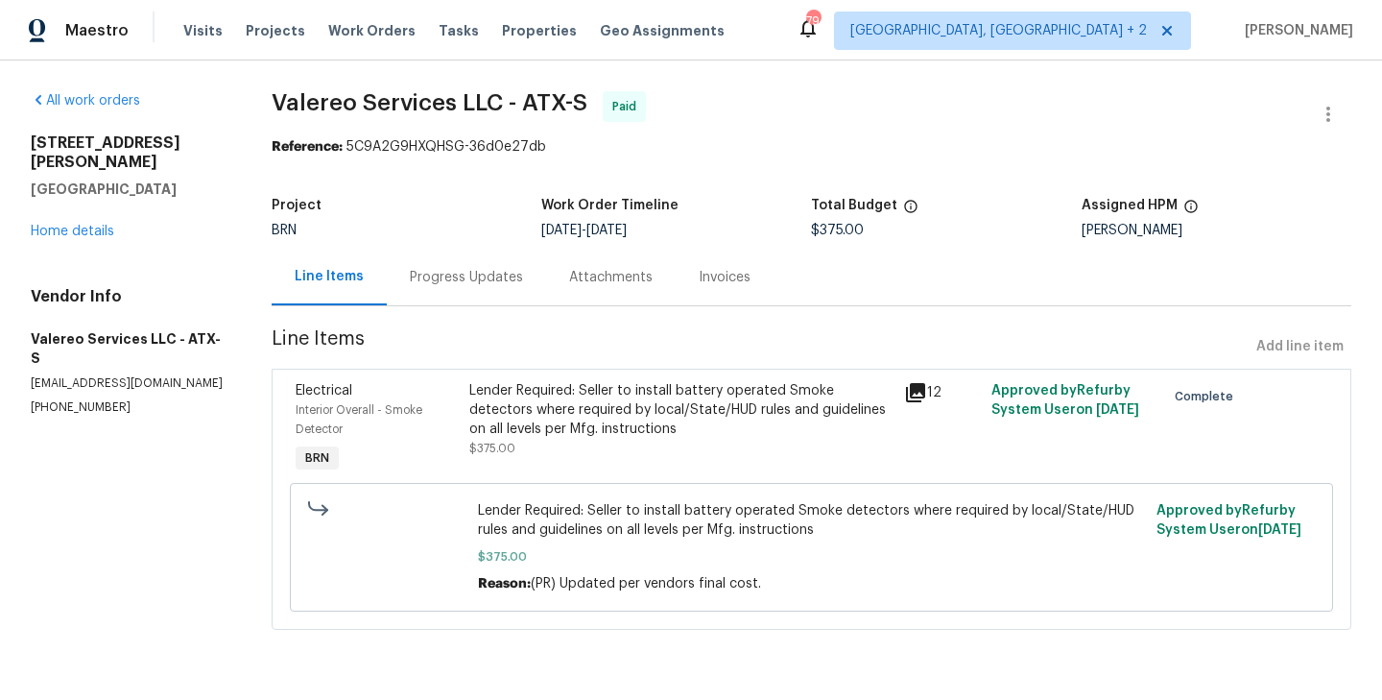
click at [452, 281] on div "Progress Updates" at bounding box center [466, 277] width 113 height 19
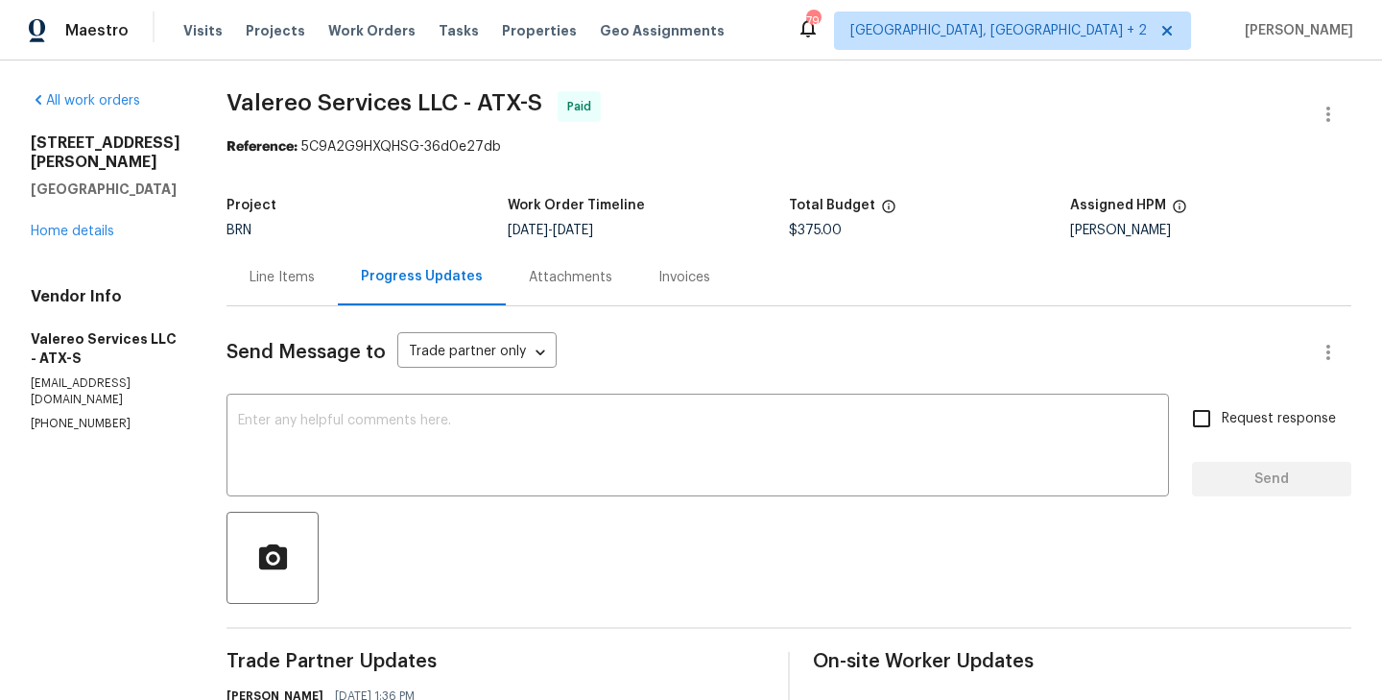
click at [85, 416] on p "(512) 415-7642" at bounding box center [106, 424] width 150 height 16
copy p "(512) 415-7642"
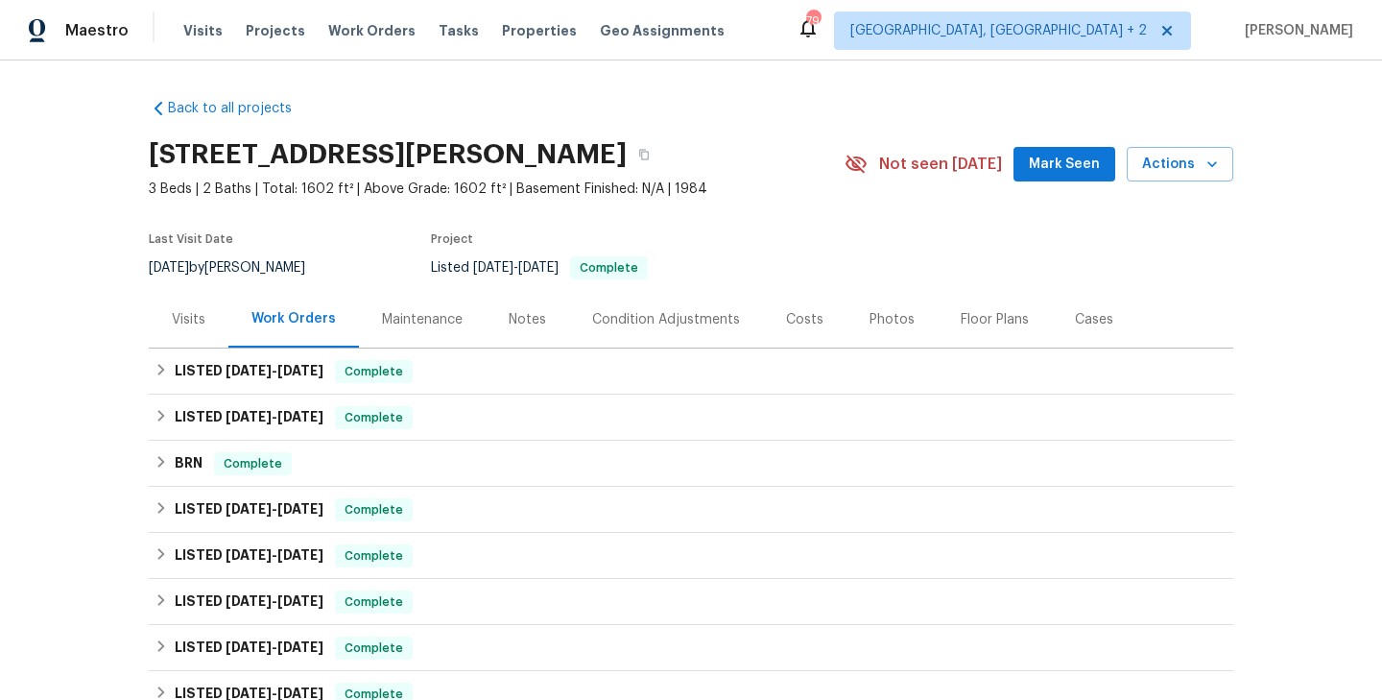
scroll to position [102, 0]
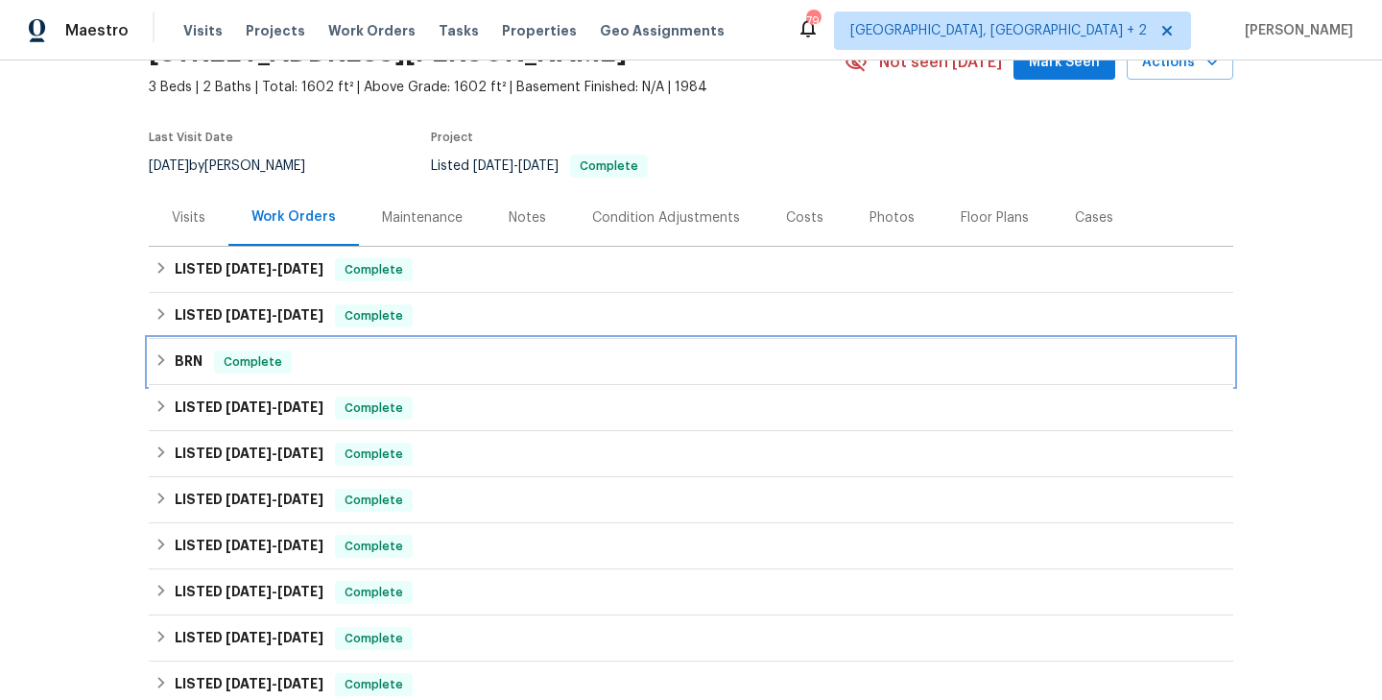
click at [362, 349] on div "BRN Complete" at bounding box center [691, 362] width 1085 height 46
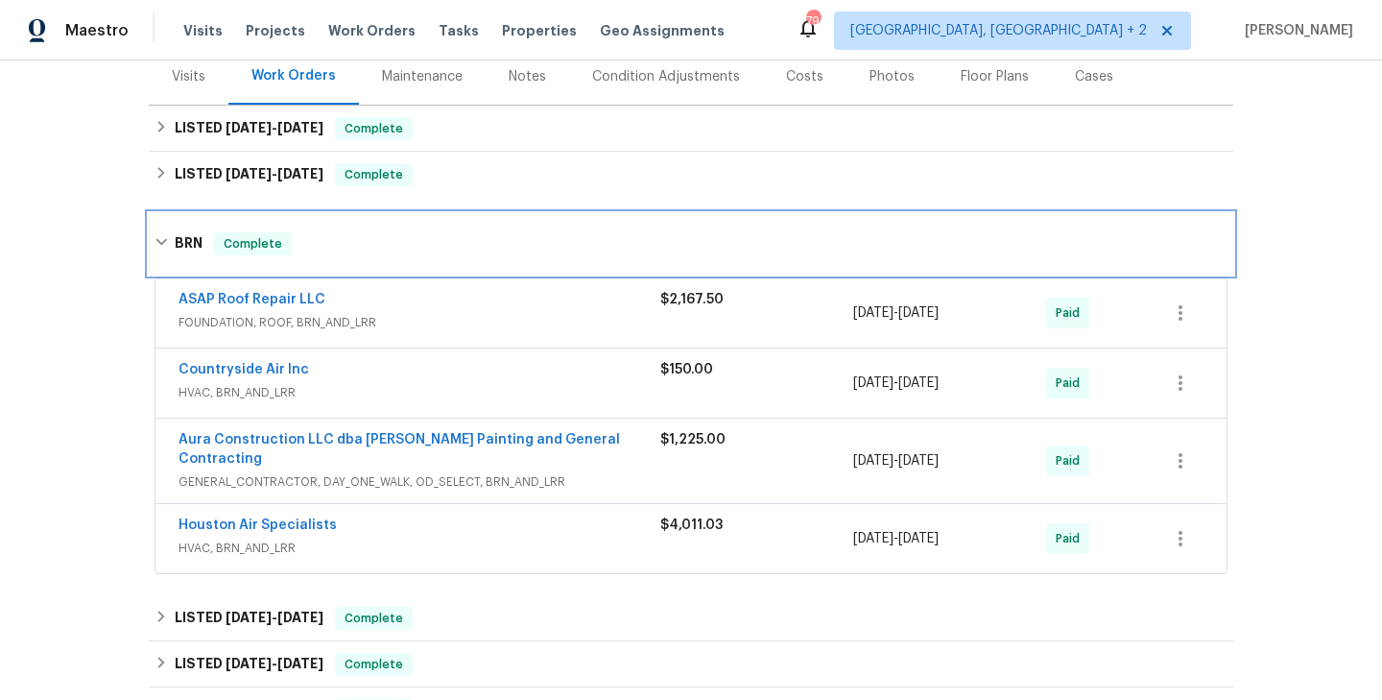
scroll to position [313, 0]
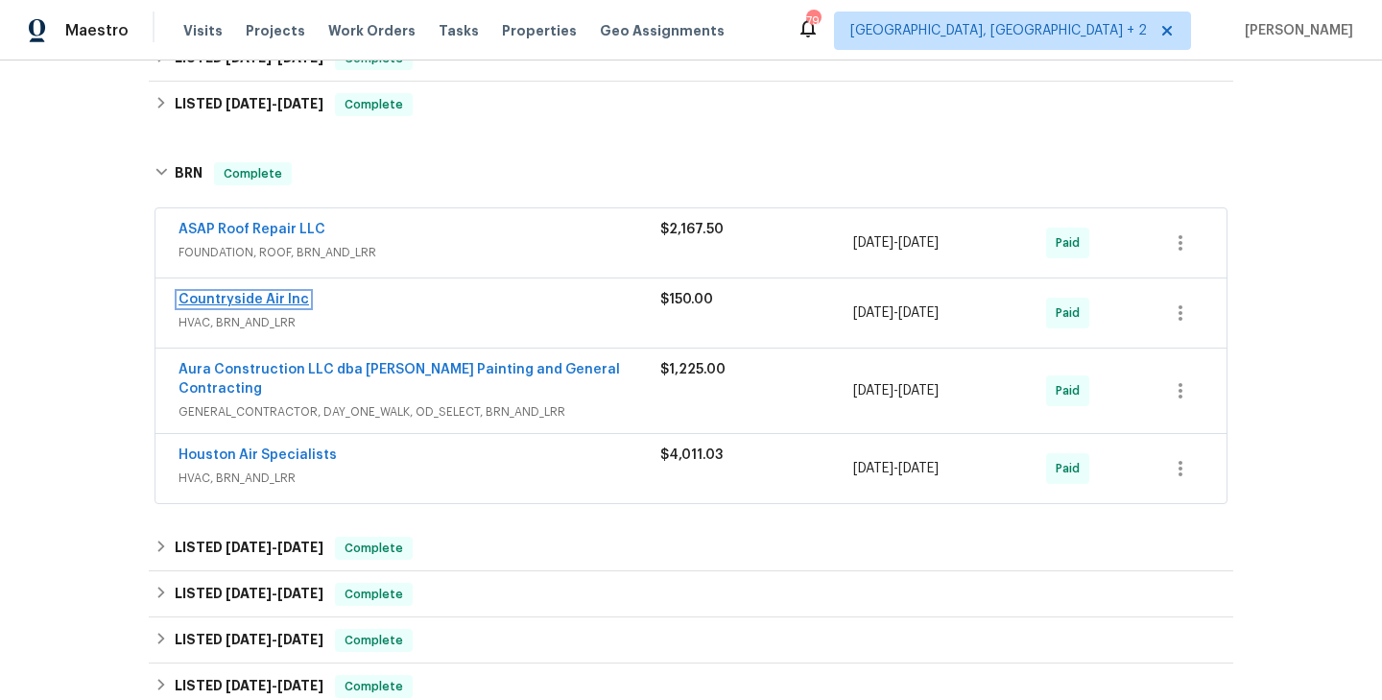
click at [273, 305] on link "Countryside Air Inc" at bounding box center [244, 299] width 131 height 13
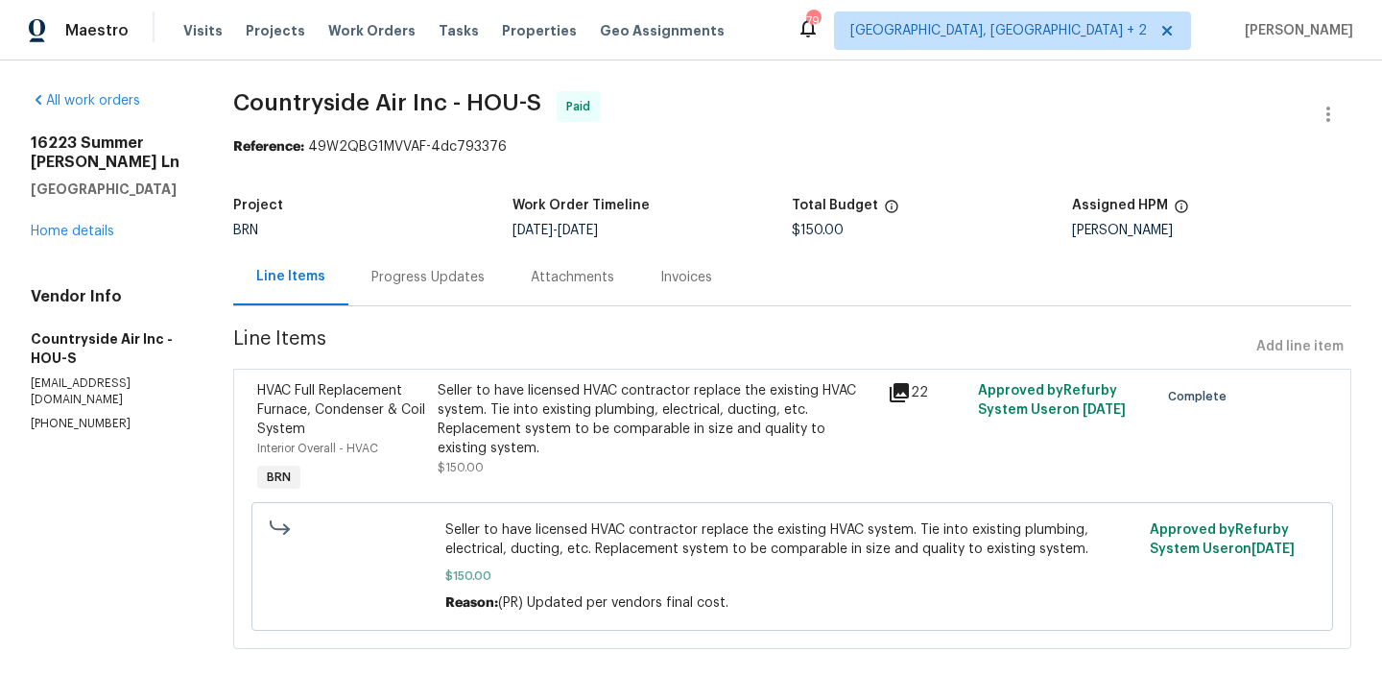
click at [96, 416] on p "(281) 346-2848" at bounding box center [109, 424] width 156 height 16
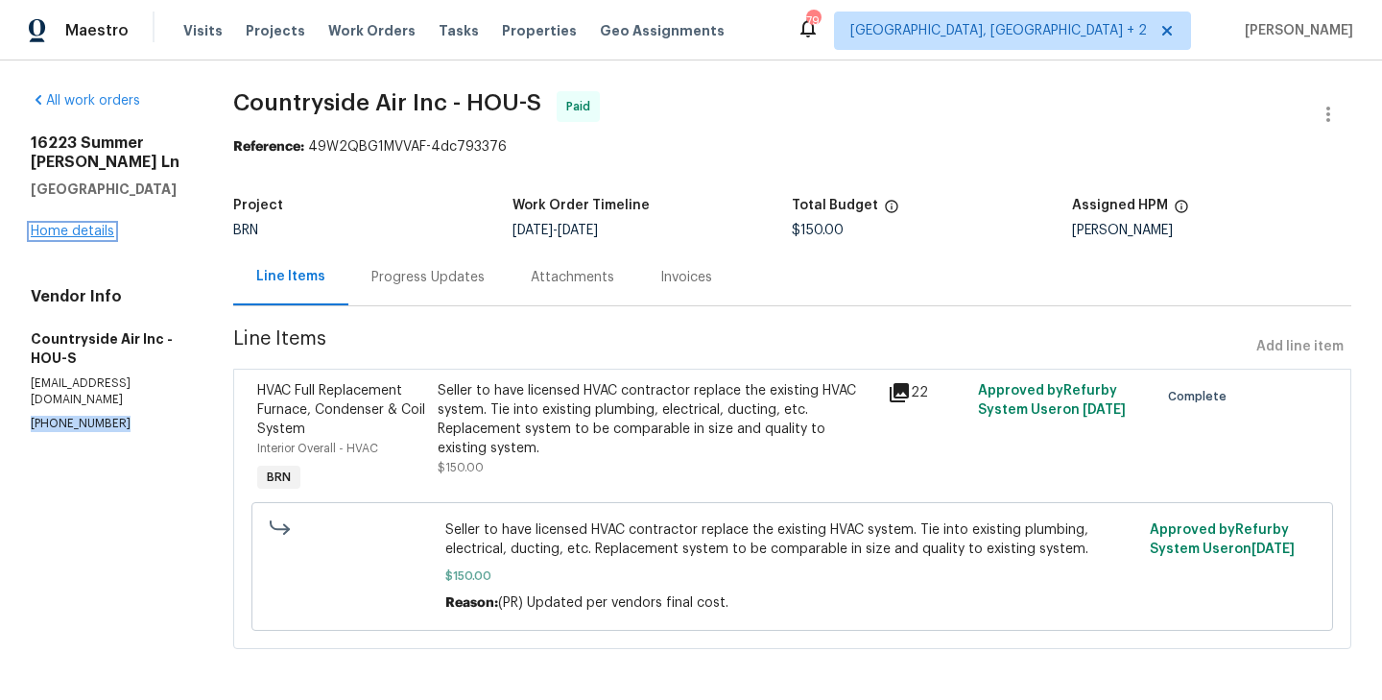
click at [94, 226] on link "Home details" at bounding box center [72, 231] width 83 height 13
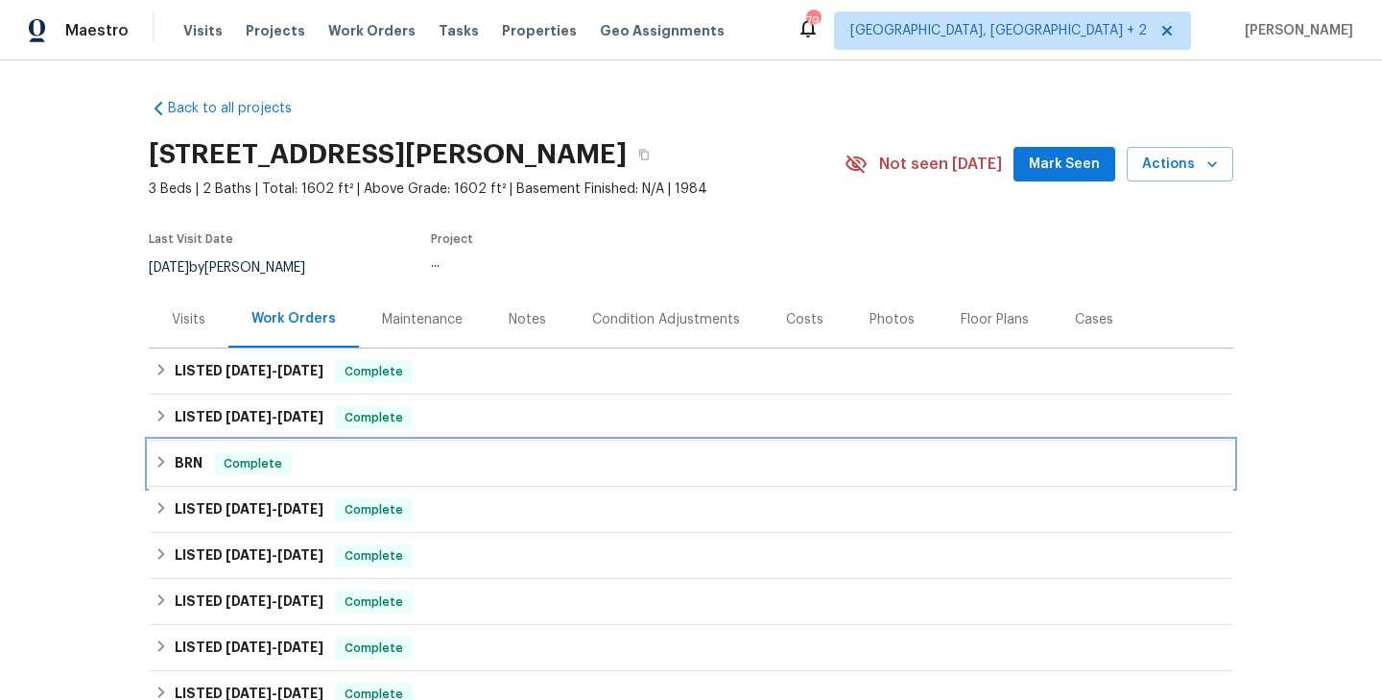
click at [375, 442] on div "BRN Complete" at bounding box center [691, 464] width 1085 height 46
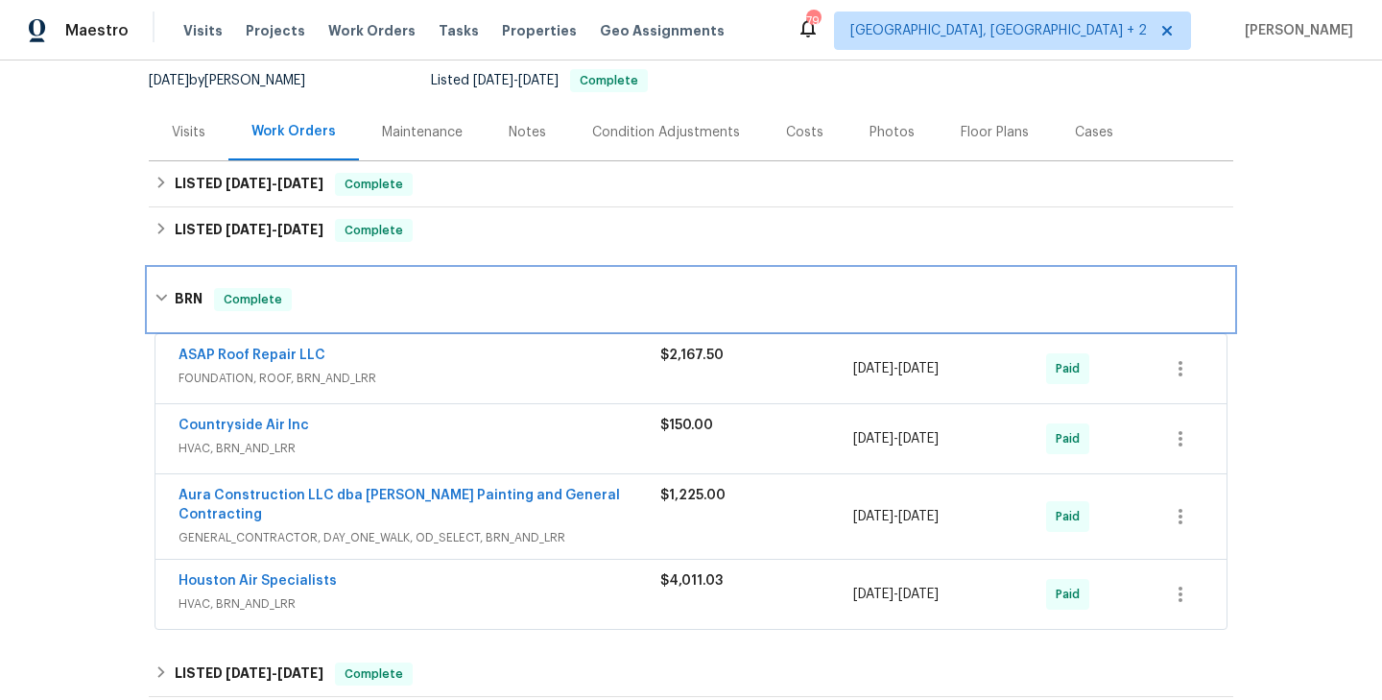
scroll to position [209, 0]
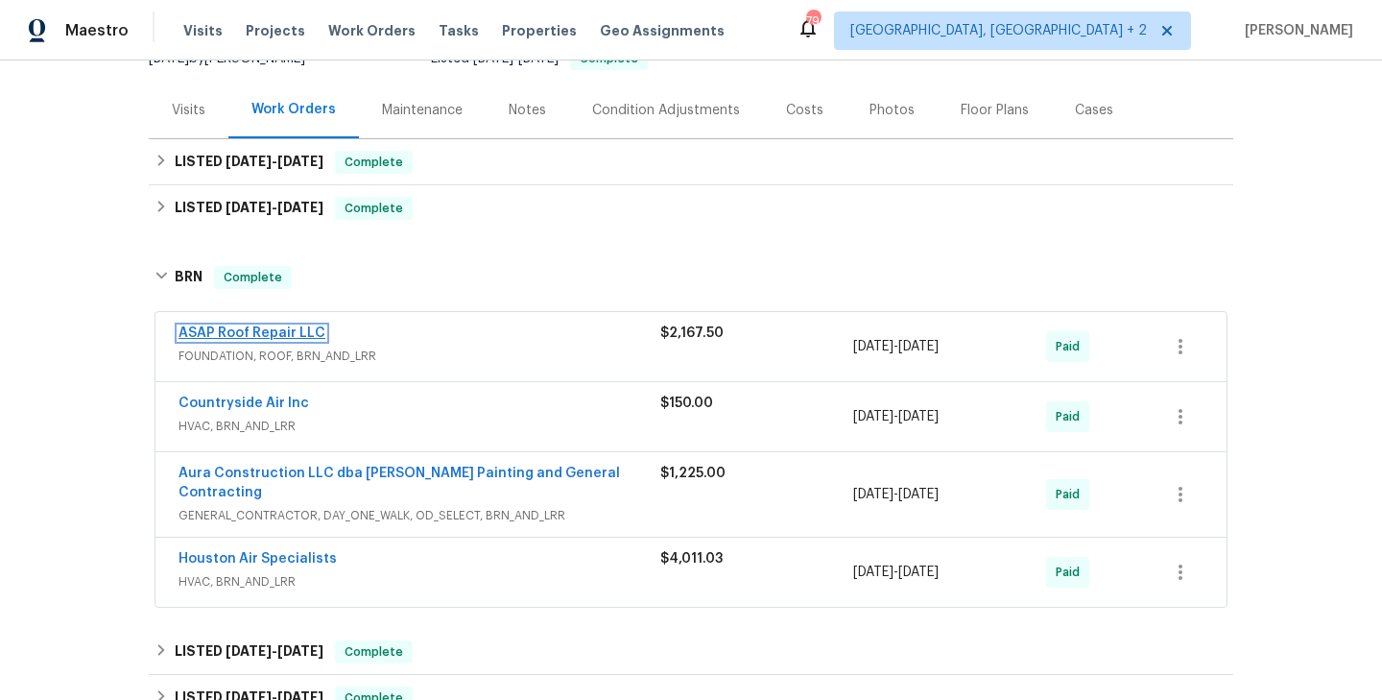
click at [246, 331] on link "ASAP Roof Repair LLC" at bounding box center [252, 332] width 147 height 13
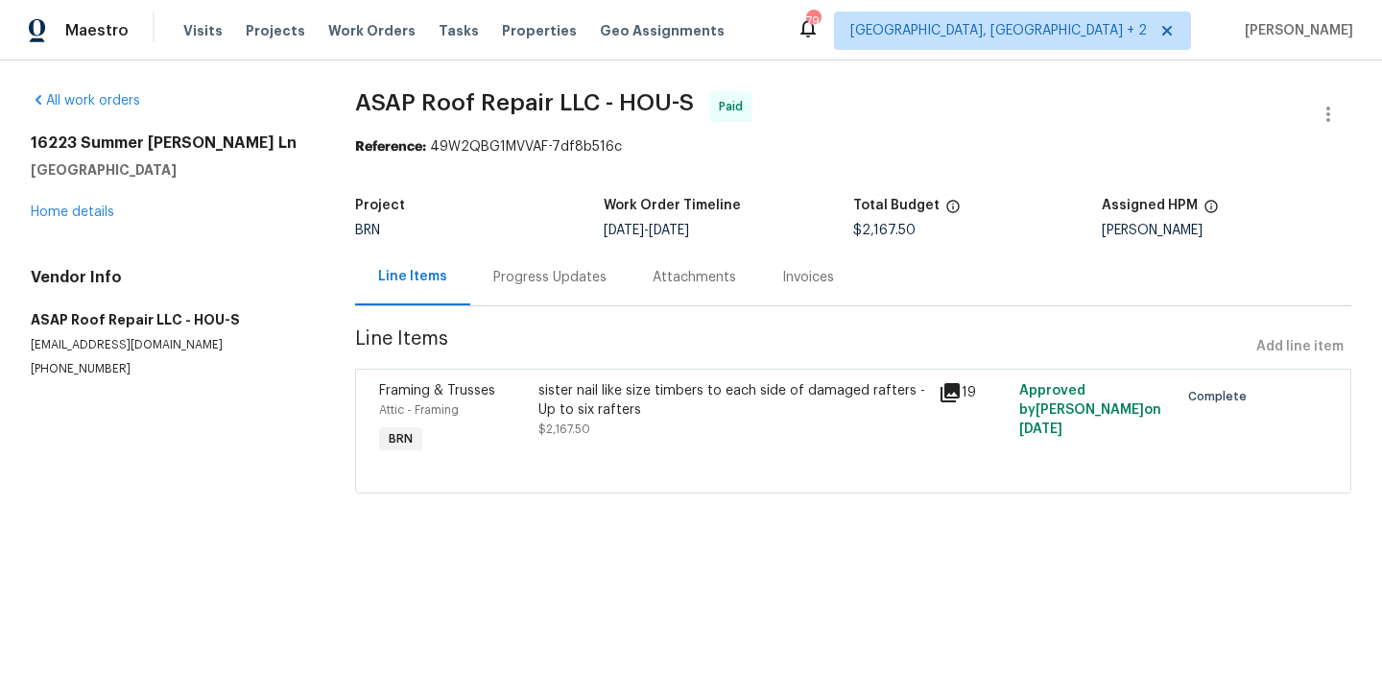
click at [550, 281] on div "Progress Updates" at bounding box center [549, 277] width 113 height 19
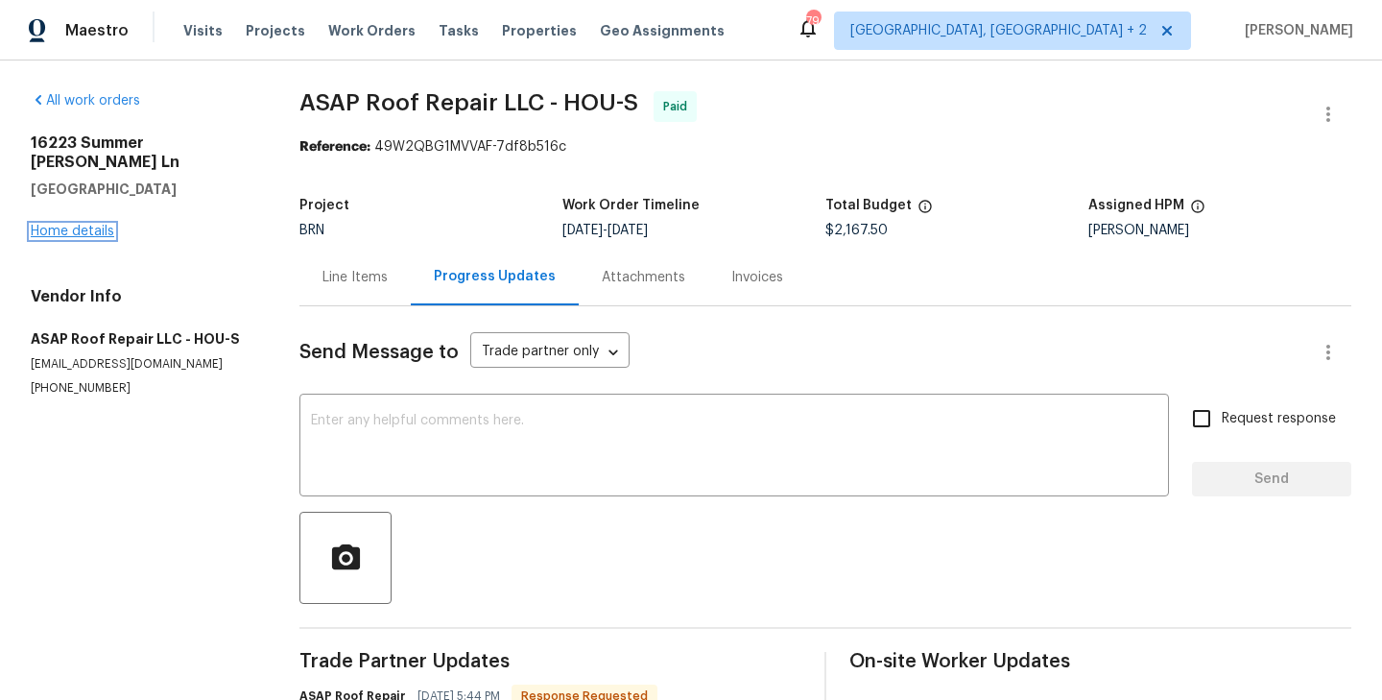
click at [77, 225] on link "Home details" at bounding box center [72, 231] width 83 height 13
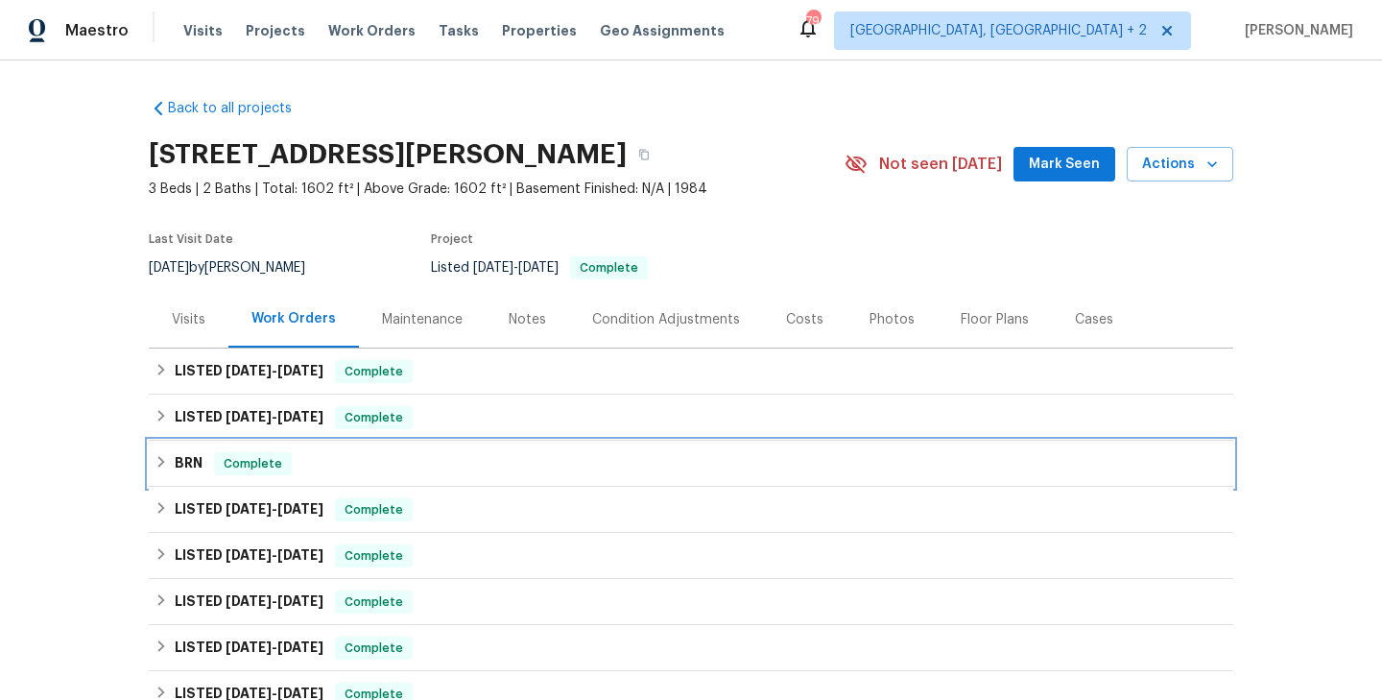
click at [353, 476] on div "BRN Complete" at bounding box center [691, 464] width 1085 height 46
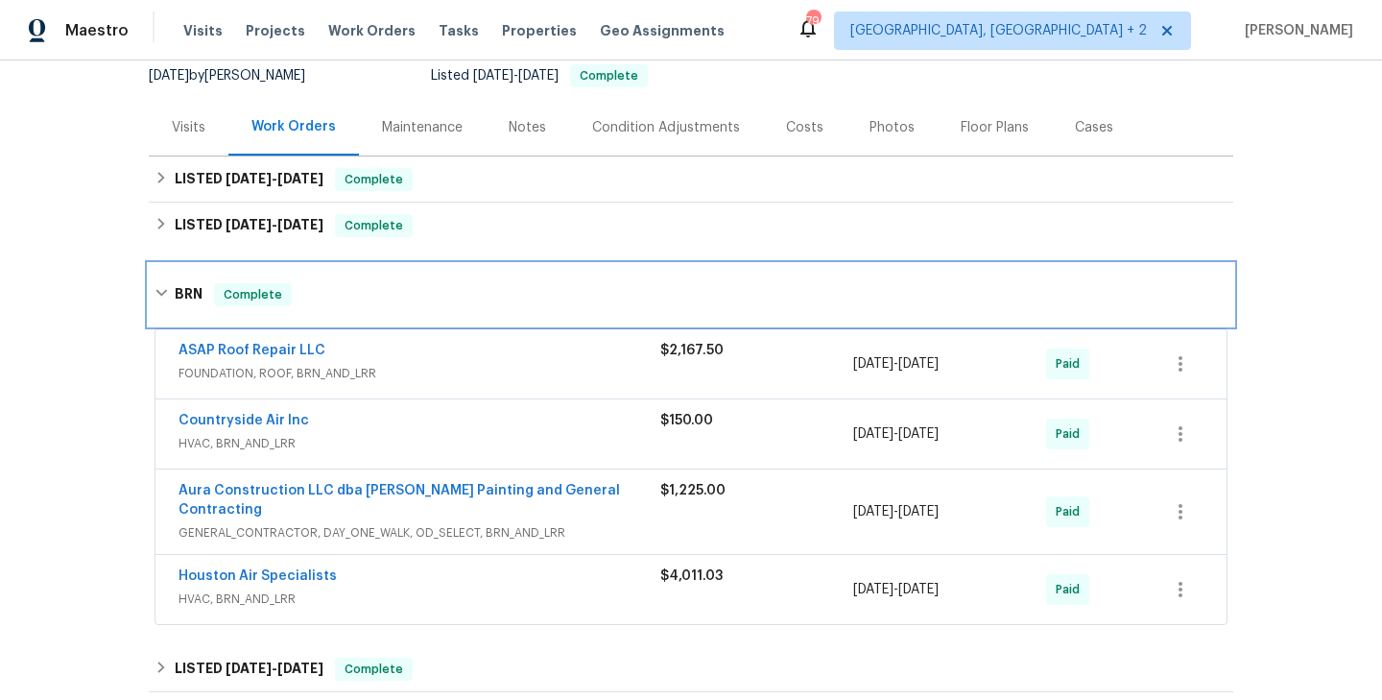
scroll to position [207, 0]
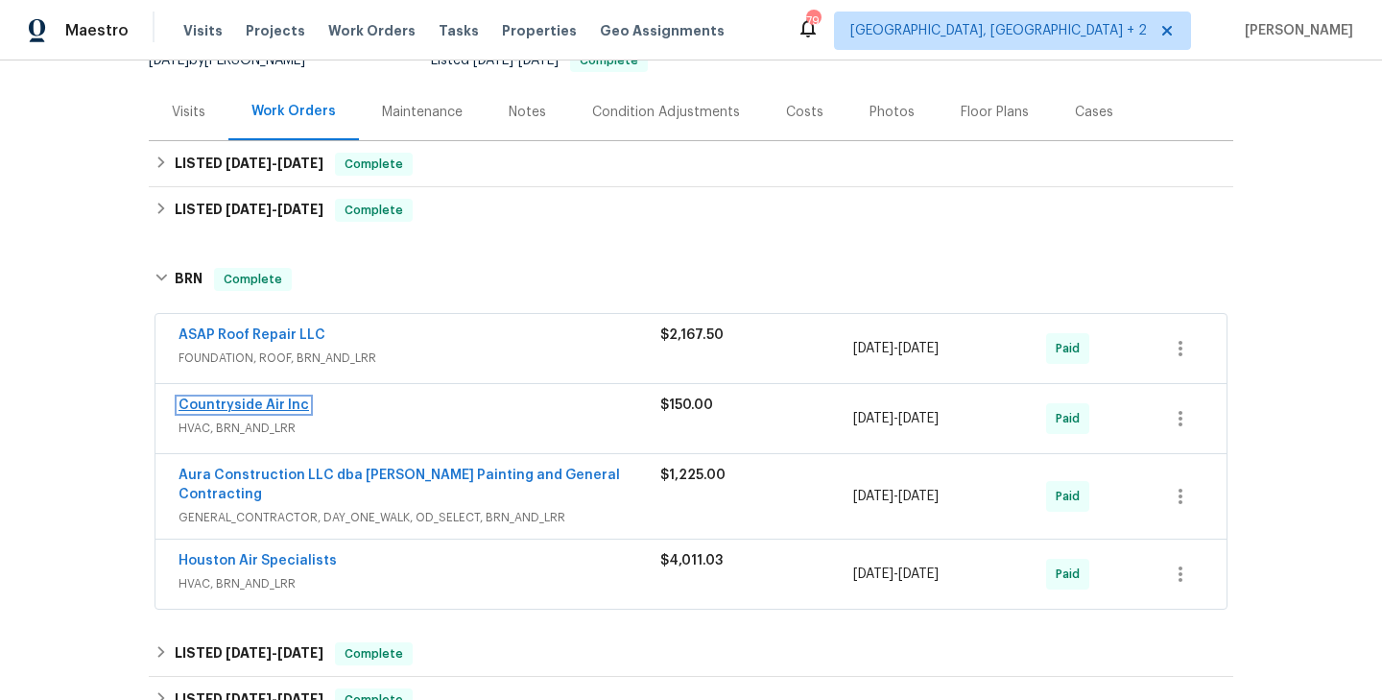
click at [288, 402] on link "Countryside Air Inc" at bounding box center [244, 404] width 131 height 13
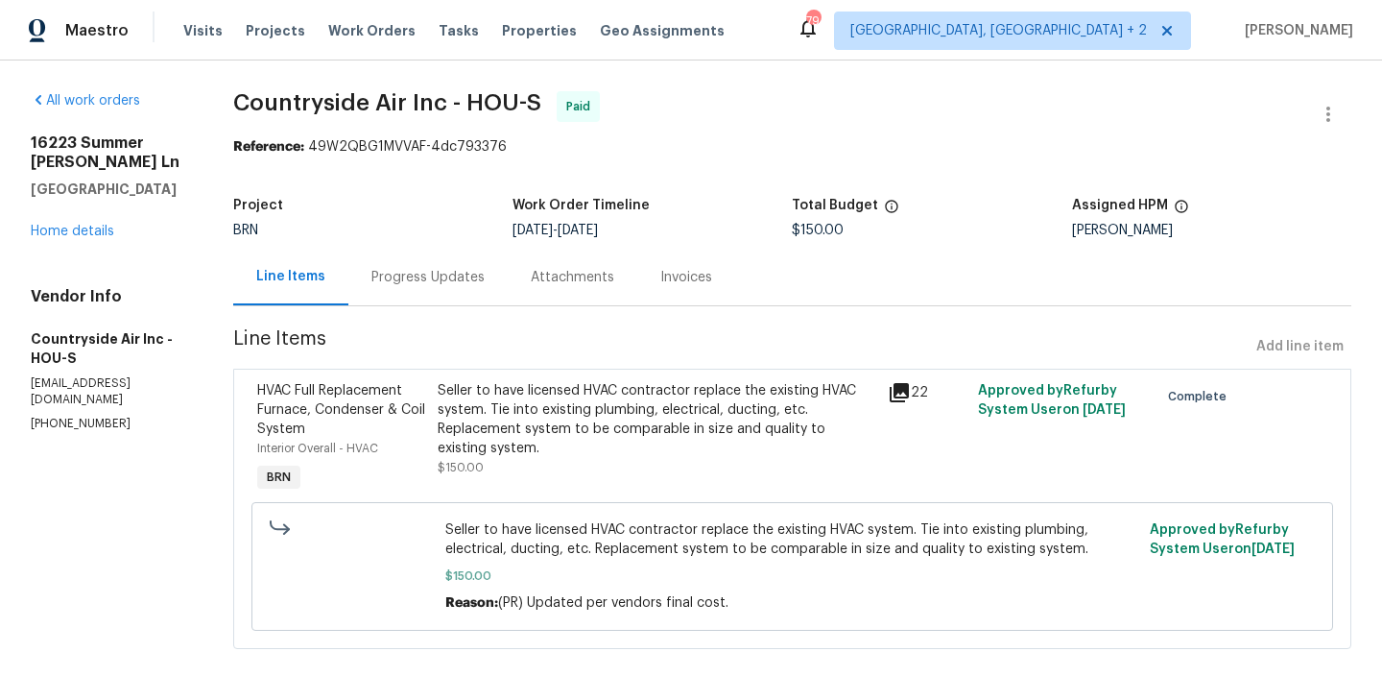
click at [449, 248] on div "Project BRN Work Order Timeline 8/25/2025 - 8/27/2025 Total Budget $150.00 Assi…" at bounding box center [792, 217] width 1118 height 61
click at [448, 276] on div "Progress Updates" at bounding box center [427, 277] width 113 height 19
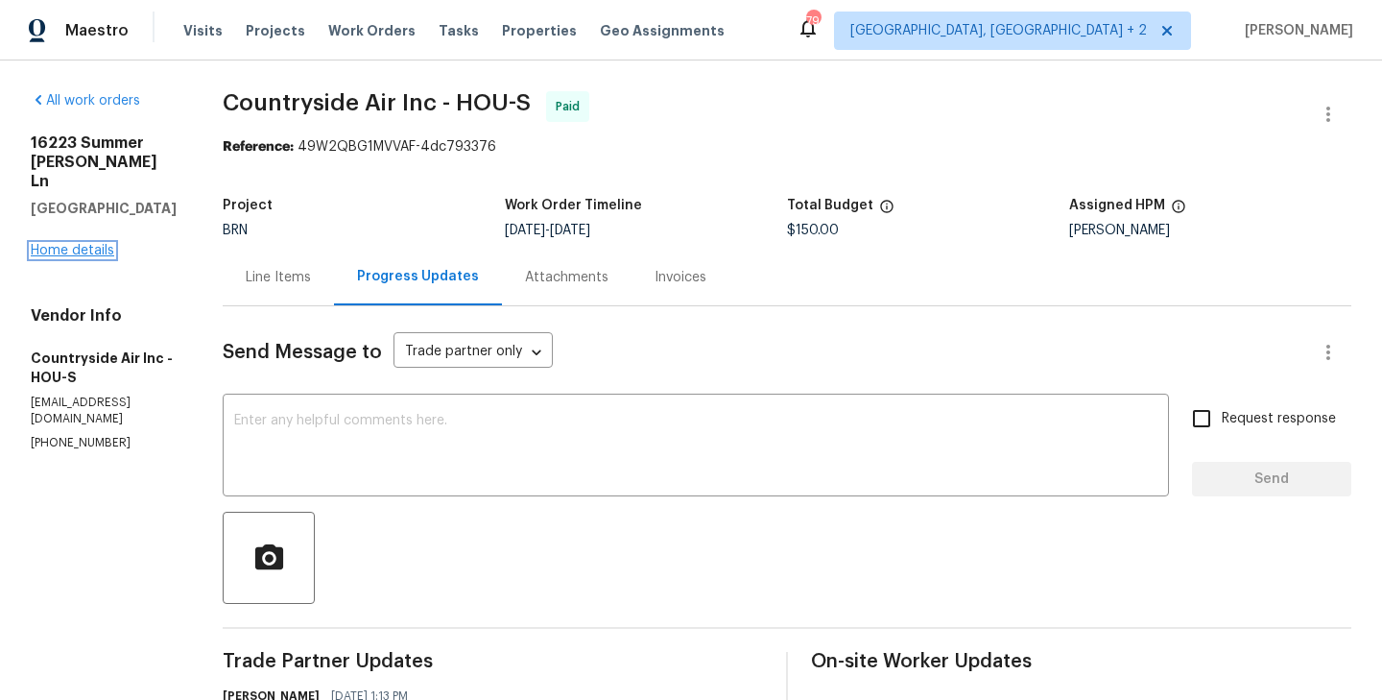
click at [98, 244] on link "Home details" at bounding box center [72, 250] width 83 height 13
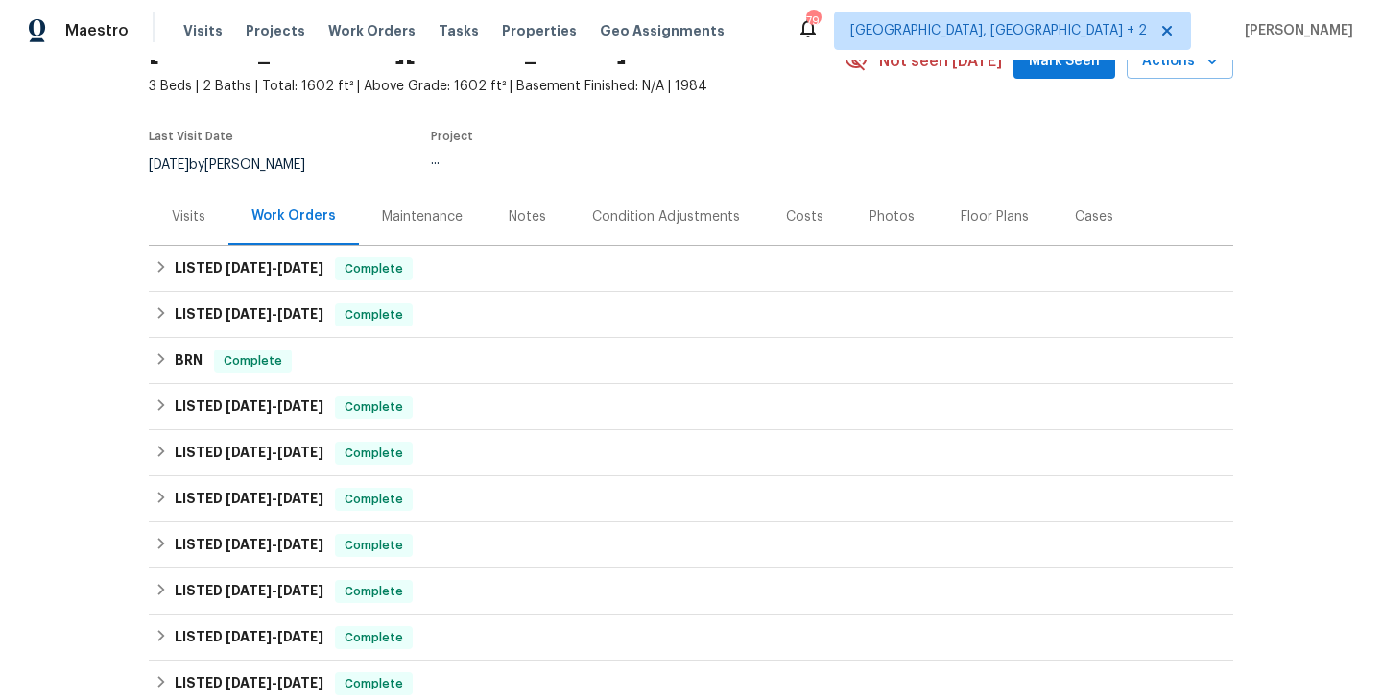
scroll to position [104, 0]
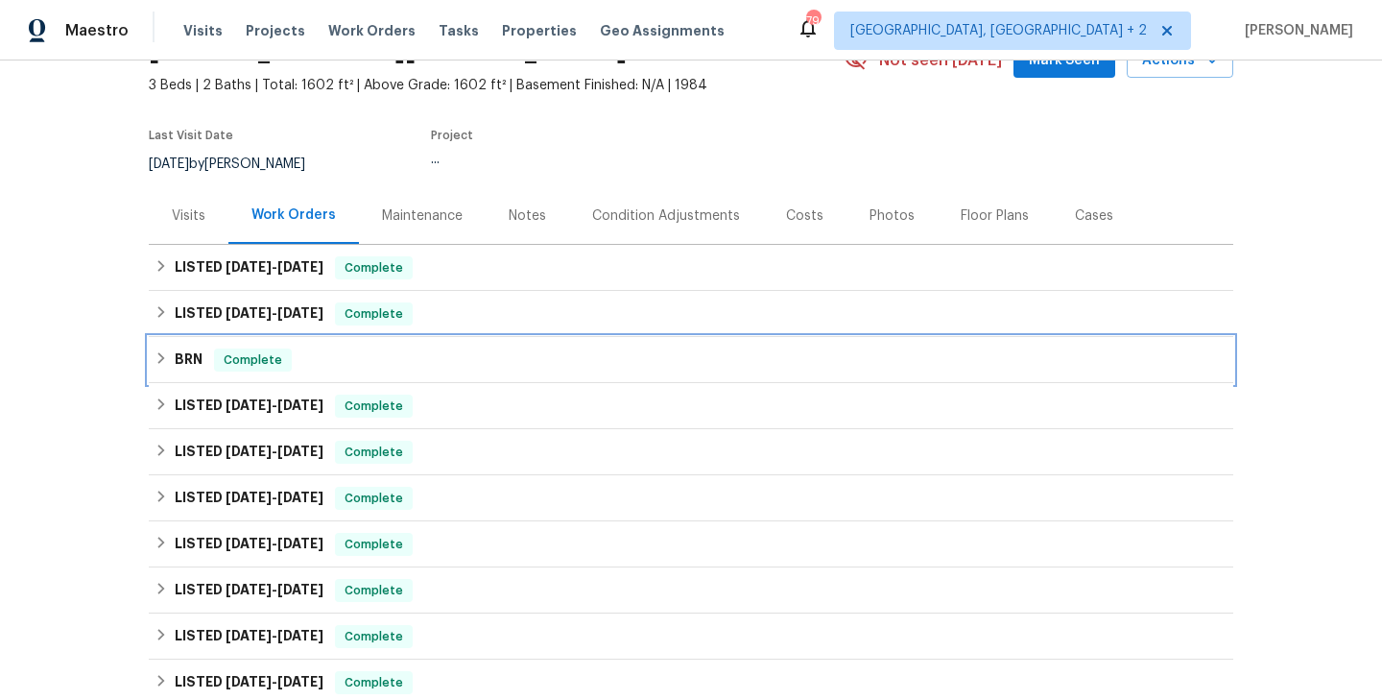
click at [318, 346] on div "BRN Complete" at bounding box center [691, 360] width 1085 height 46
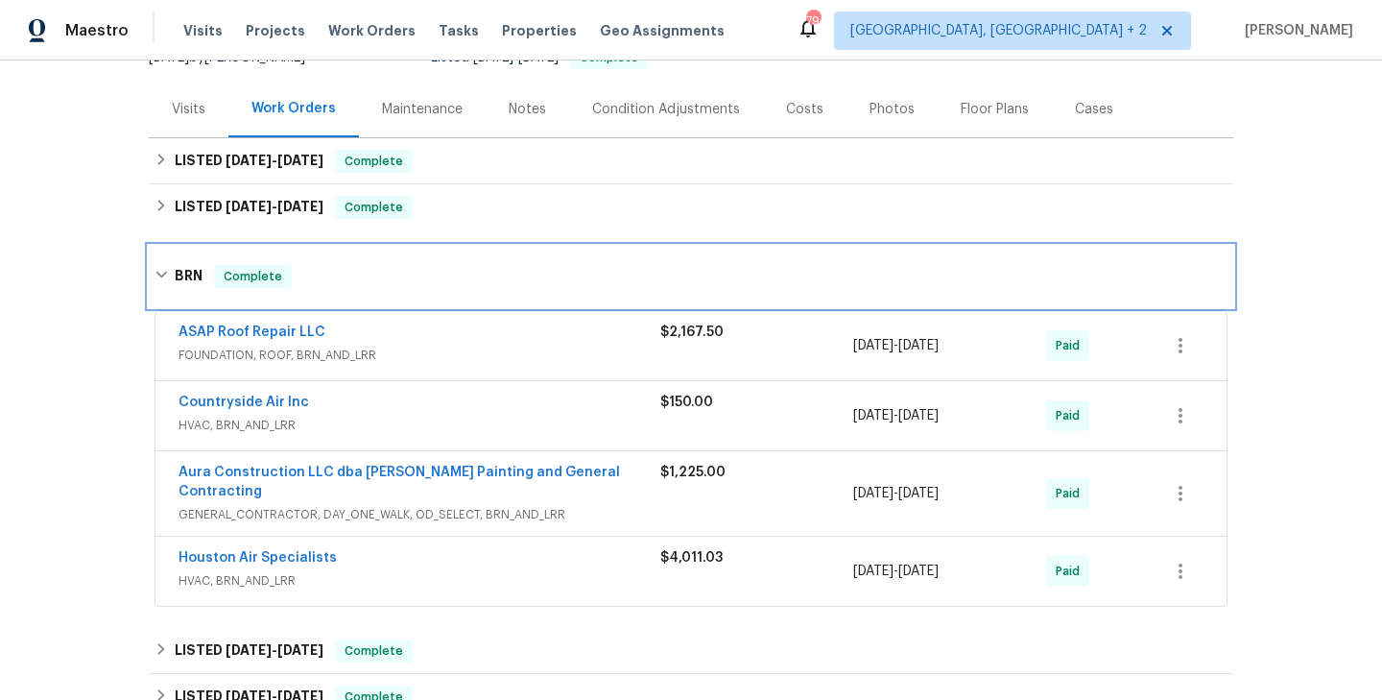
scroll to position [212, 0]
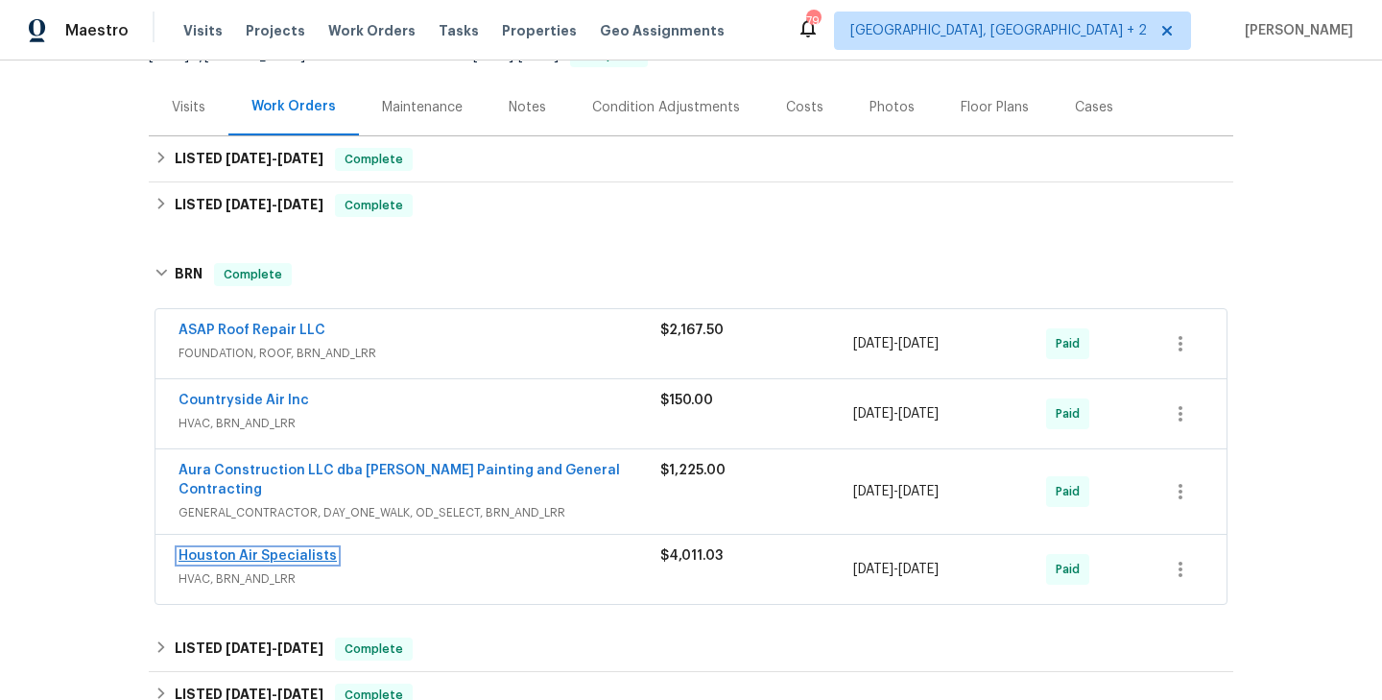
click at [296, 549] on link "Houston Air Specialists" at bounding box center [258, 555] width 158 height 13
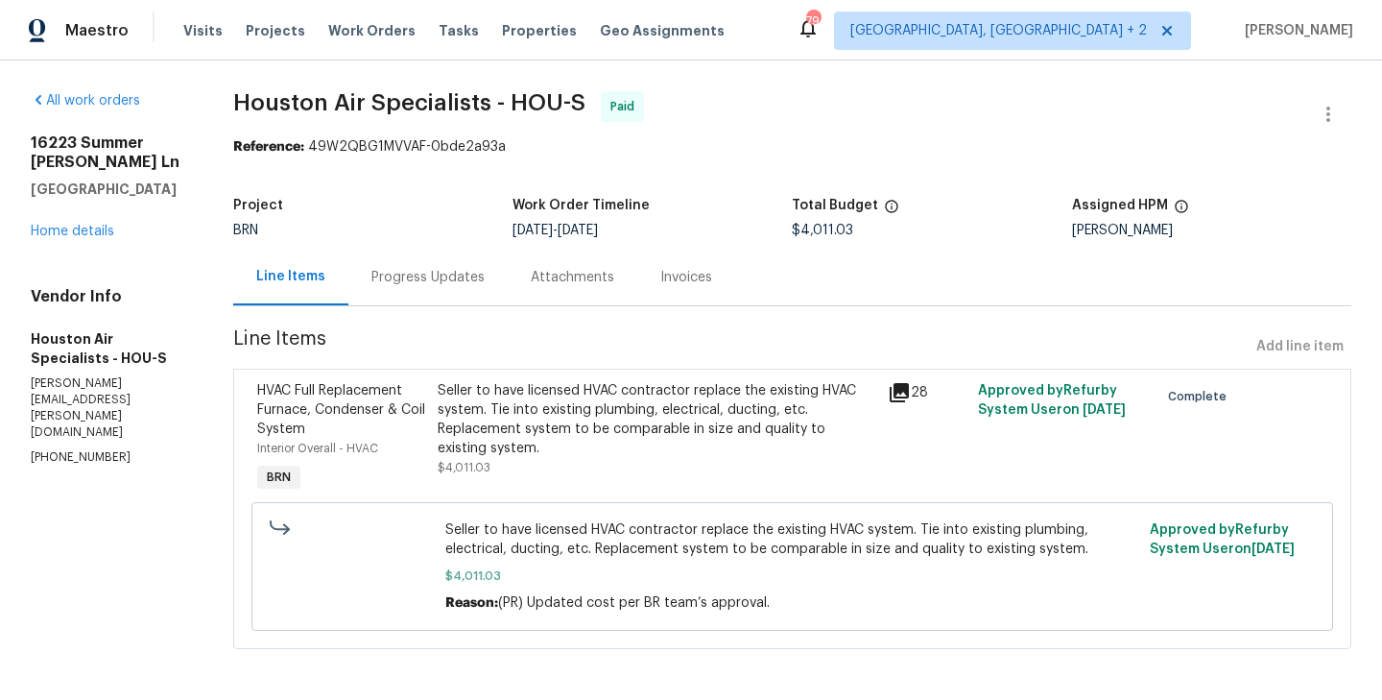
click at [467, 284] on div "Progress Updates" at bounding box center [427, 277] width 113 height 19
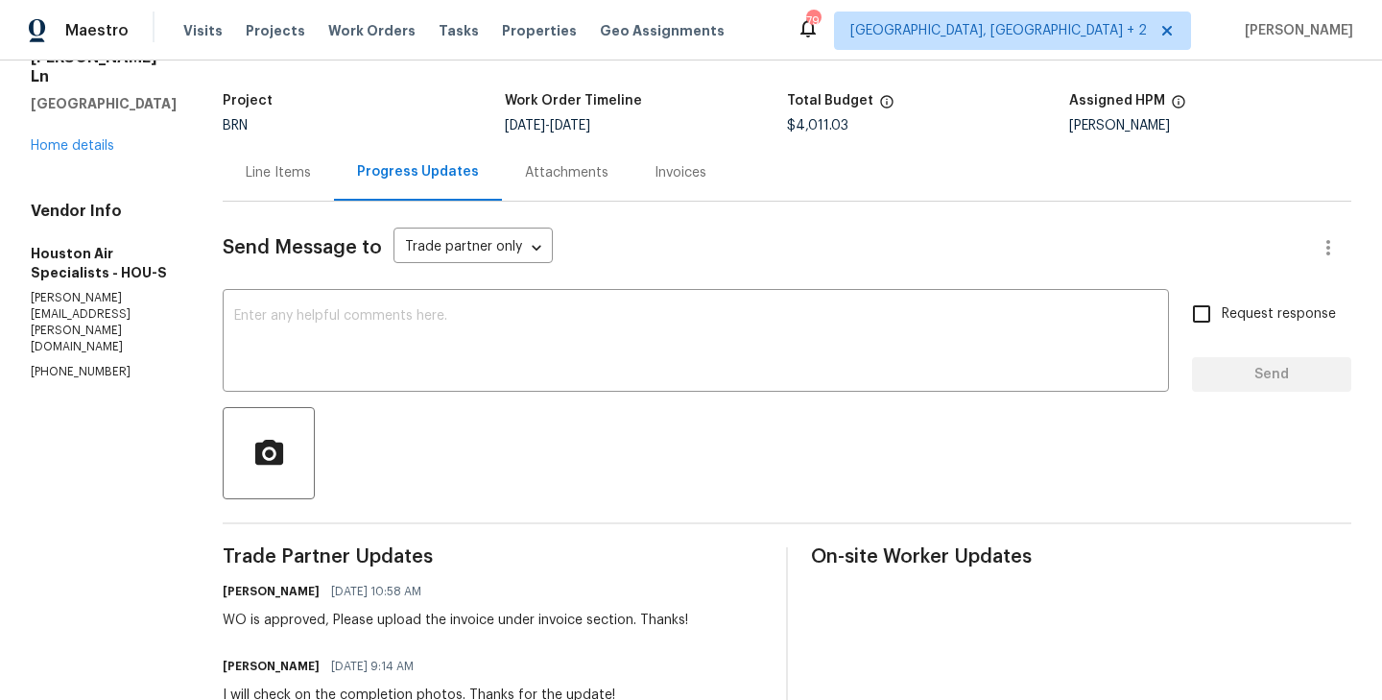
scroll to position [54, 0]
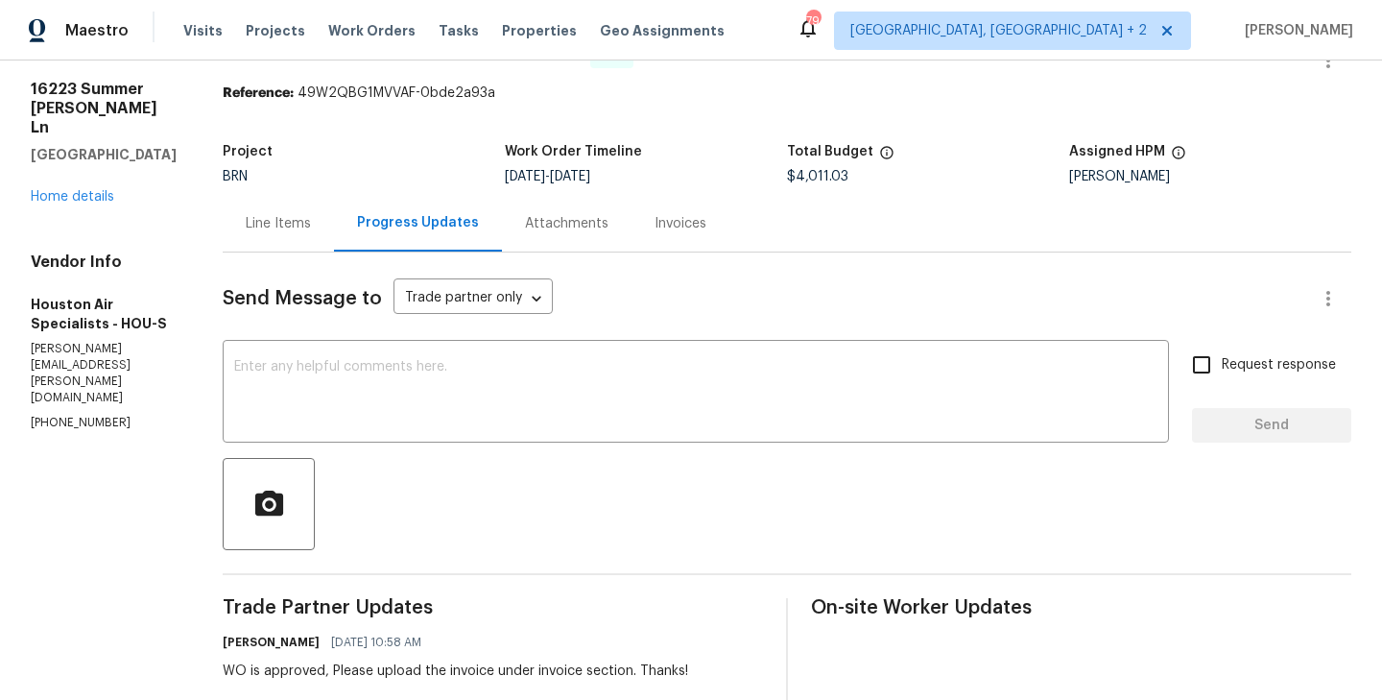
click at [77, 415] on p "(281) 818-7823" at bounding box center [104, 423] width 146 height 16
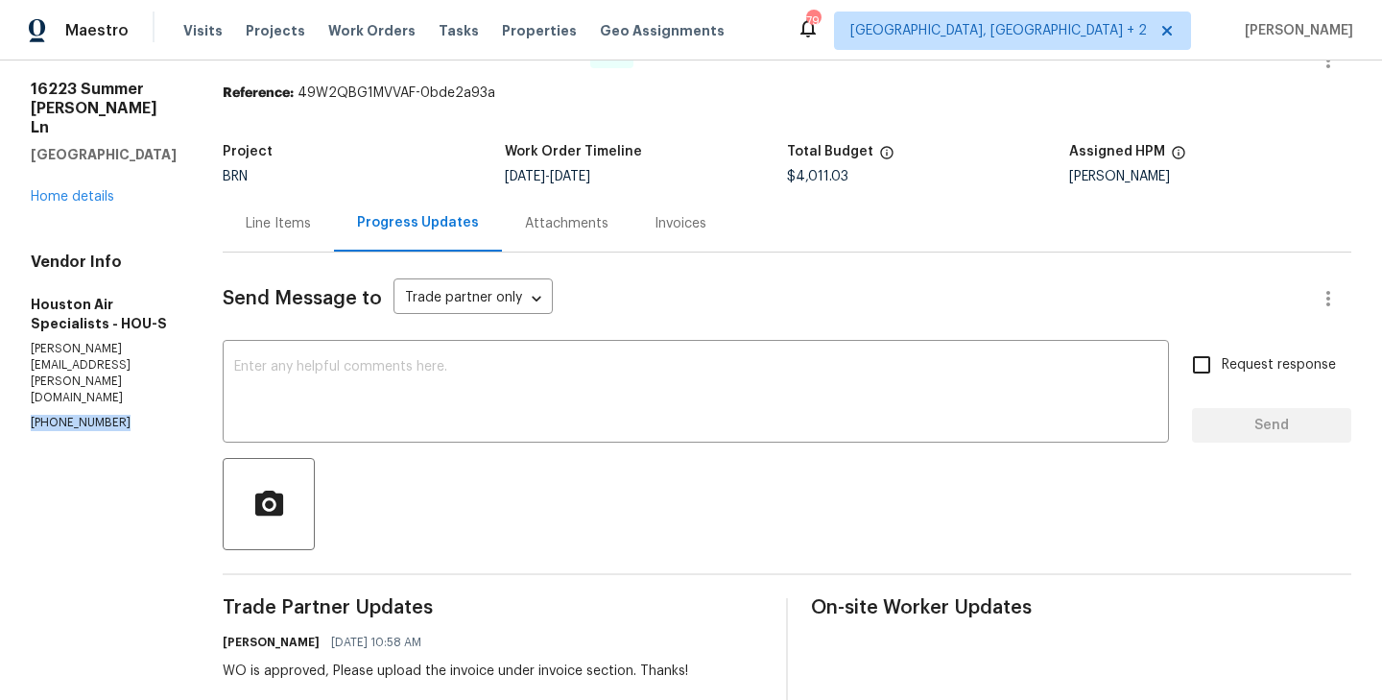
copy p "(281) 818-7823"
click at [71, 184] on div "16223 Summer Dawn Ln Houston, TX 77095 Home details" at bounding box center [104, 143] width 146 height 127
click at [76, 190] on link "Home details" at bounding box center [72, 196] width 83 height 13
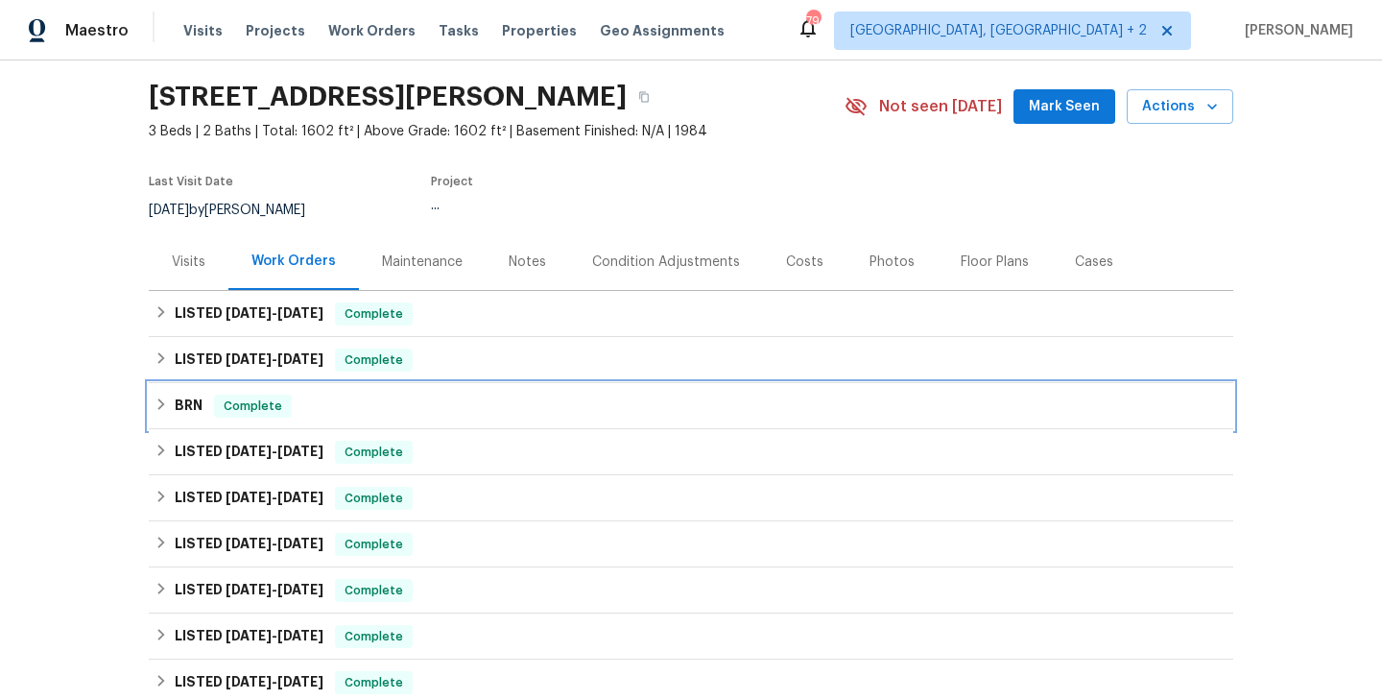
click at [369, 387] on div "BRN Complete" at bounding box center [691, 406] width 1085 height 46
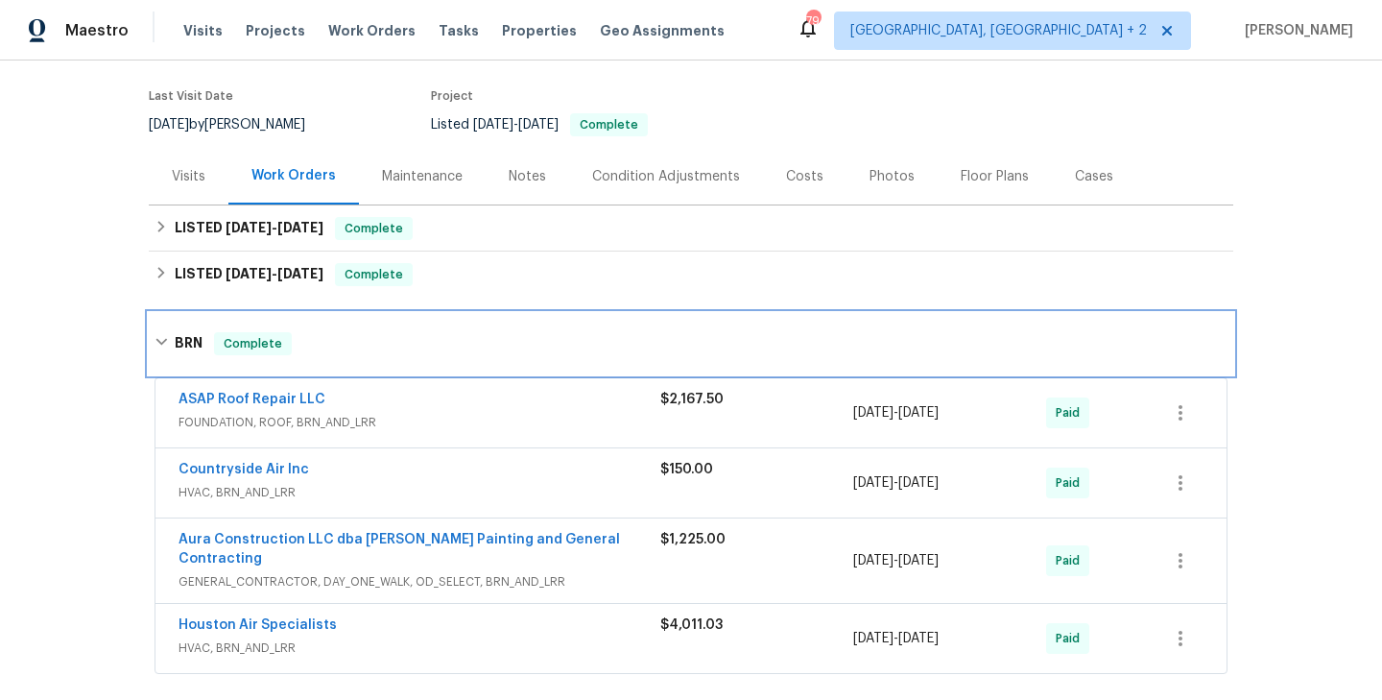
scroll to position [144, 0]
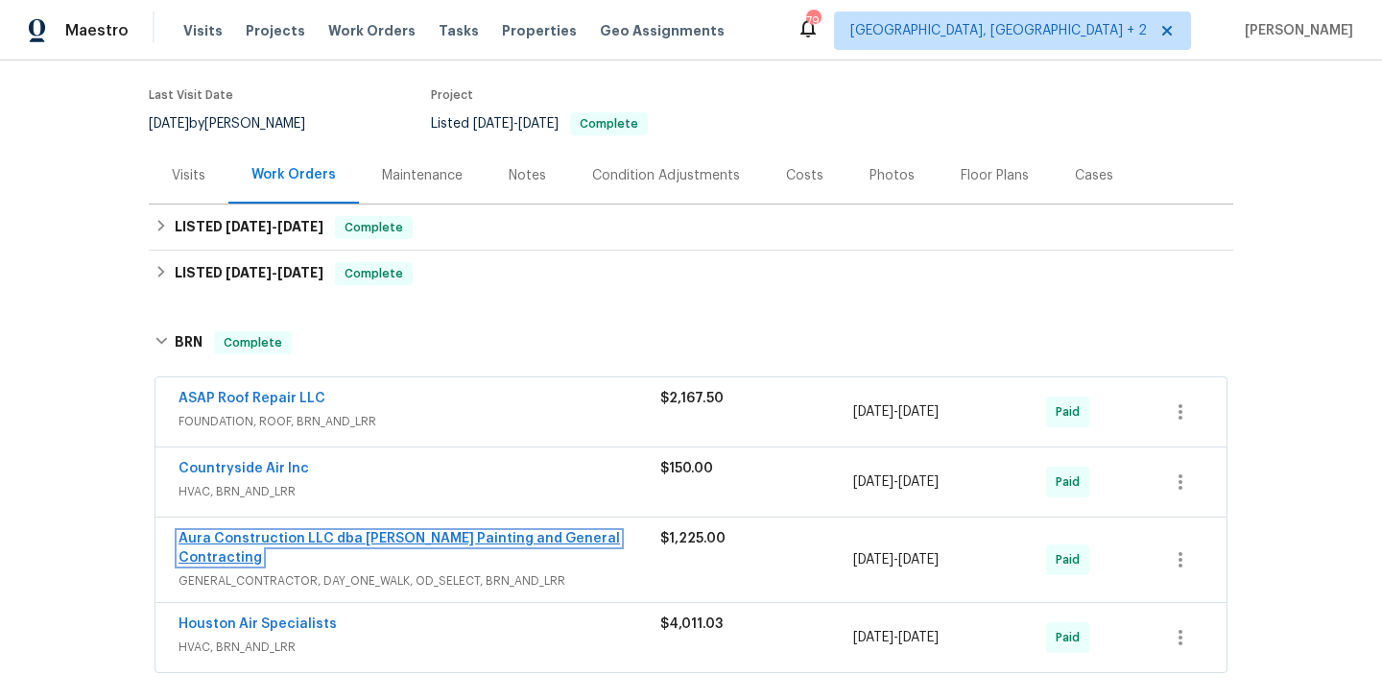
click at [382, 534] on link "Aura Construction LLC dba Logan's Painting and General Contracting" at bounding box center [399, 548] width 441 height 33
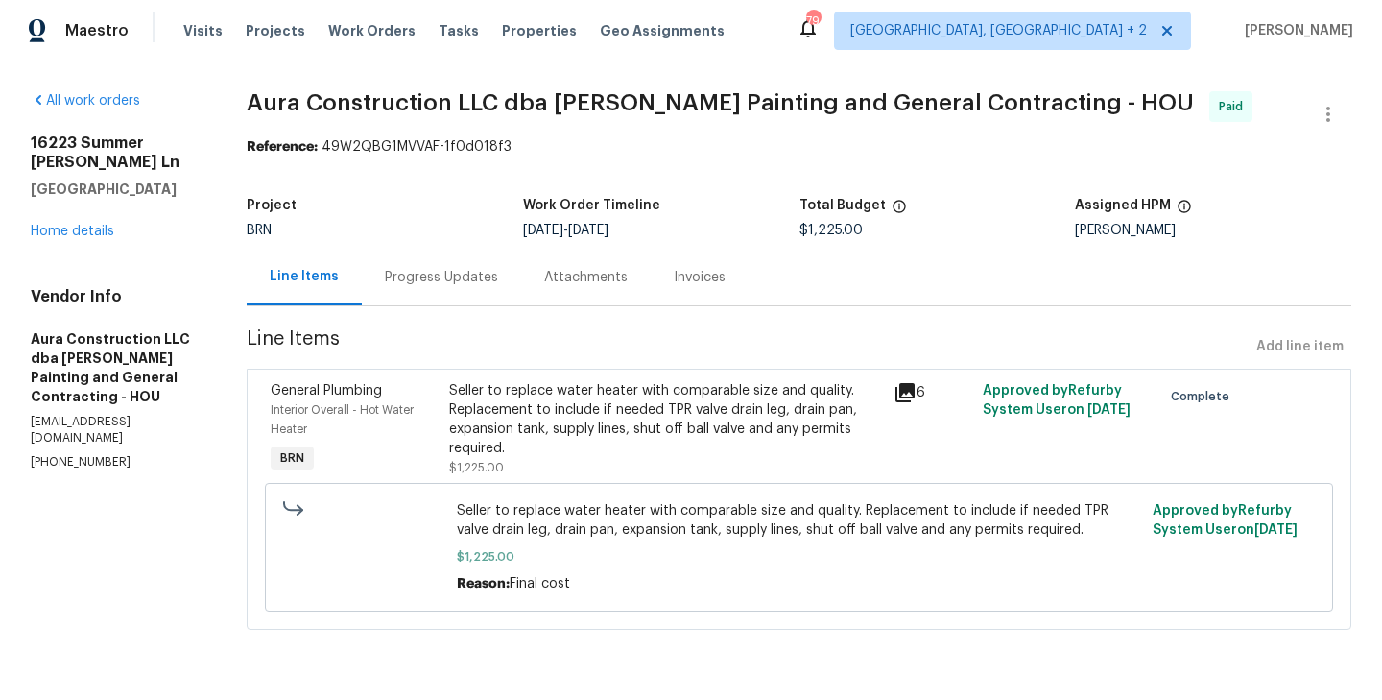
click at [427, 271] on div "Progress Updates" at bounding box center [441, 277] width 113 height 19
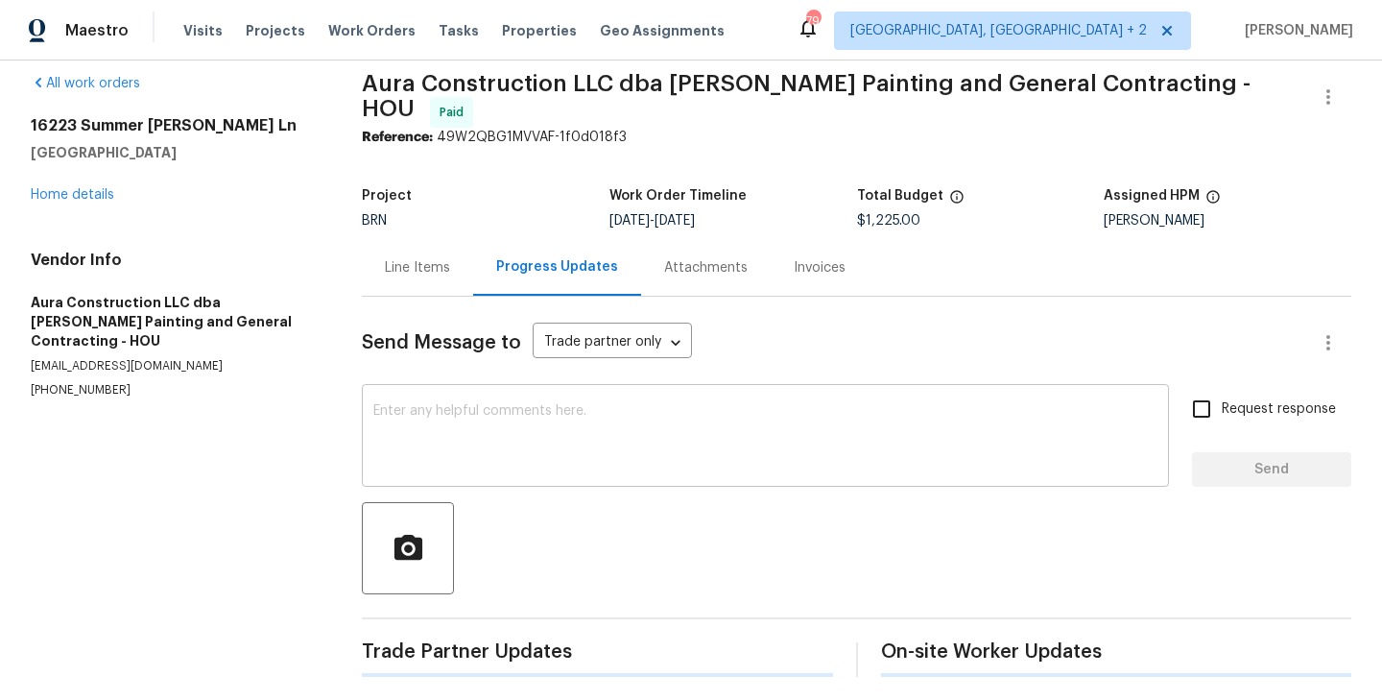
scroll to position [13, 0]
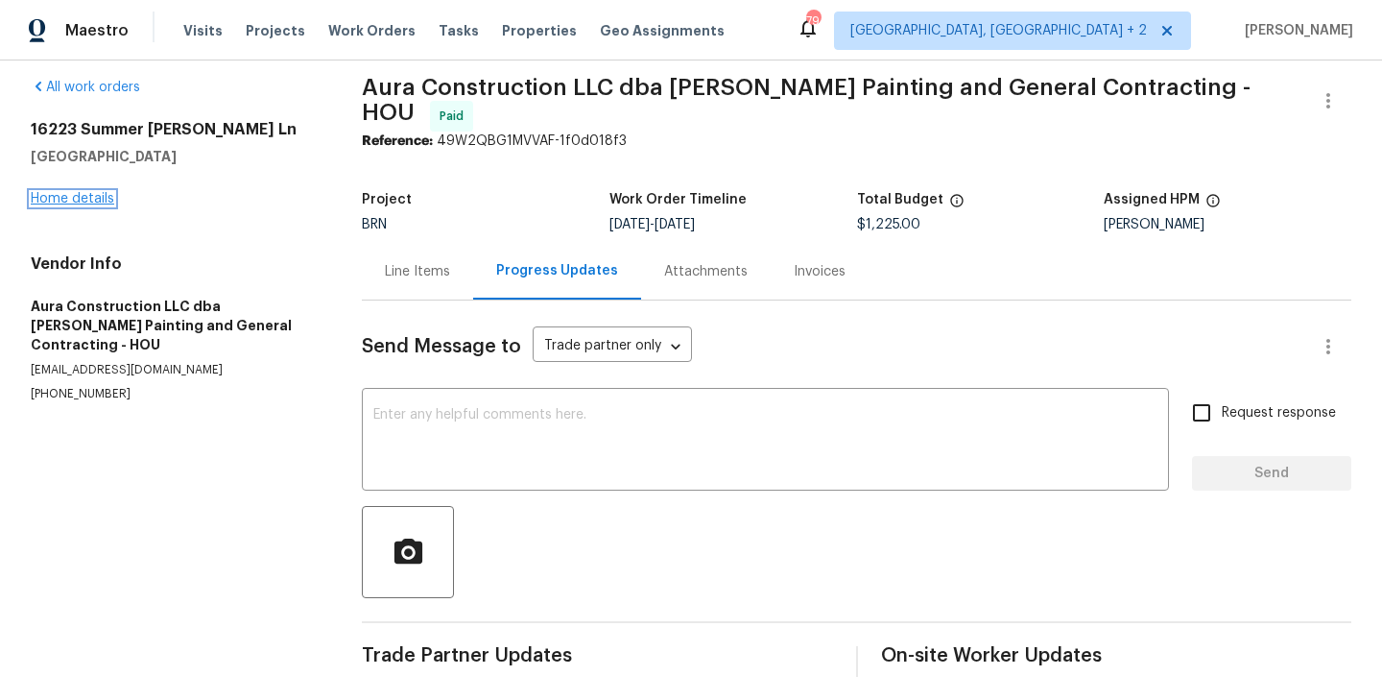
click at [79, 197] on link "Home details" at bounding box center [72, 198] width 83 height 13
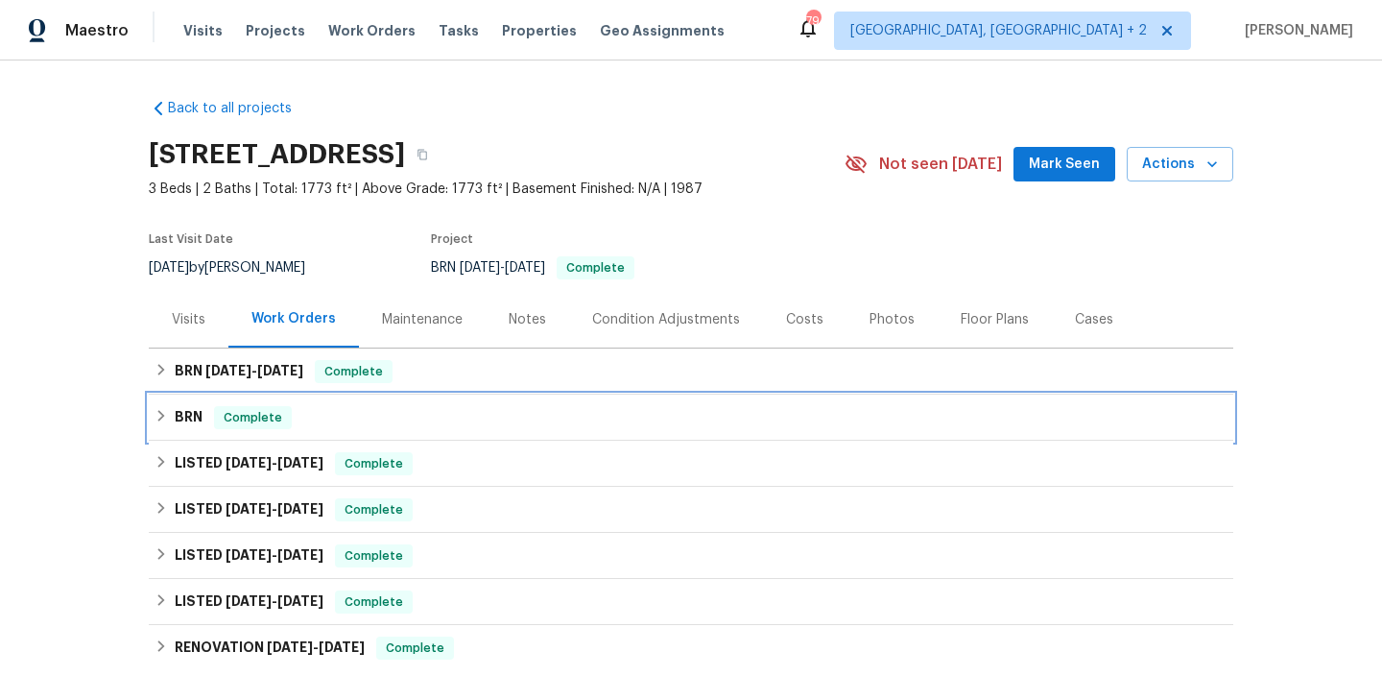
click at [350, 416] on div "BRN Complete" at bounding box center [691, 417] width 1073 height 23
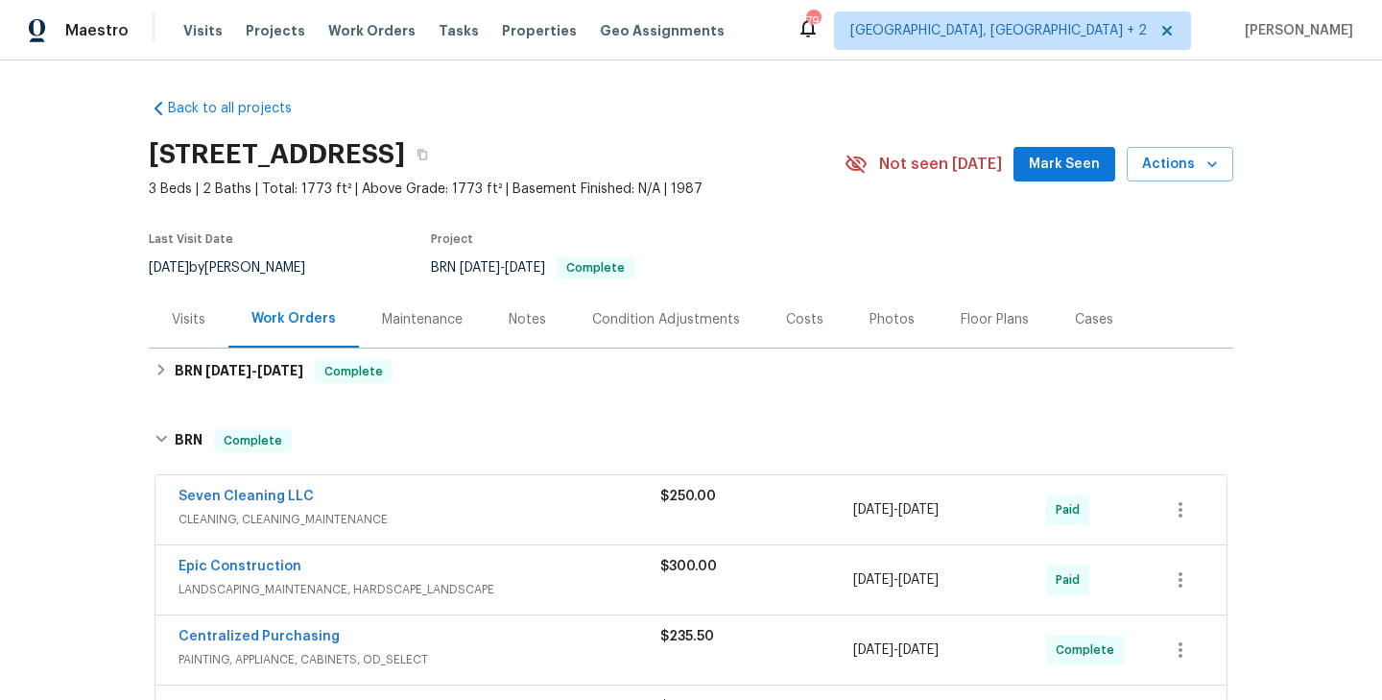
click at [805, 328] on div "Costs" at bounding box center [804, 319] width 83 height 57
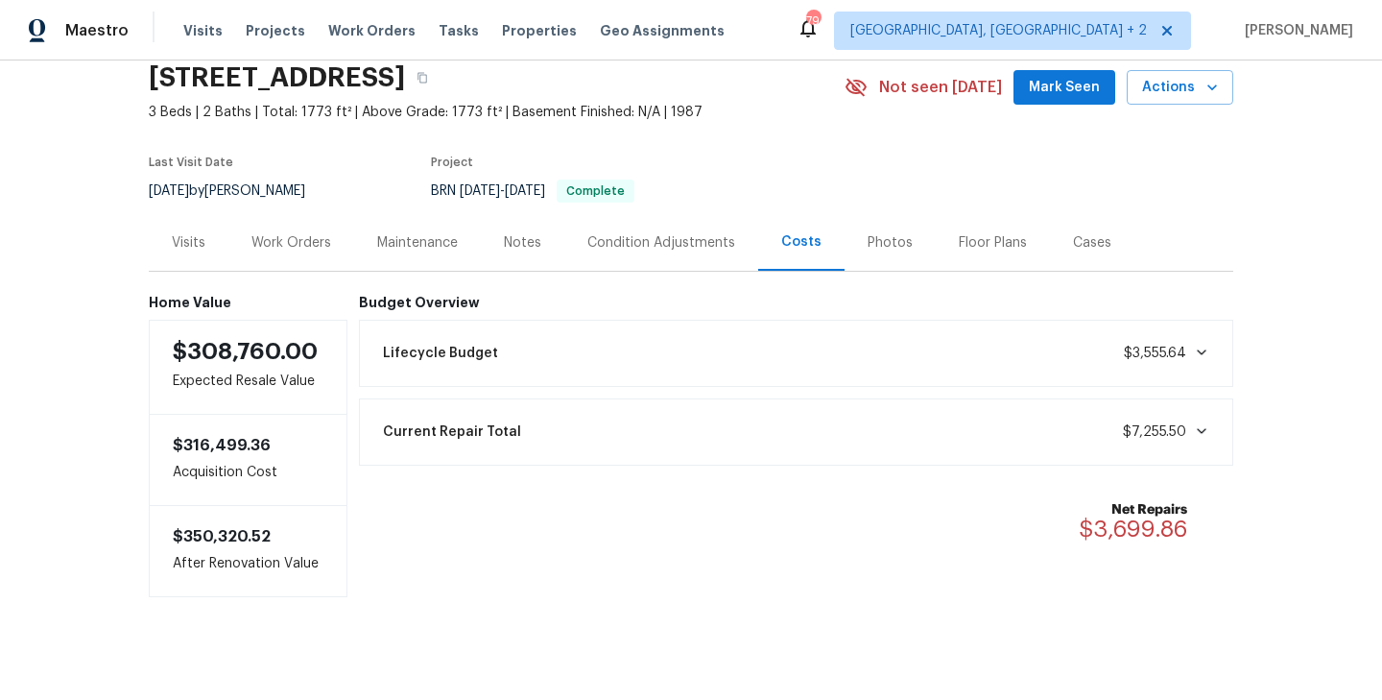
scroll to position [90, 0]
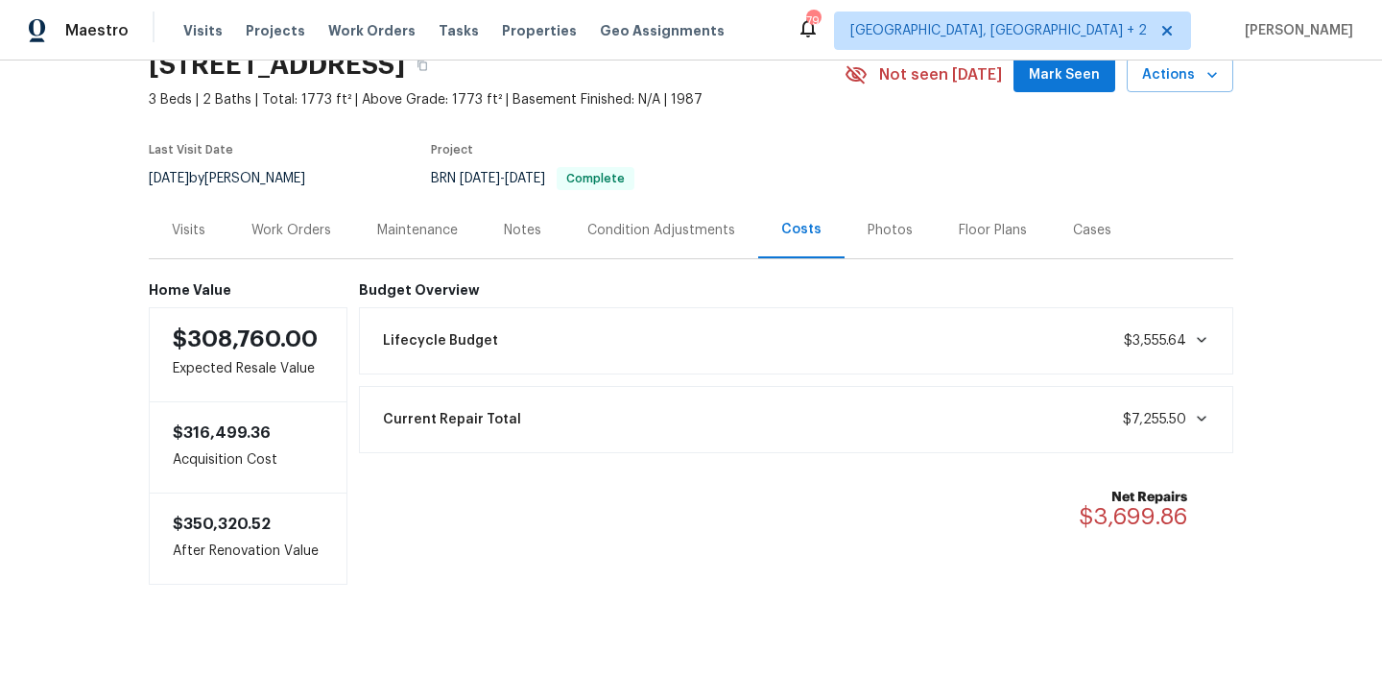
click at [1192, 428] on div "Current Repair Total $7,255.50" at bounding box center [796, 419] width 850 height 42
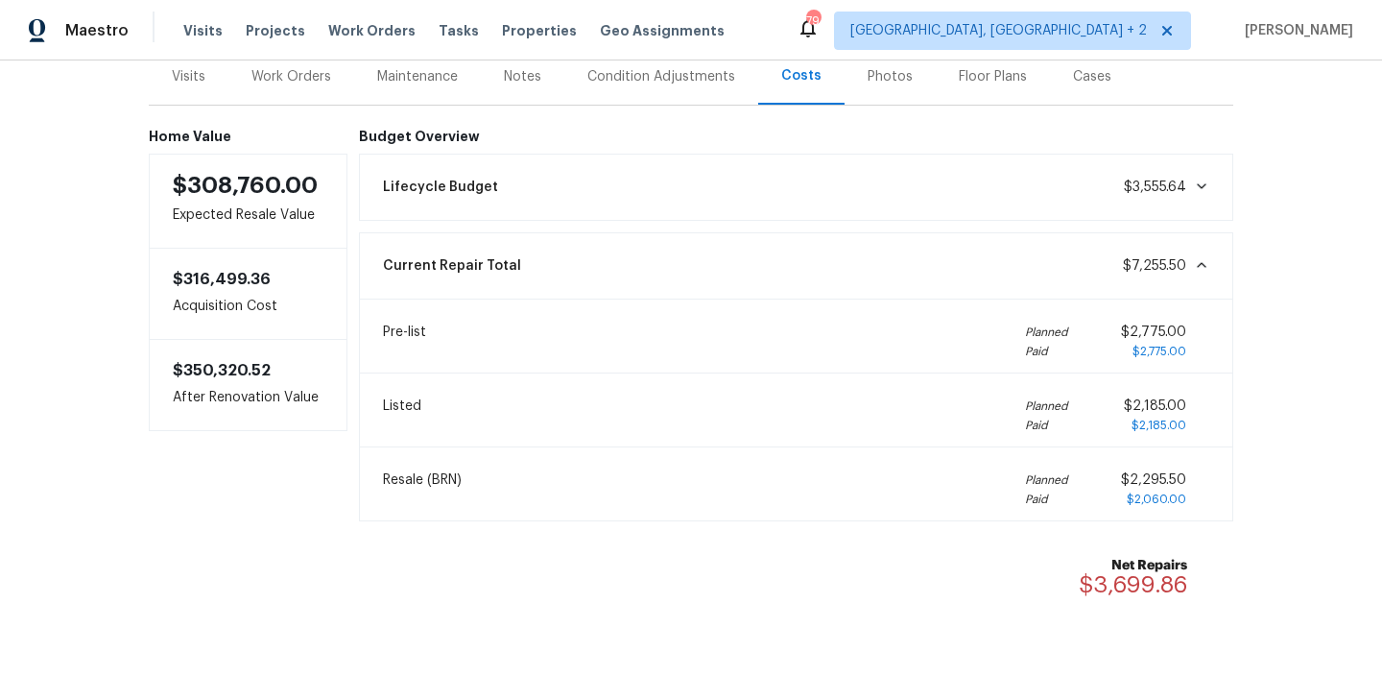
scroll to position [257, 0]
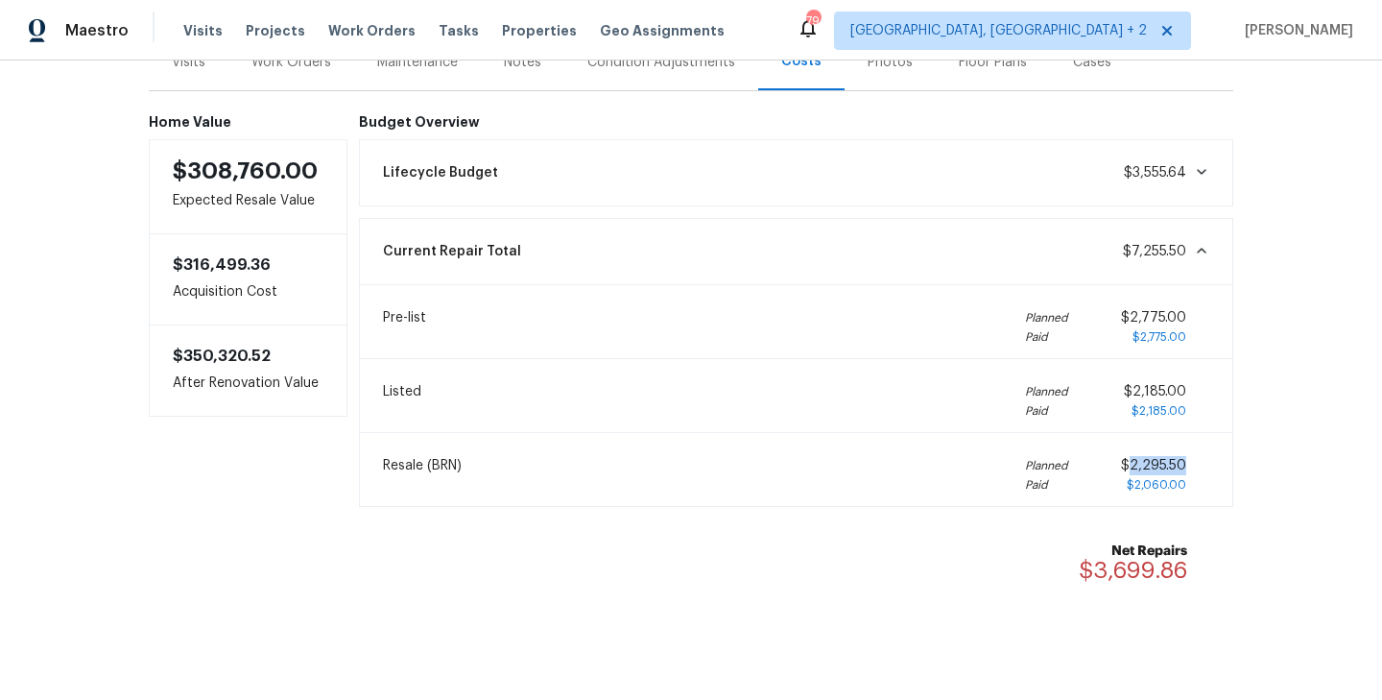
drag, startPoint x: 1188, startPoint y: 465, endPoint x: 1130, endPoint y: 465, distance: 58.5
click at [1130, 465] on div "$2,295.50 $2,060.00" at bounding box center [1165, 475] width 88 height 38
copy span "2,295.50"
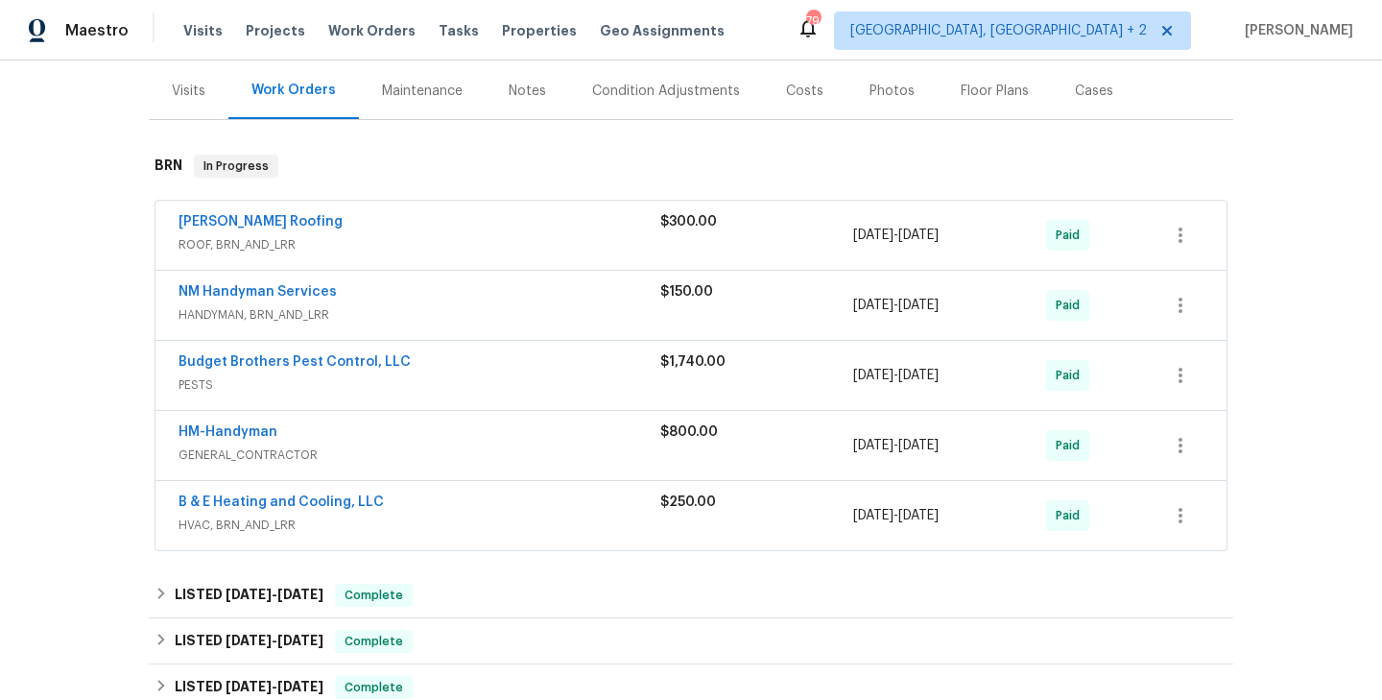
scroll to position [232, 0]
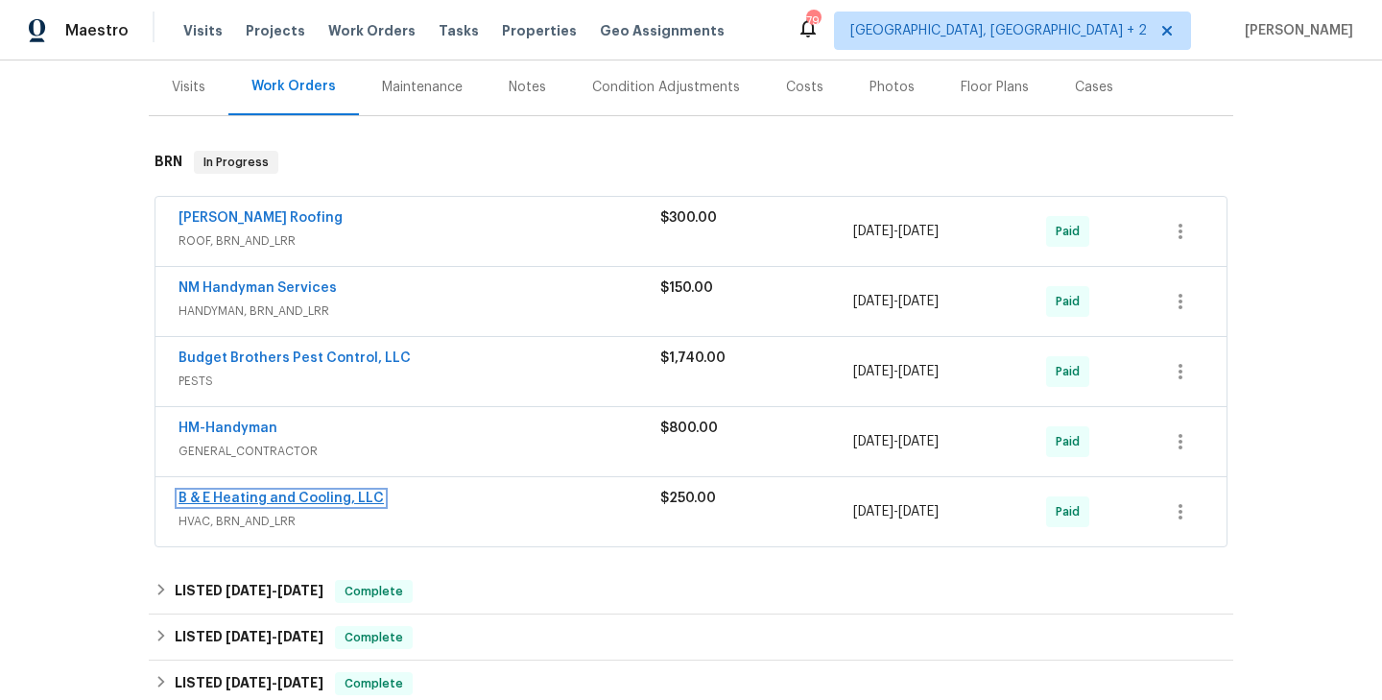
click at [283, 494] on link "B & E Heating and Cooling, LLC" at bounding box center [281, 497] width 205 height 13
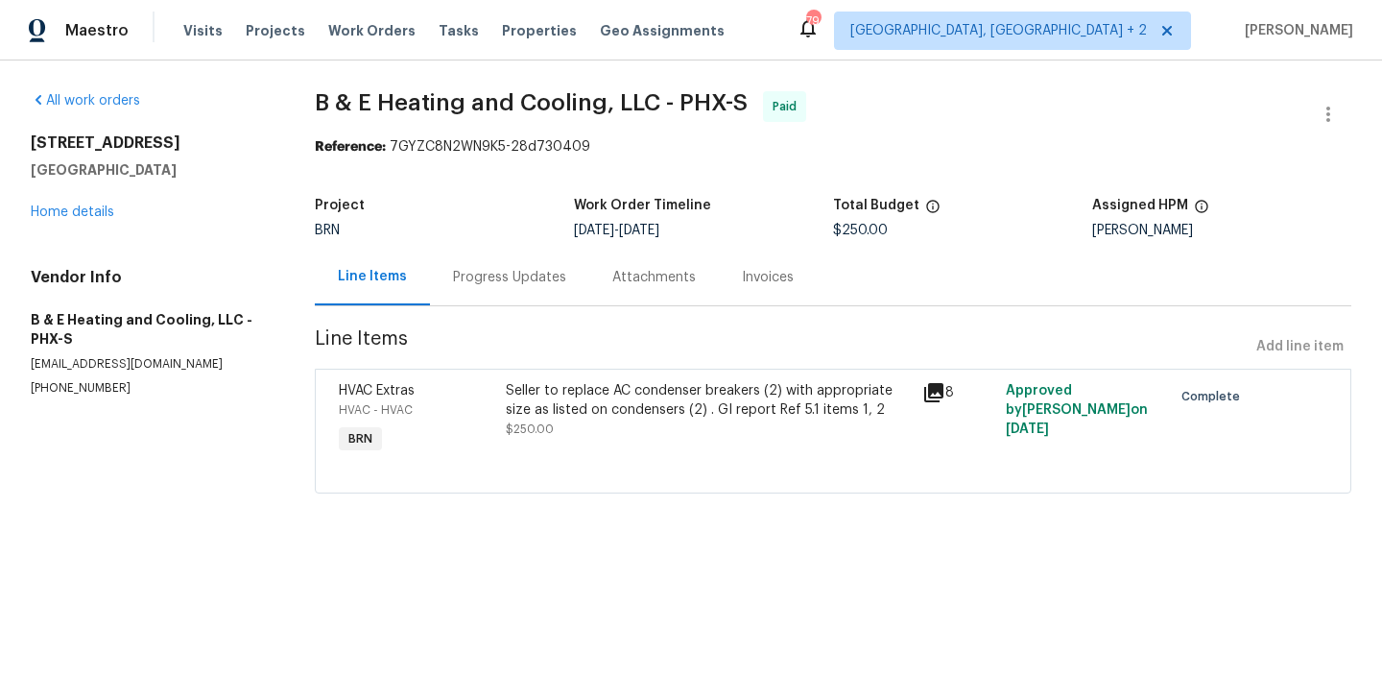
click at [477, 287] on div "Progress Updates" at bounding box center [509, 277] width 159 height 57
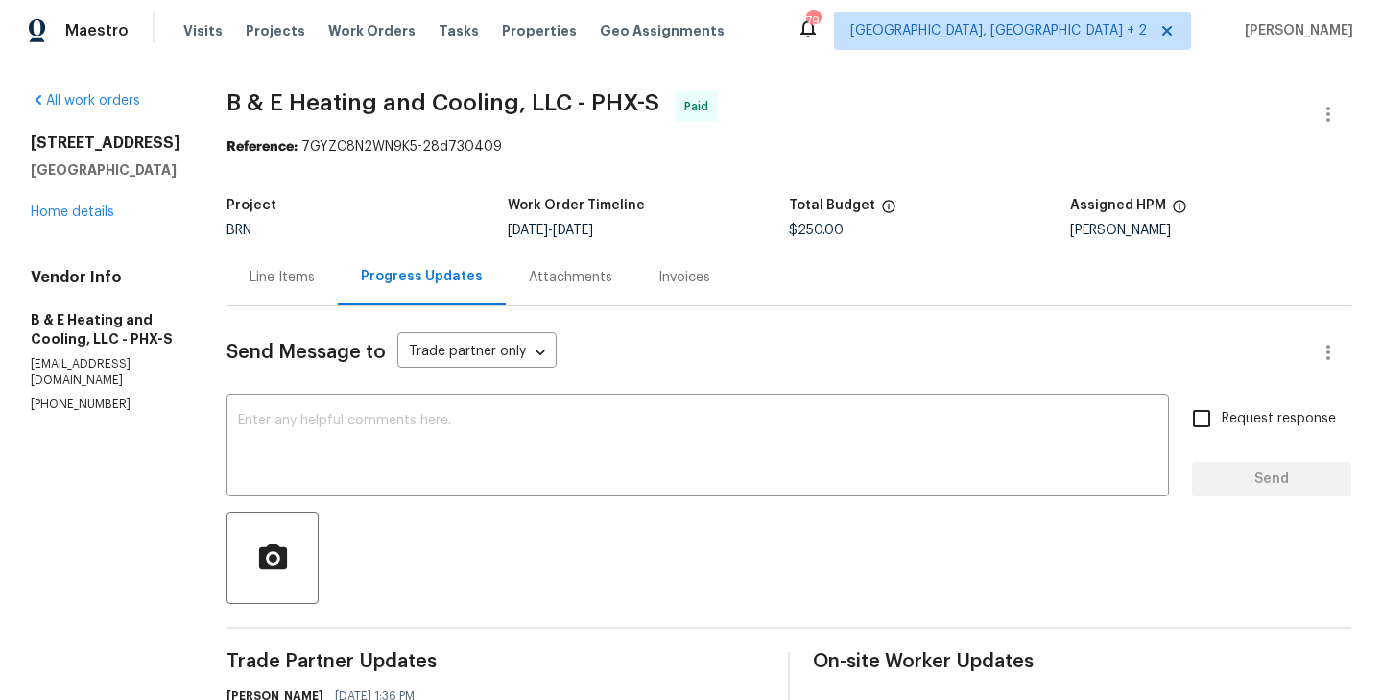
click at [999, 137] on div "Reference: 7GYZC8N2WN9K5-28d730409" at bounding box center [789, 146] width 1125 height 19
click at [68, 205] on link "Home details" at bounding box center [72, 211] width 83 height 13
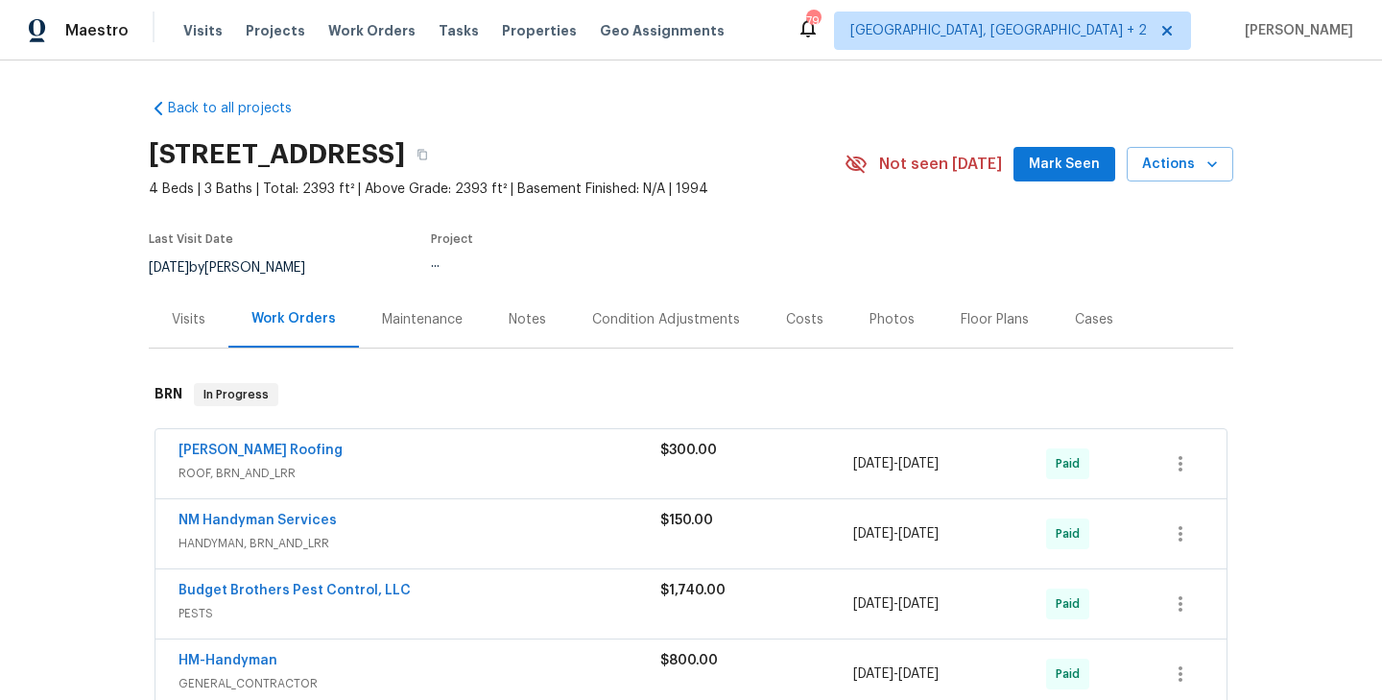
click at [796, 315] on div "Costs" at bounding box center [804, 319] width 37 height 19
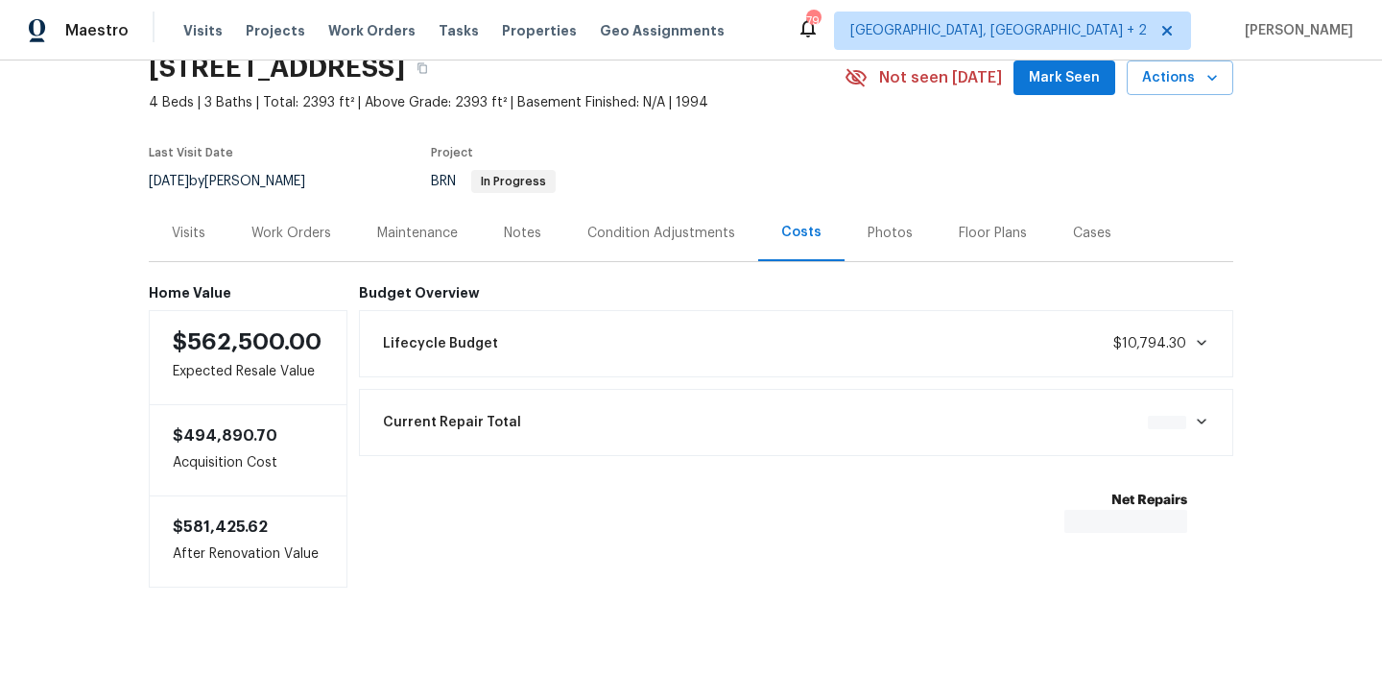
scroll to position [90, 0]
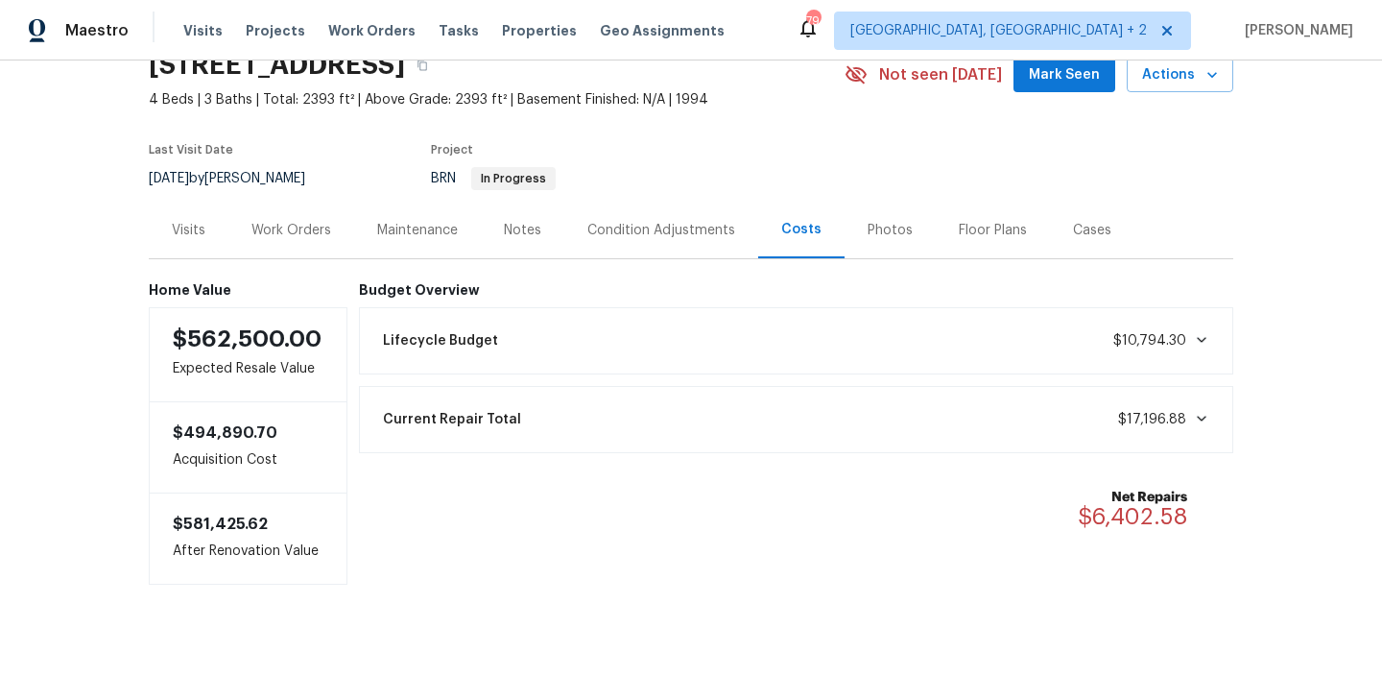
click at [1193, 416] on span at bounding box center [1197, 418] width 23 height 15
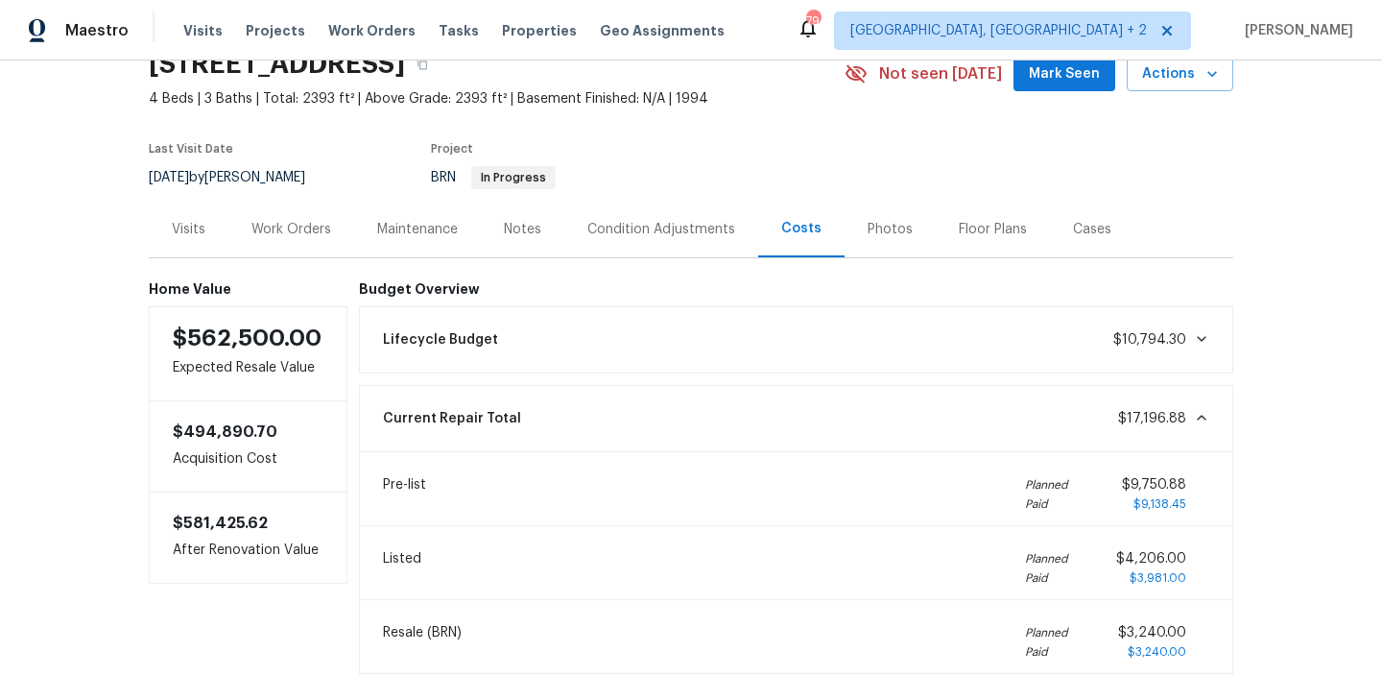
scroll to position [237, 0]
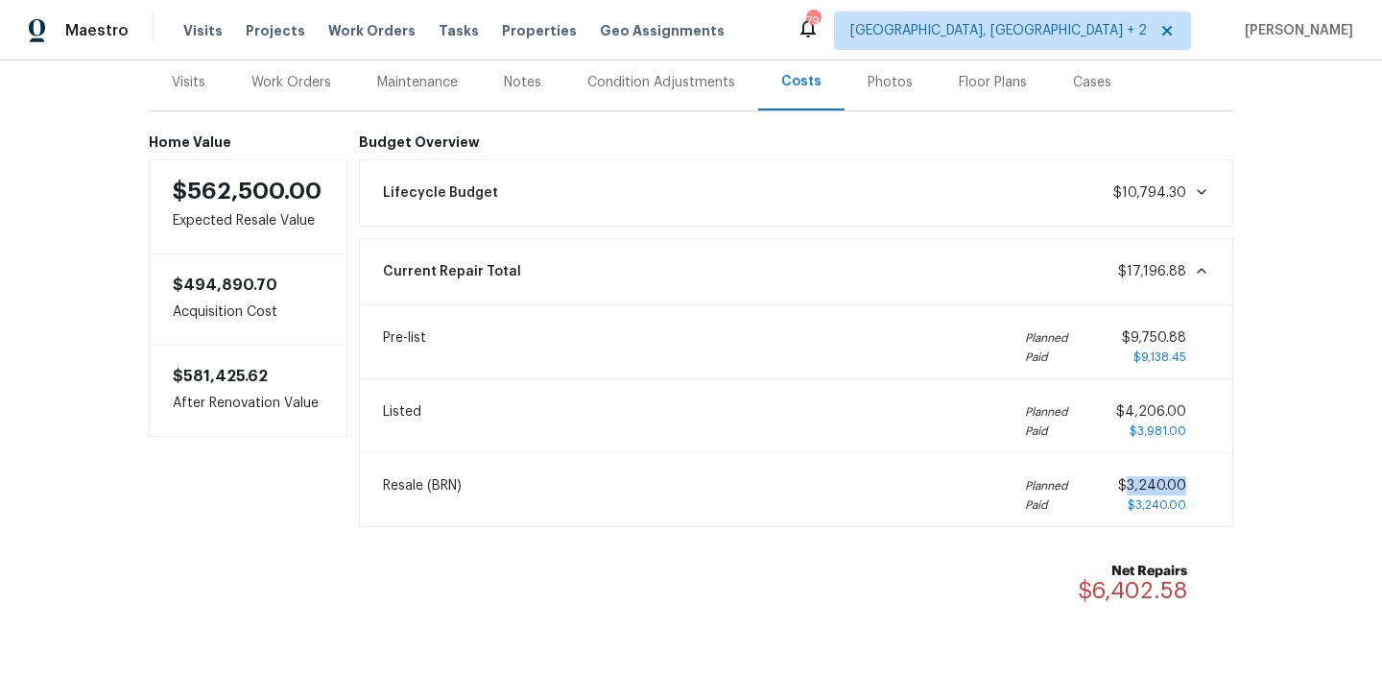
drag, startPoint x: 1188, startPoint y: 488, endPoint x: 1129, endPoint y: 487, distance: 59.5
click at [1129, 487] on div "$3,240.00 $3,240.00" at bounding box center [1163, 495] width 91 height 38
copy span "3,240.00"
